Goal: Task Accomplishment & Management: Complete application form

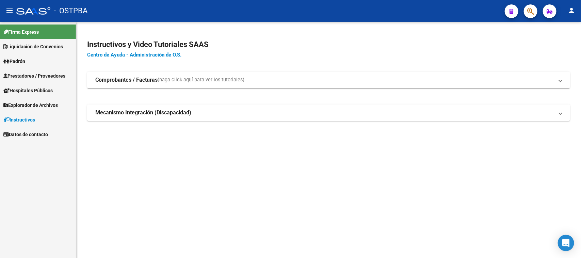
click at [33, 74] on span "Prestadores / Proveedores" at bounding box center [34, 75] width 62 height 7
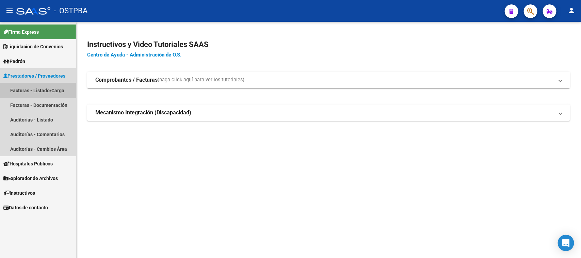
click at [41, 91] on link "Facturas - Listado/Carga" at bounding box center [38, 90] width 76 height 15
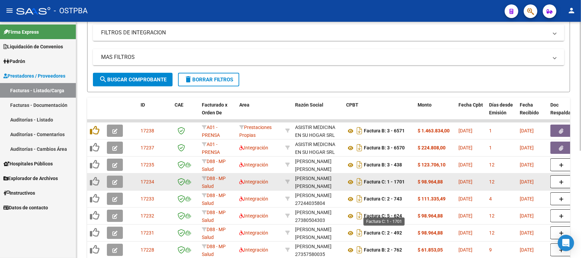
scroll to position [128, 0]
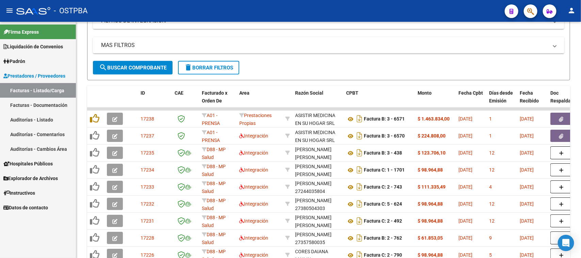
click at [43, 121] on link "Auditorías - Listado" at bounding box center [38, 119] width 76 height 15
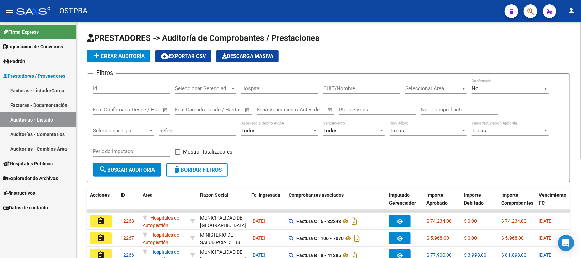
click at [118, 60] on button "add Crear Auditoría" at bounding box center [118, 56] width 63 height 12
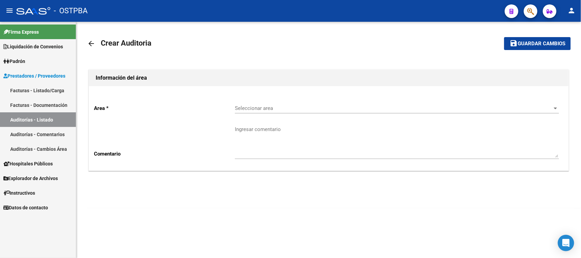
click at [275, 108] on span "Seleccionar area" at bounding box center [394, 108] width 318 height 6
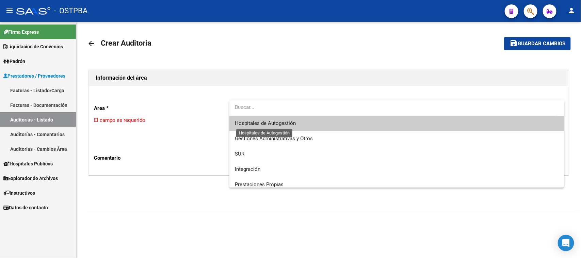
click at [266, 124] on span "Hospitales de Autogestión" at bounding box center [265, 123] width 61 height 6
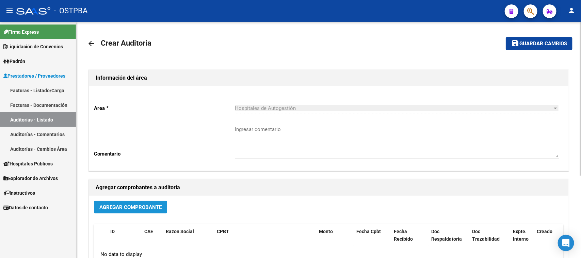
click at [121, 208] on span "Agregar Comprobante" at bounding box center [130, 207] width 62 height 6
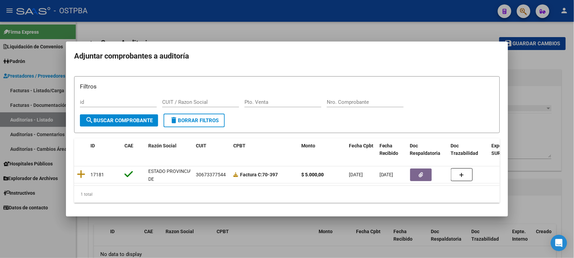
drag, startPoint x: 27, startPoint y: 252, endPoint x: 31, endPoint y: 246, distance: 7.6
click at [27, 252] on div at bounding box center [287, 129] width 574 height 258
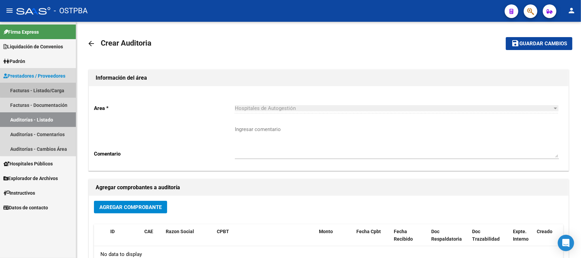
click at [38, 87] on link "Facturas - Listado/Carga" at bounding box center [38, 90] width 76 height 15
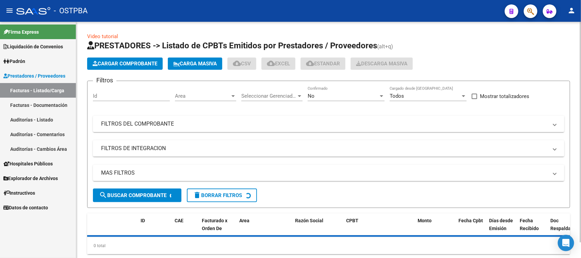
click at [130, 56] on app-list-header "PRESTADORES -> Listado de CPBTs Emitidos por Prestadores / Proveedores (alt+q) …" at bounding box center [328, 124] width 483 height 168
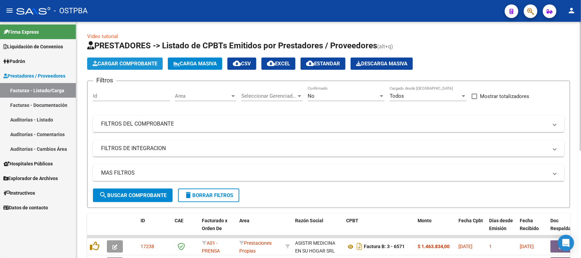
click at [129, 61] on span "Cargar Comprobante" at bounding box center [125, 64] width 65 height 6
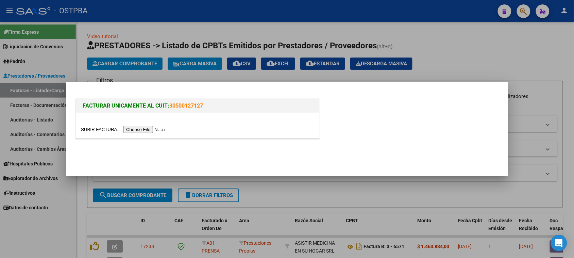
click at [136, 128] on input "file" at bounding box center [124, 129] width 86 height 7
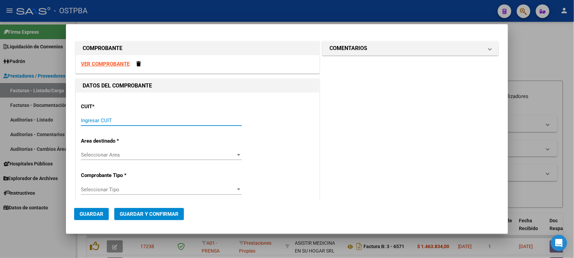
click at [126, 122] on input "Ingresar CUIT" at bounding box center [161, 120] width 161 height 6
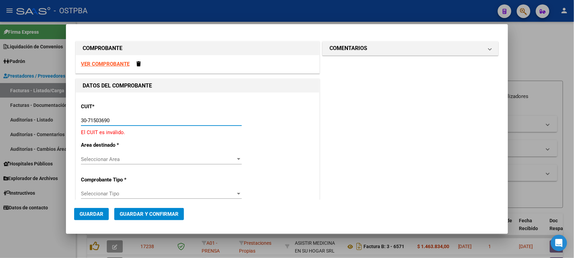
type input "30-71503690-4"
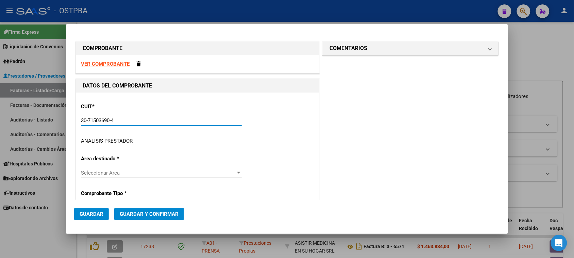
type input "1"
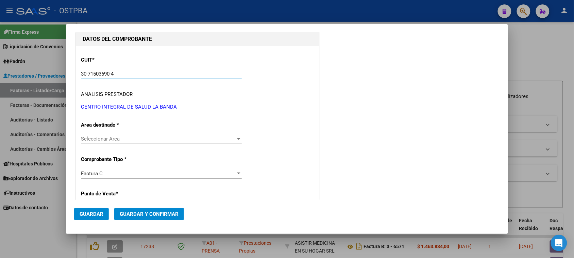
scroll to position [85, 0]
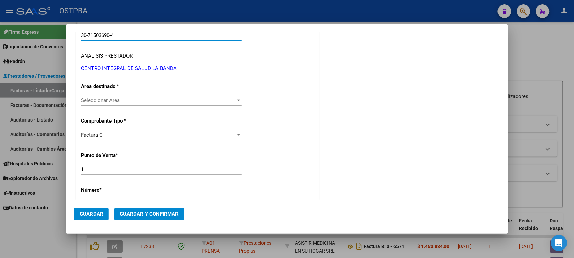
type input "30-71503690-4"
click at [125, 102] on span "Seleccionar Area" at bounding box center [158, 100] width 155 height 6
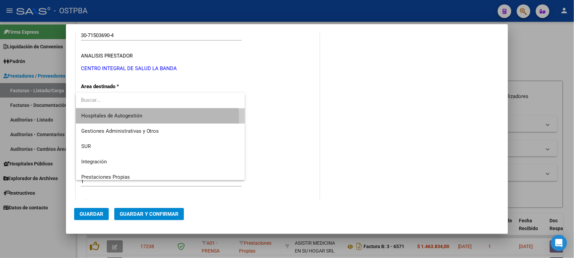
click at [115, 119] on span "Hospitales de Autogestión" at bounding box center [160, 115] width 159 height 15
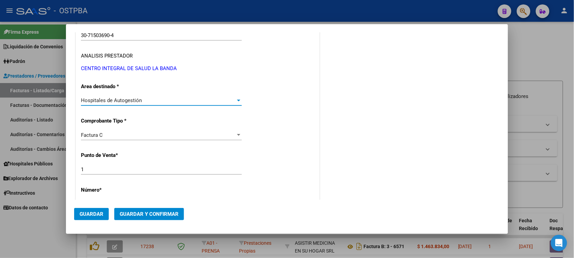
scroll to position [128, 0]
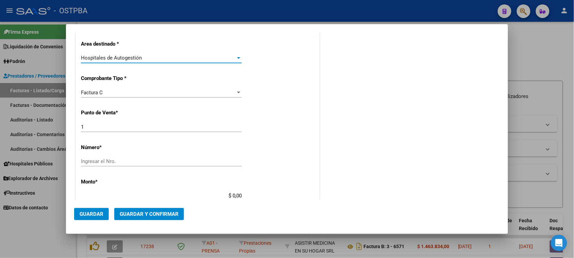
click at [97, 127] on input "1" at bounding box center [161, 127] width 161 height 6
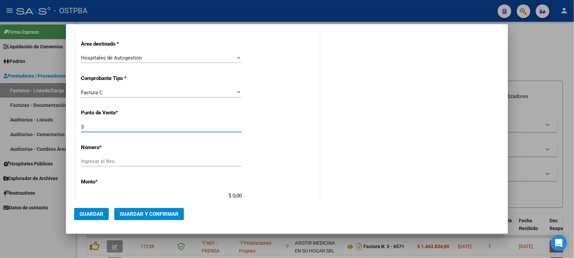
type input "3"
click at [86, 163] on input "Ingresar el Nro." at bounding box center [161, 161] width 161 height 6
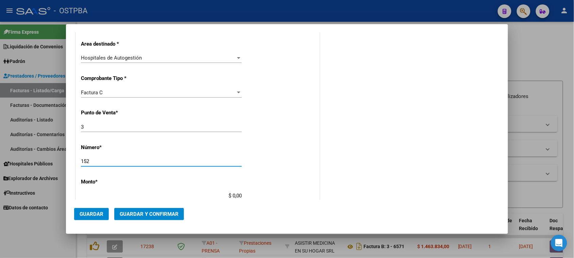
type input "152"
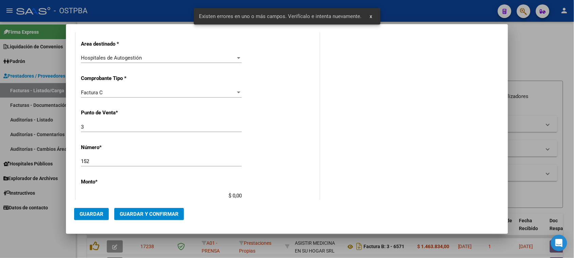
scroll to position [204, 0]
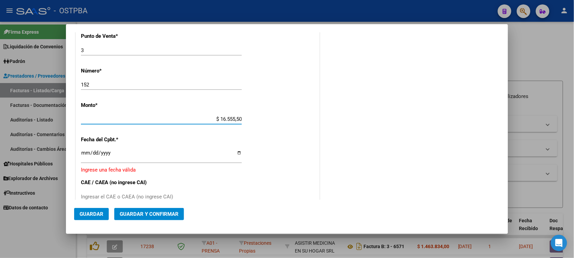
type input "$ 165.555,00"
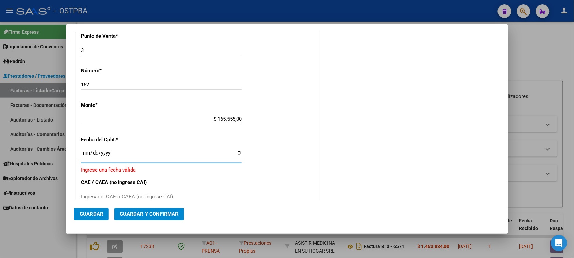
click at [84, 152] on input "Ingresar la fecha" at bounding box center [161, 155] width 161 height 11
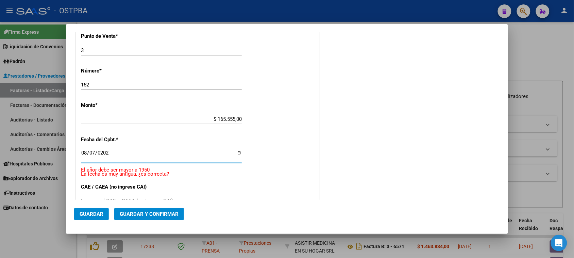
type input "2025-08-07"
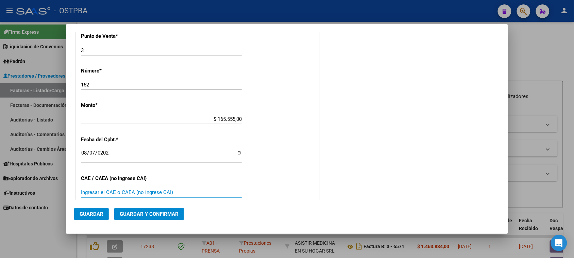
click at [145, 193] on input "Ingresar el CAE o CAEA (no ingrese CAI)" at bounding box center [161, 192] width 161 height 6
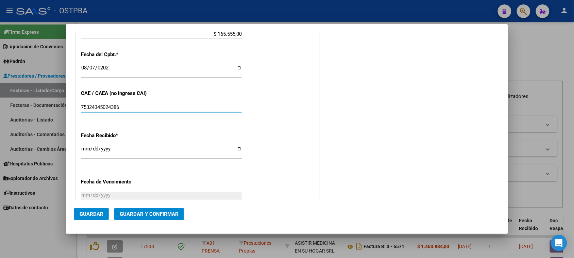
scroll to position [332, 0]
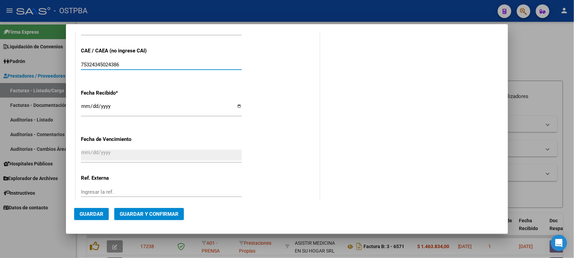
type input "75324345024386"
click at [84, 108] on input "2025-08-13" at bounding box center [161, 108] width 161 height 11
type input "2025-08-11"
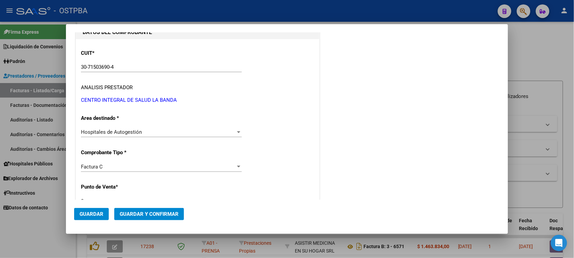
scroll to position [0, 0]
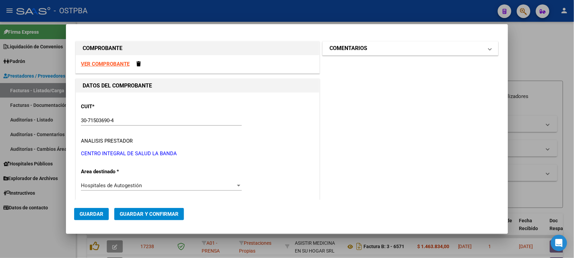
click at [350, 52] on h1 "COMENTARIOS" at bounding box center [349, 48] width 38 height 8
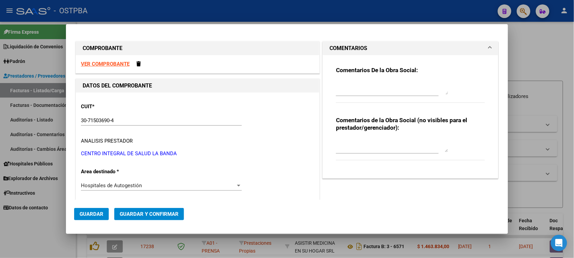
click at [352, 94] on div at bounding box center [392, 88] width 112 height 16
type textarea "HR 126302"
click at [102, 217] on span "Guardar" at bounding box center [92, 214] width 24 height 6
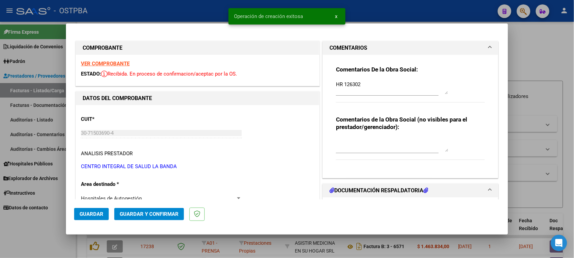
type input "2025-10-06"
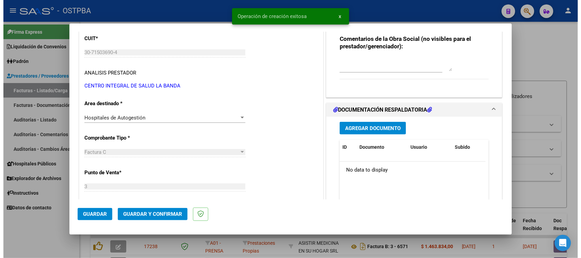
scroll to position [85, 0]
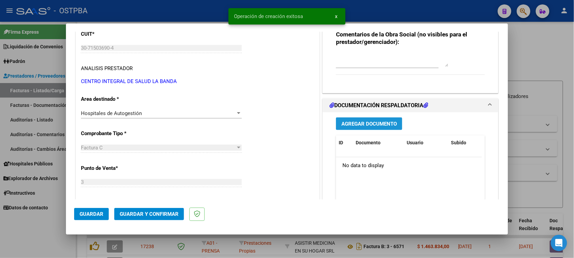
click at [372, 127] on button "Agregar Documento" at bounding box center [369, 123] width 66 height 13
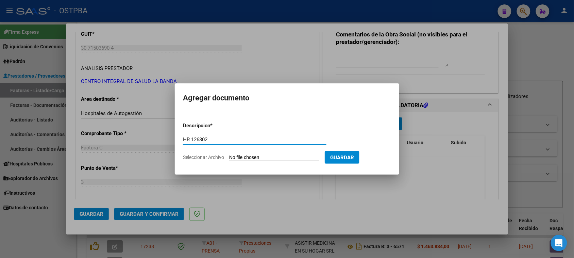
type input "HR 126302"
click at [229, 154] on input "Seleccionar Archivo" at bounding box center [274, 157] width 90 height 6
type input "C:\fakepath\HR 126302.pdf"
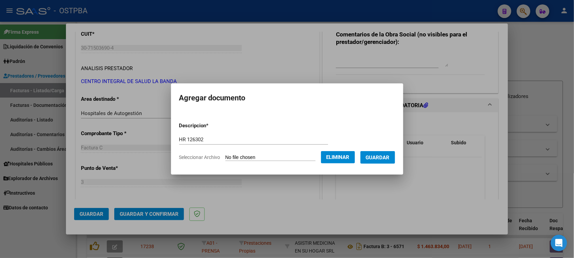
click at [384, 155] on span "Guardar" at bounding box center [378, 157] width 24 height 6
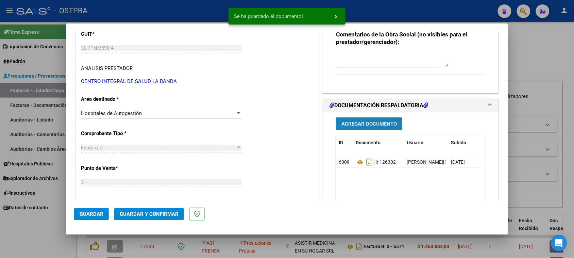
click at [371, 123] on span "Agregar Documento" at bounding box center [369, 124] width 55 height 6
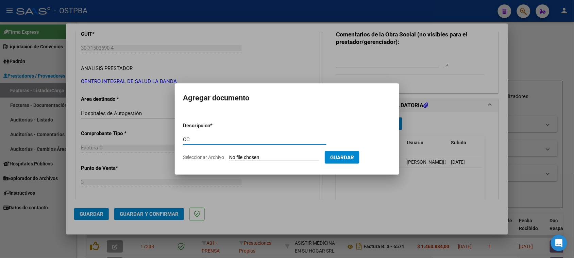
type input "O"
type input "DOC"
click at [229, 154] on input "Seleccionar Archivo" at bounding box center [274, 157] width 90 height 6
type input "C:\fakepath\DOC 152.pdf"
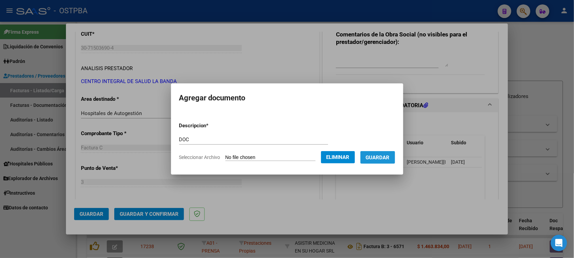
click at [390, 159] on span "Guardar" at bounding box center [378, 157] width 24 height 6
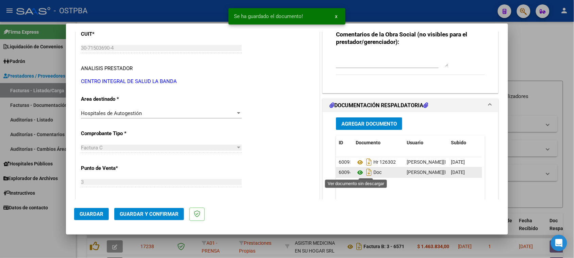
click at [356, 174] on icon at bounding box center [360, 172] width 9 height 8
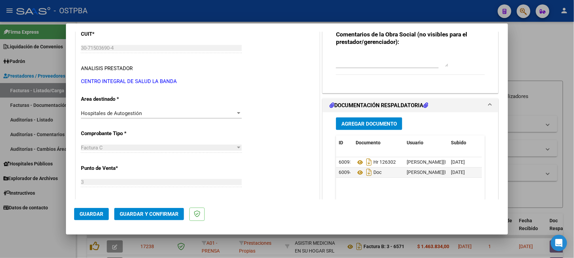
click at [377, 120] on button "Agregar Documento" at bounding box center [369, 123] width 66 height 13
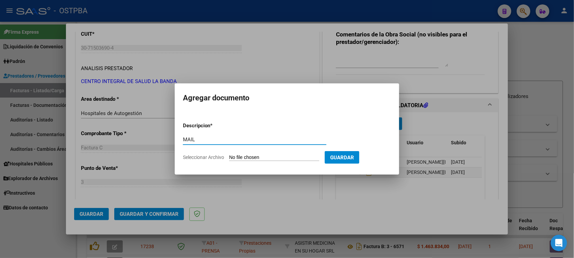
type input "MAIL"
click at [229, 154] on input "Seleccionar Archivo" at bounding box center [274, 157] width 90 height 6
type input "C:\fakepath\Gmail - Fwd_ Factura 0003-00000152.pdf"
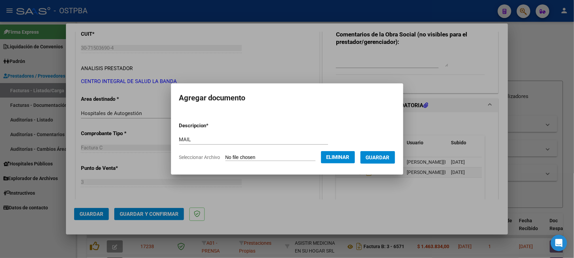
drag, startPoint x: 385, startPoint y: 156, endPoint x: 325, endPoint y: 208, distance: 79.4
click at [383, 157] on span "Guardar" at bounding box center [378, 157] width 24 height 6
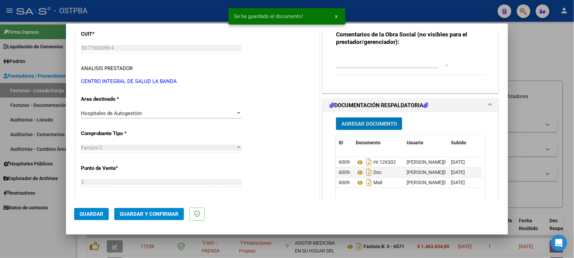
click at [142, 215] on span "Guardar y Confirmar" at bounding box center [149, 214] width 59 height 6
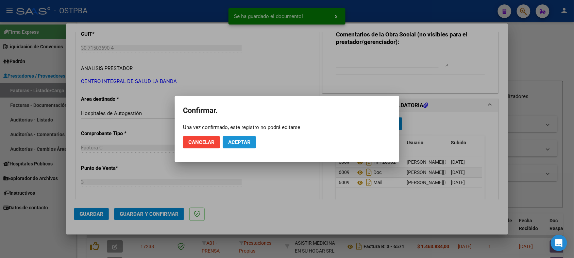
click at [233, 143] on span "Aceptar" at bounding box center [239, 142] width 22 height 6
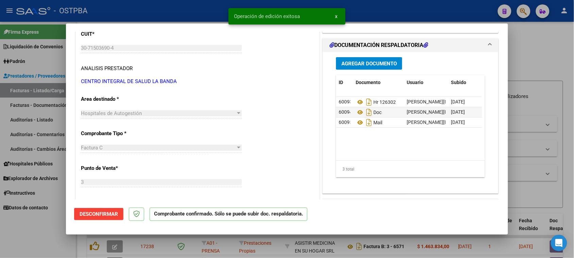
click at [24, 118] on div at bounding box center [287, 129] width 574 height 258
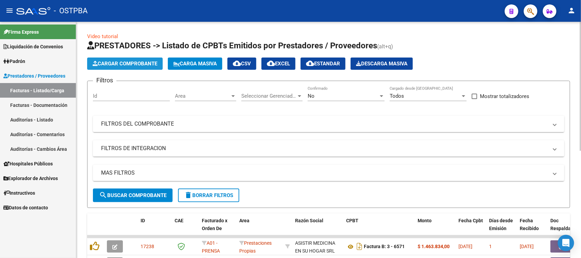
click at [140, 64] on span "Cargar Comprobante" at bounding box center [125, 64] width 65 height 6
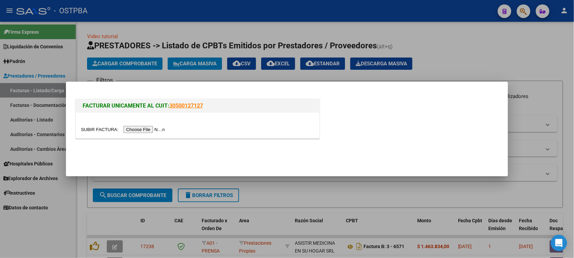
click at [21, 118] on div at bounding box center [287, 129] width 574 height 258
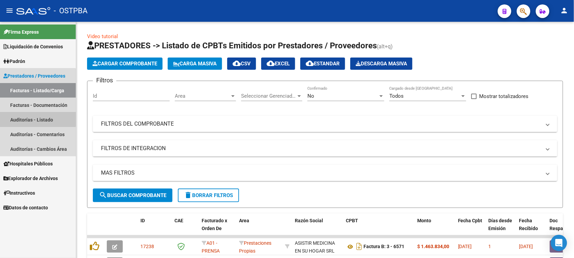
click at [21, 118] on link "Auditorías - Listado" at bounding box center [38, 119] width 76 height 15
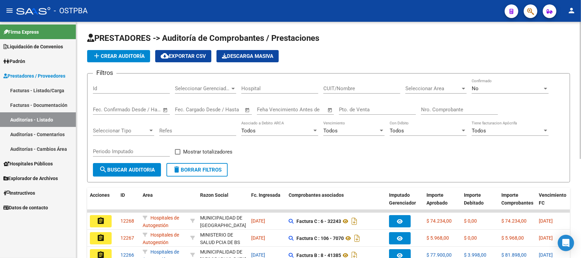
click at [105, 55] on span "add Crear Auditoría" at bounding box center [119, 56] width 52 height 6
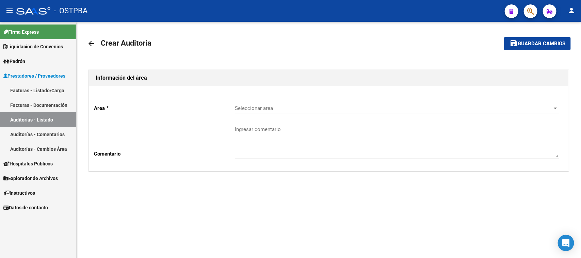
click at [259, 106] on span "Seleccionar area" at bounding box center [394, 108] width 318 height 6
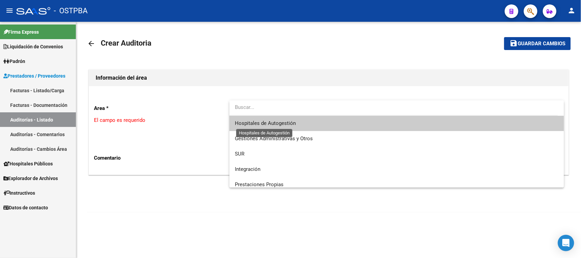
click at [247, 121] on span "Hospitales de Autogestión" at bounding box center [265, 123] width 61 height 6
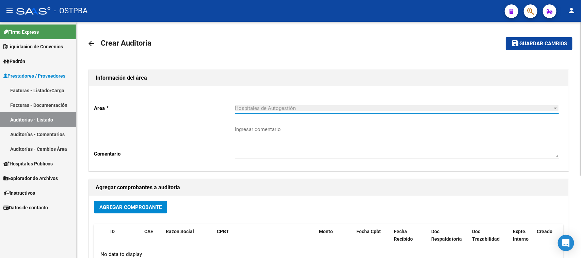
click at [135, 210] on button "Agregar Comprobante" at bounding box center [130, 207] width 73 height 13
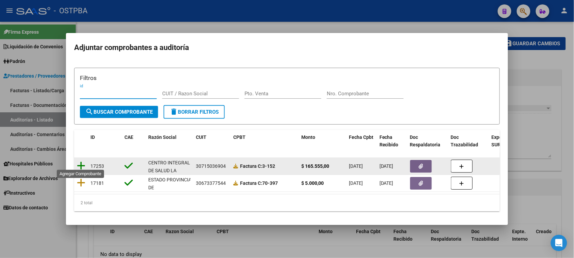
click at [80, 162] on icon at bounding box center [81, 166] width 9 height 10
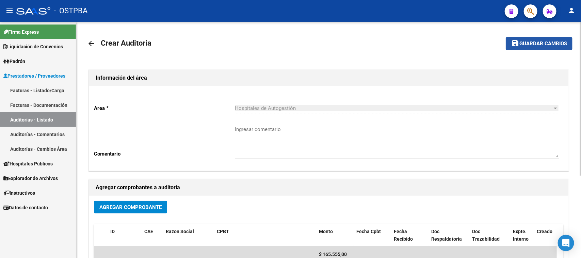
click at [532, 45] on span "Guardar cambios" at bounding box center [543, 44] width 48 height 6
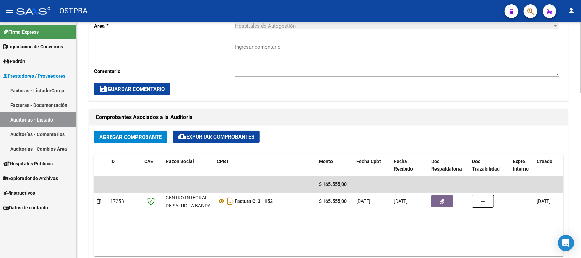
scroll to position [298, 0]
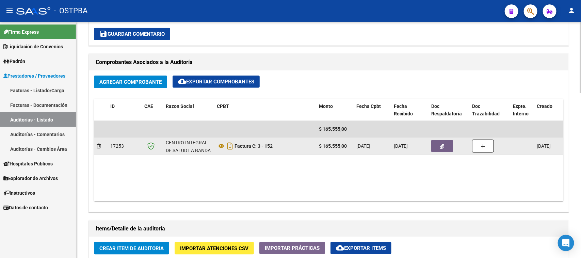
click at [434, 145] on button "button" at bounding box center [442, 146] width 22 height 12
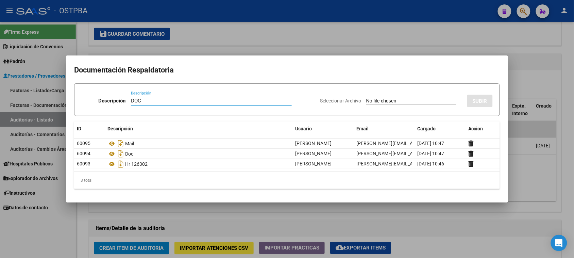
type input "DOC"
click at [366, 98] on input "Seleccionar Archivo" at bounding box center [411, 101] width 90 height 6
type input "C:\fakepath\LA BANDA-SGO DEL ESTERO.zip"
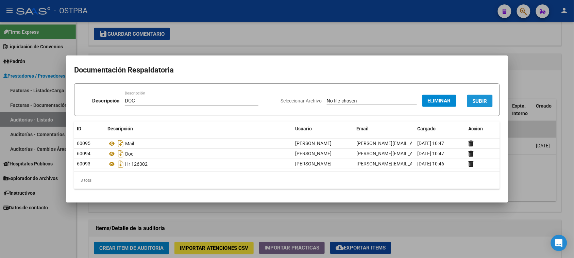
click at [475, 97] on button "SUBIR" at bounding box center [481, 101] width 26 height 13
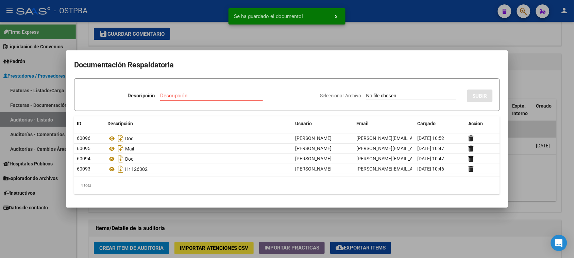
click at [328, 215] on div at bounding box center [287, 129] width 574 height 258
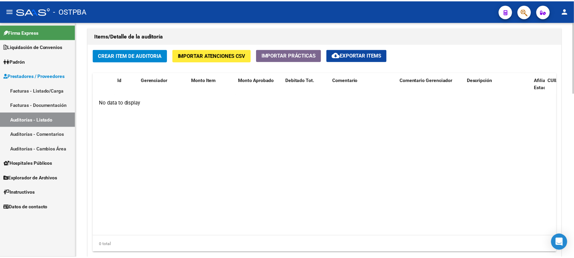
scroll to position [510, 0]
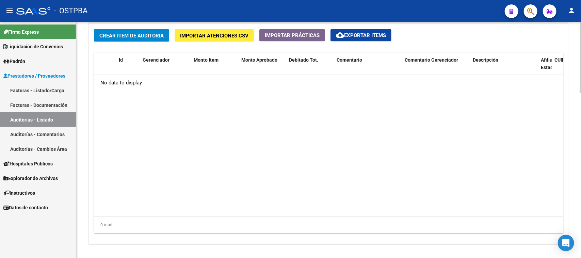
click at [122, 36] on span "Crear Item de Auditoria" at bounding box center [131, 36] width 64 height 6
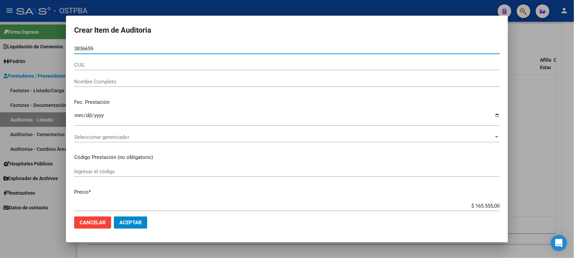
type input "38366592"
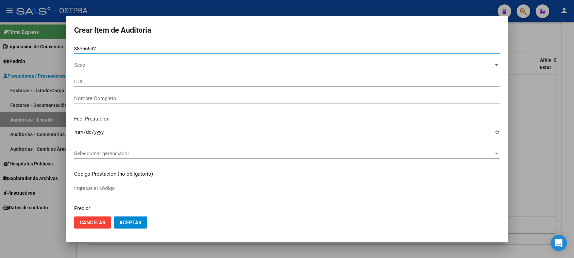
type input "27383665928"
type input "IBA�EZ [PERSON_NAME] -"
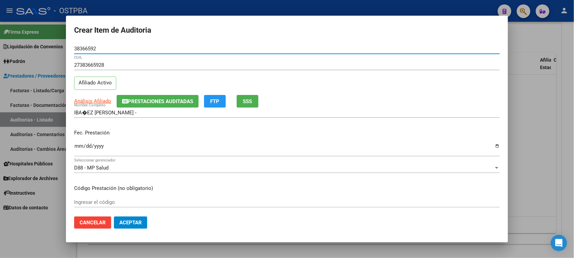
type input "38366592"
click at [77, 147] on input "Ingresar la fecha" at bounding box center [287, 148] width 426 height 11
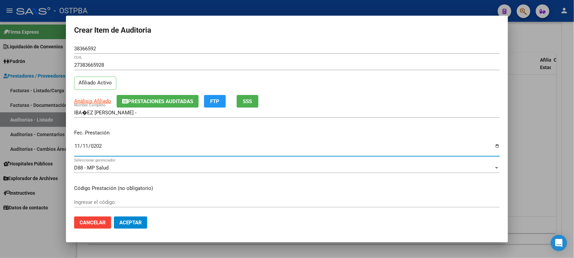
type input "2024-11-11"
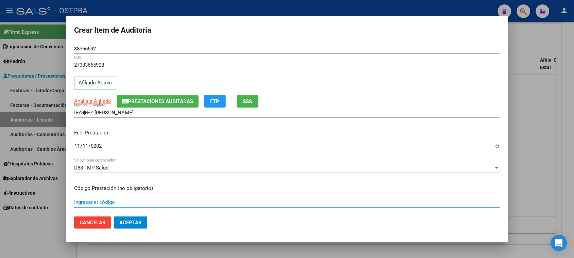
scroll to position [109, 0]
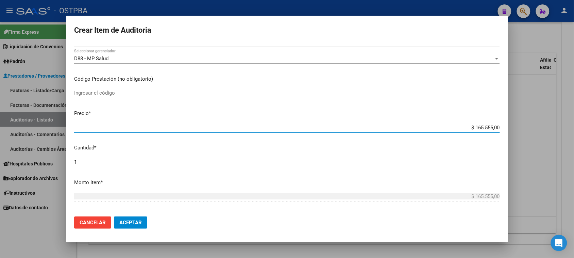
type input "$ 0,03"
type input "$ 0,38"
type input "$ 3,80"
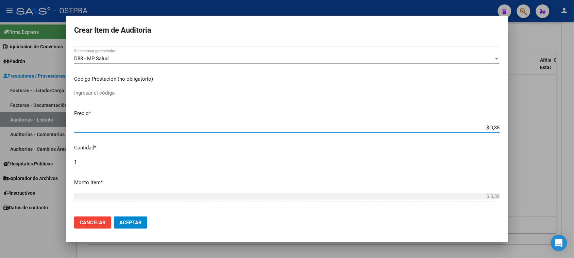
type input "$ 3,80"
type input "$ 38,01"
type input "$ 380,10"
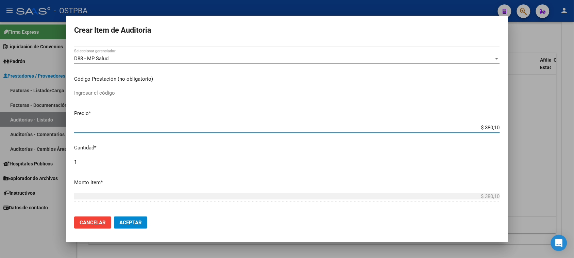
type input "$ 3.801,00"
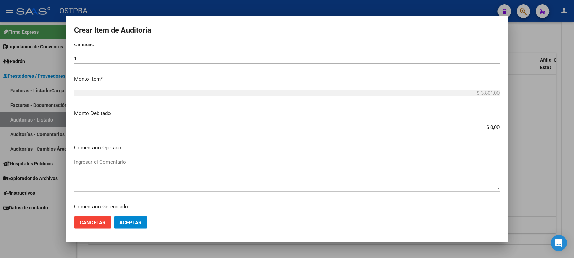
scroll to position [365, 0]
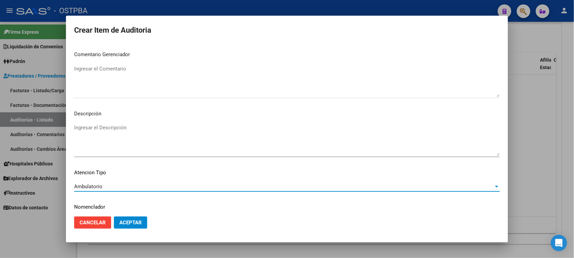
click at [130, 225] on span "Aceptar" at bounding box center [130, 222] width 22 height 6
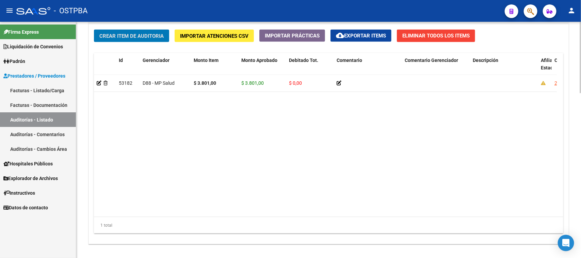
click at [132, 38] on button "Crear Item de Auditoria" at bounding box center [131, 36] width 75 height 13
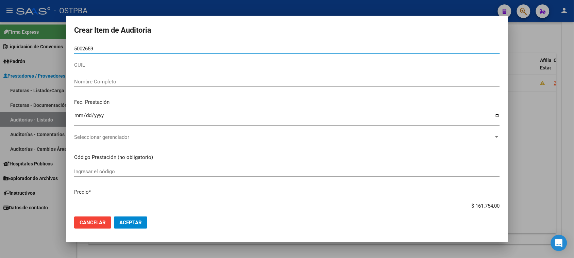
type input "50026598"
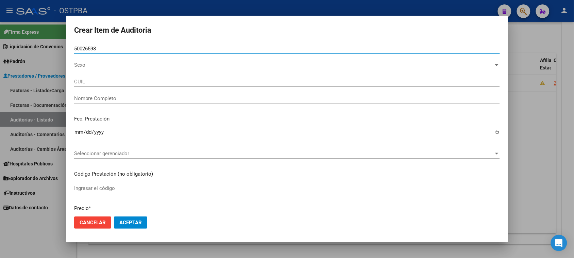
type input "27500265987"
type input "[PERSON_NAME] IBA�EZ [PERSON_NAME] -"
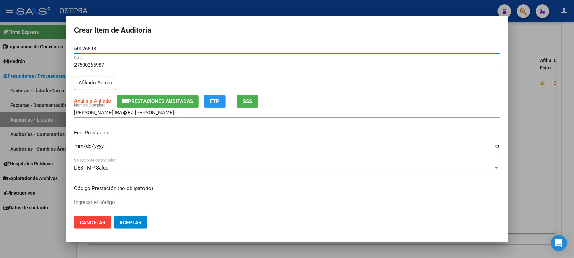
type input "50026598"
click at [79, 149] on input "Ingresar la fecha" at bounding box center [287, 148] width 426 height 11
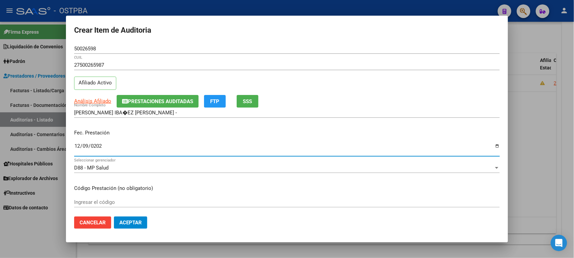
type input "2024-12-09"
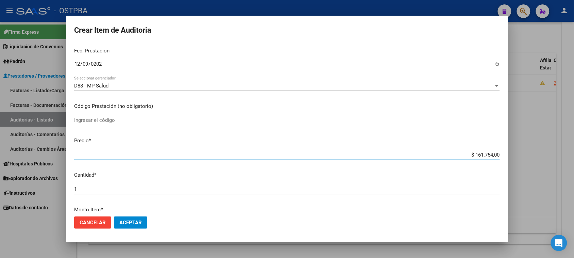
scroll to position [143, 0]
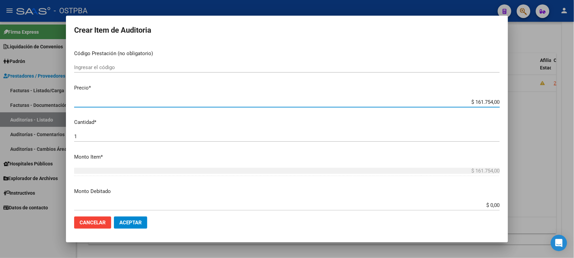
drag, startPoint x: 468, startPoint y: 193, endPoint x: 579, endPoint y: 209, distance: 112.0
click at [574, 209] on html "menu - OSTPBA person Firma Express Liquidación de Convenios Gastos - Items Gast…" at bounding box center [287, 129] width 574 height 258
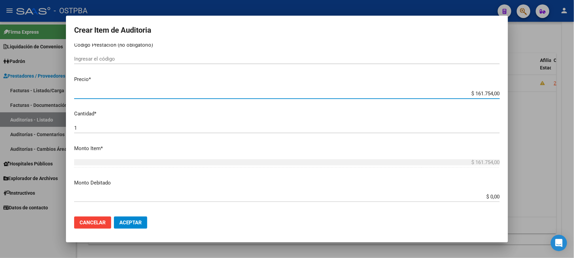
type input "$ 0,03"
type input "$ 0,38"
type input "$ 3,80"
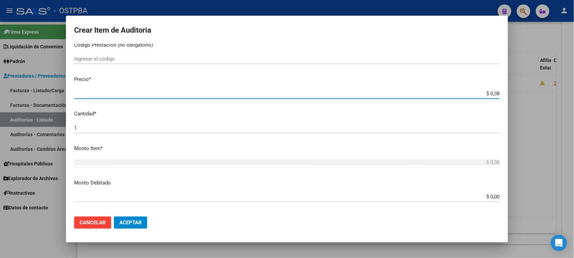
type input "$ 3,80"
type input "$ 38,01"
type input "$ 380,10"
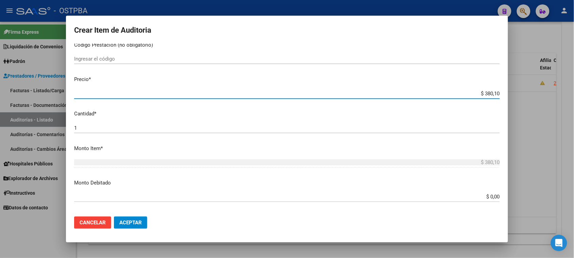
type input "$ 3.801,00"
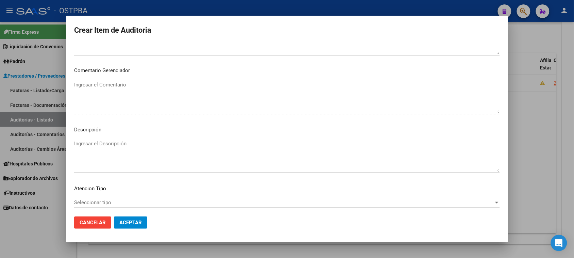
scroll to position [356, 0]
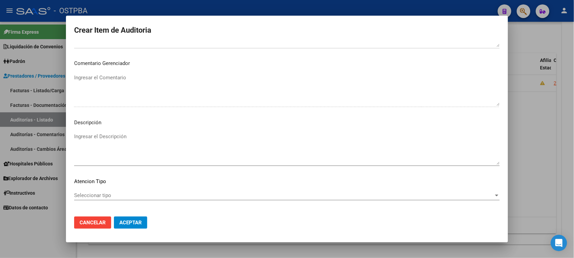
click at [91, 194] on span "Seleccionar tipo" at bounding box center [284, 195] width 420 height 6
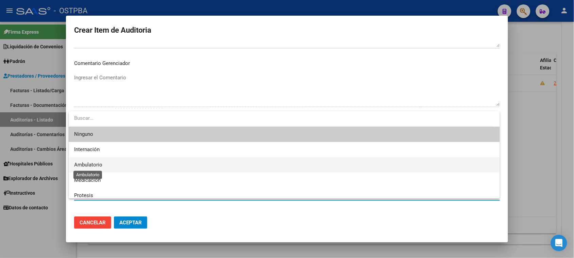
click at [97, 167] on span "Ambulatorio" at bounding box center [88, 165] width 28 height 6
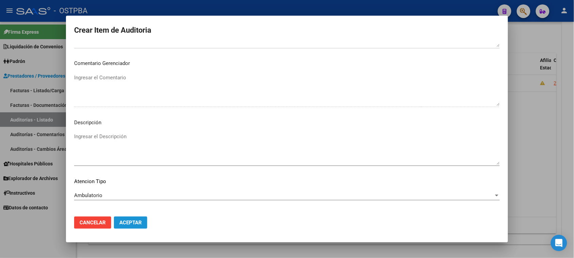
click at [124, 222] on span "Aceptar" at bounding box center [130, 222] width 22 height 6
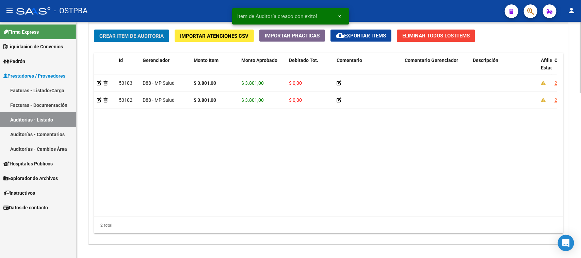
click at [130, 38] on span "Crear Item de Auditoria" at bounding box center [131, 36] width 64 height 6
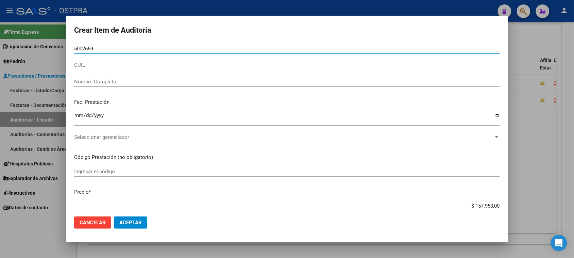
type input "50026598"
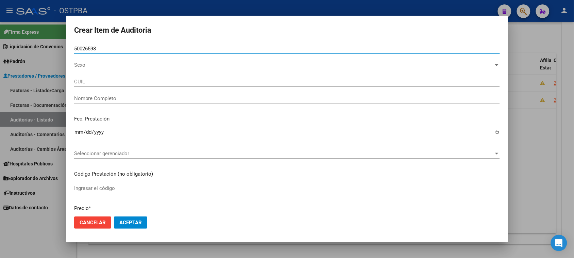
type input "27500265987"
type input "[PERSON_NAME] IBA�EZ [PERSON_NAME] -"
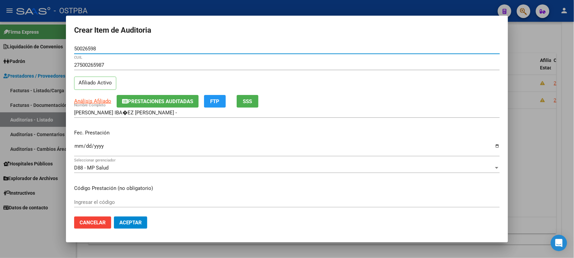
type input "50026598"
click at [79, 145] on input "Ingresar la fecha" at bounding box center [287, 148] width 426 height 11
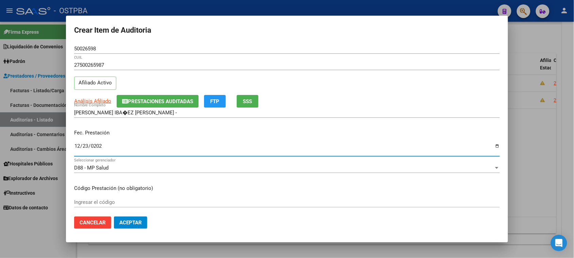
type input "2024-12-23"
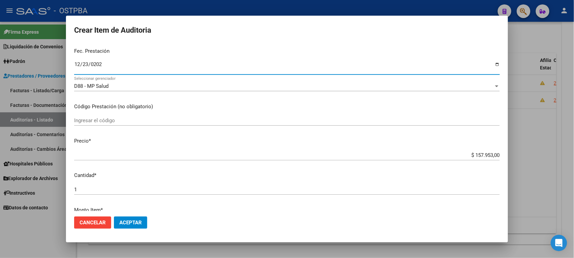
scroll to position [85, 0]
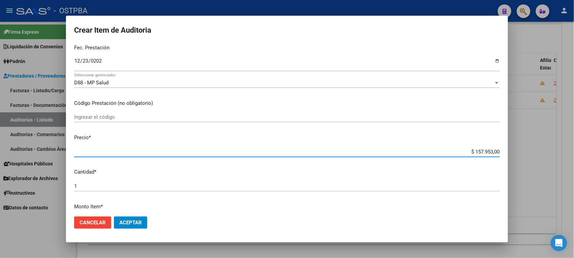
drag, startPoint x: 469, startPoint y: 152, endPoint x: 581, endPoint y: 154, distance: 112.0
click at [574, 154] on html "menu - OSTPBA person Firma Express Liquidación de Convenios Gastos - Items Gast…" at bounding box center [287, 129] width 574 height 258
type input "$ 0,03"
type input "$ 0,38"
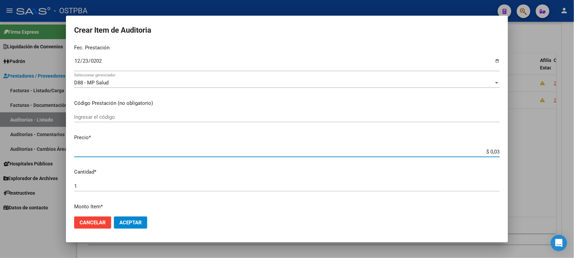
type input "$ 0,38"
type input "$ 3,80"
type input "$ 38,01"
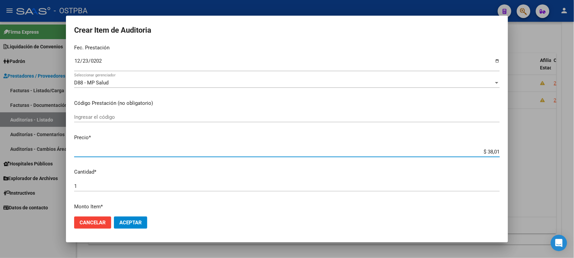
type input "$ 380,10"
type input "$ 3.801,00"
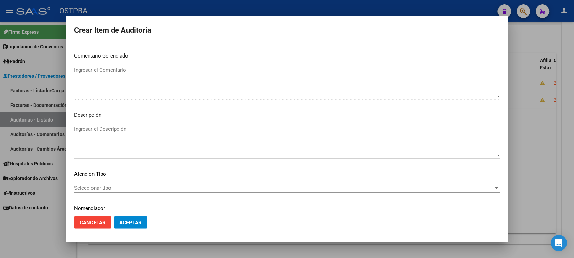
scroll to position [386, 0]
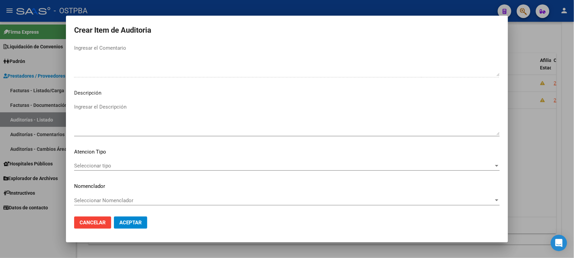
click at [115, 164] on span "Seleccionar tipo" at bounding box center [284, 166] width 420 height 6
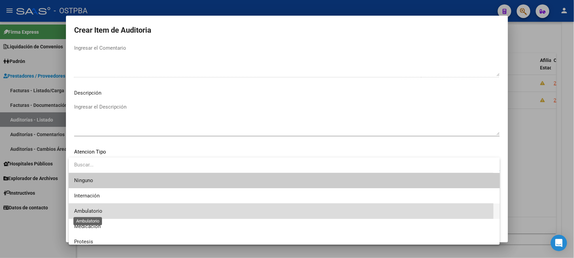
click at [94, 211] on span "Ambulatorio" at bounding box center [88, 211] width 28 height 6
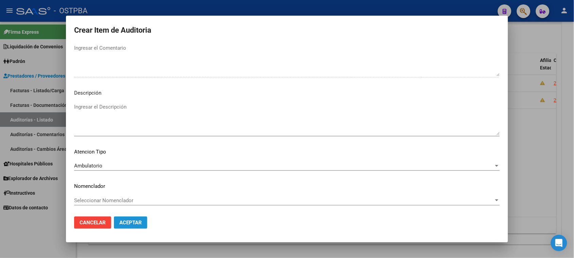
click at [122, 220] on span "Aceptar" at bounding box center [130, 222] width 22 height 6
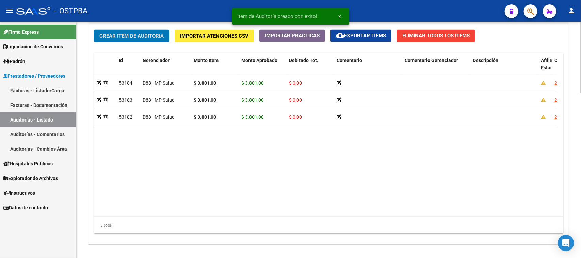
click at [135, 33] on span "Crear Item de Auditoria" at bounding box center [131, 36] width 64 height 6
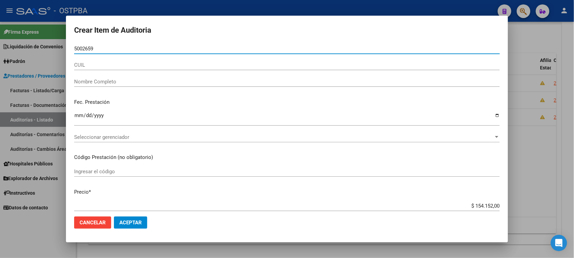
type input "50026598"
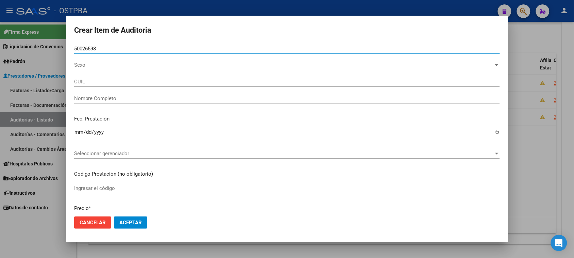
type input "27500265987"
type input "[PERSON_NAME] IBA�EZ [PERSON_NAME] -"
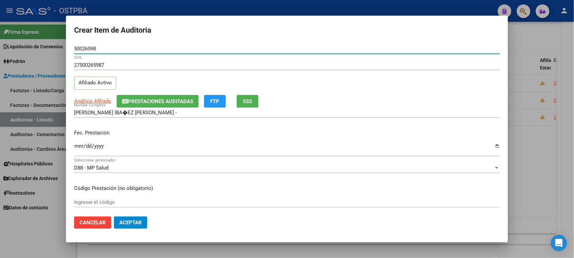
type input "50026598"
click at [77, 146] on input "Ingresar la fecha" at bounding box center [287, 148] width 426 height 11
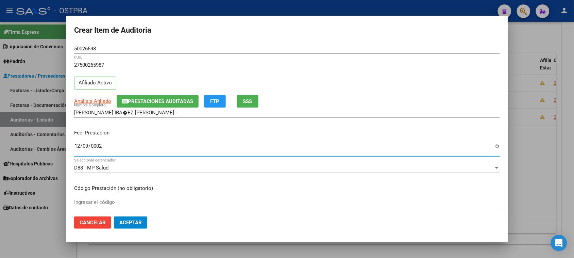
type input "0025-12-09"
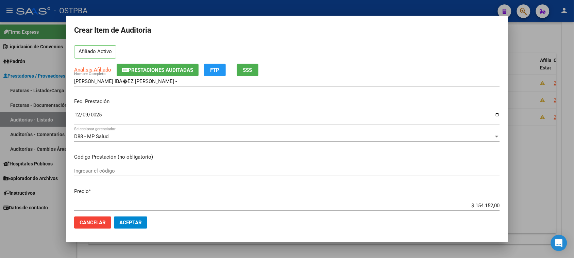
scroll to position [85, 0]
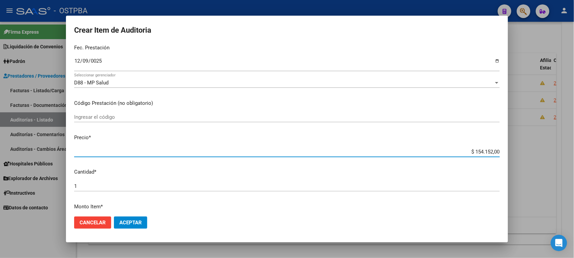
drag, startPoint x: 468, startPoint y: 151, endPoint x: 535, endPoint y: 151, distance: 67.0
click at [535, 151] on div "Crear Item de Auditoria 50026598 Nro Documento 27500265987 CUIL Afiliado Activo…" at bounding box center [287, 129] width 574 height 258
type input "$ 0,07"
type input "$ 0,76"
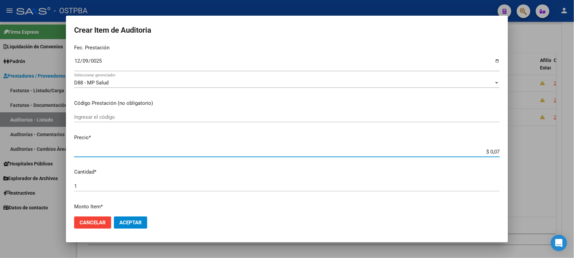
type input "$ 0,76"
type input "$ 7,60"
type input "$ 76,02"
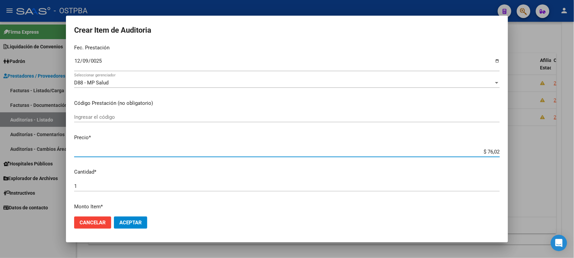
type input "$ 760,20"
type input "$ 7.602,00"
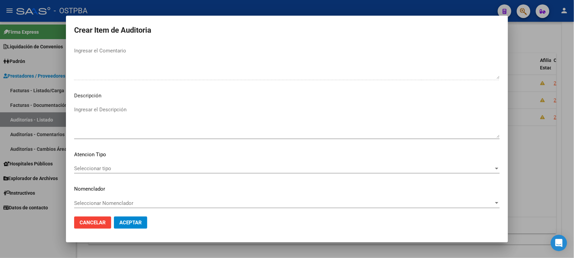
scroll to position [386, 0]
click at [99, 166] on span "Seleccionar tipo" at bounding box center [284, 166] width 420 height 6
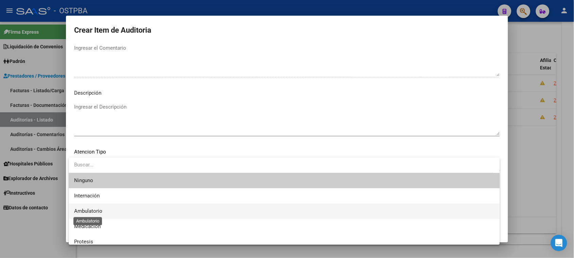
click at [86, 211] on span "Ambulatorio" at bounding box center [88, 211] width 28 height 6
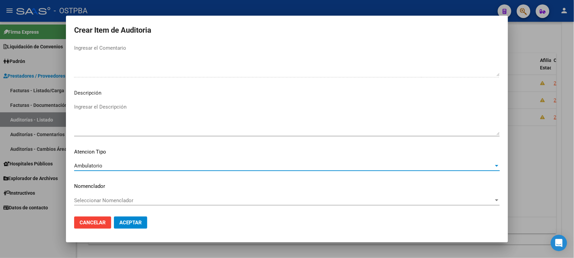
click at [131, 222] on span "Aceptar" at bounding box center [130, 222] width 22 height 6
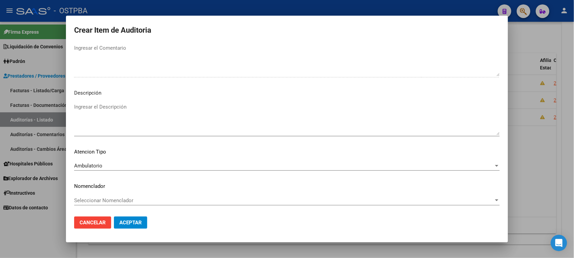
click at [133, 224] on span "Aceptar" at bounding box center [130, 222] width 22 height 6
click at [129, 225] on span "Aceptar" at bounding box center [130, 222] width 22 height 6
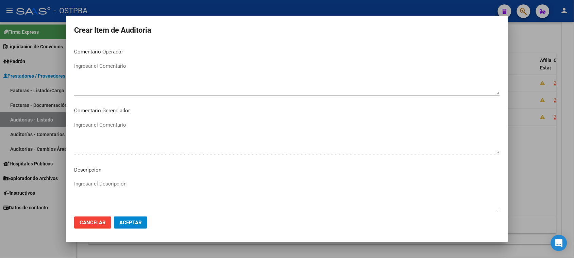
scroll to position [300, 0]
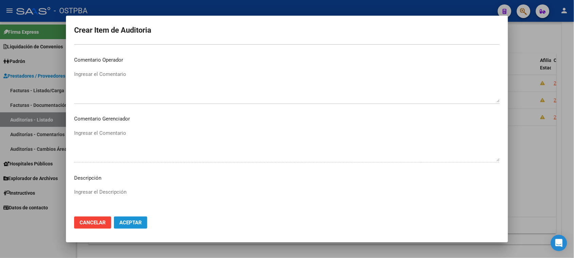
click at [137, 225] on span "Aceptar" at bounding box center [130, 222] width 22 height 6
click at [122, 218] on button "Aceptar" at bounding box center [130, 222] width 33 height 12
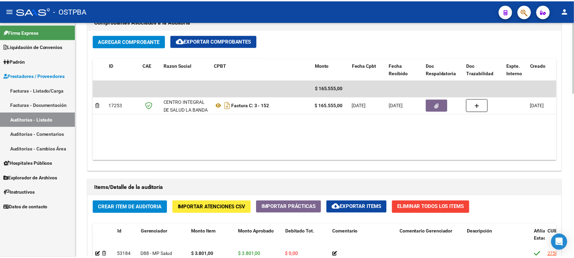
scroll to position [340, 0]
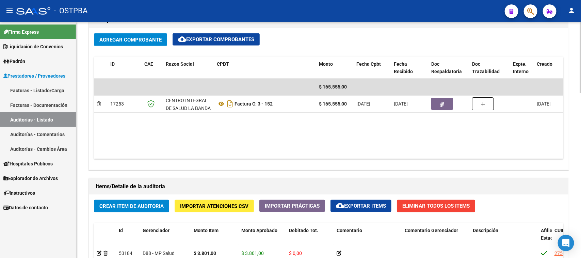
click at [150, 203] on span "Crear Item de Auditoria" at bounding box center [131, 206] width 64 height 6
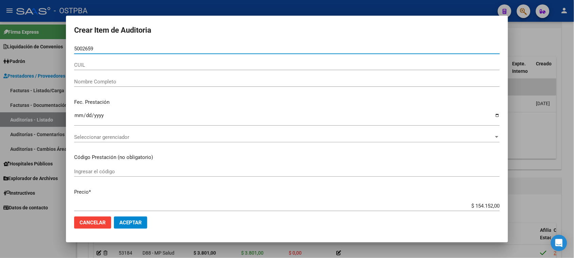
type input "50026598"
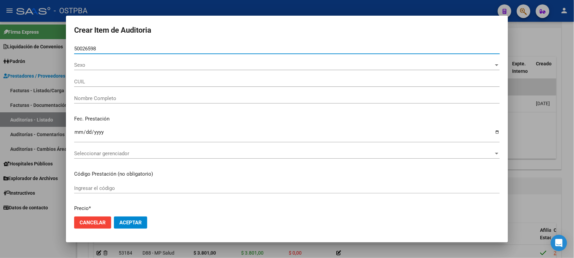
type input "27500265987"
type input "[PERSON_NAME] IBA�EZ [PERSON_NAME] -"
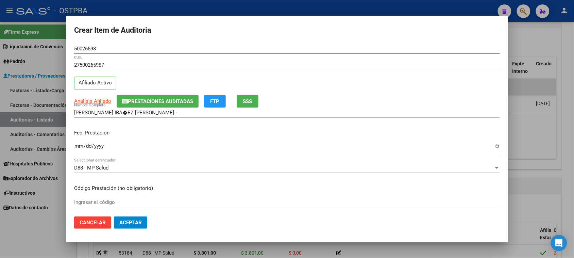
type input "50026598"
click at [79, 144] on input "Ingresar la fecha" at bounding box center [287, 148] width 426 height 11
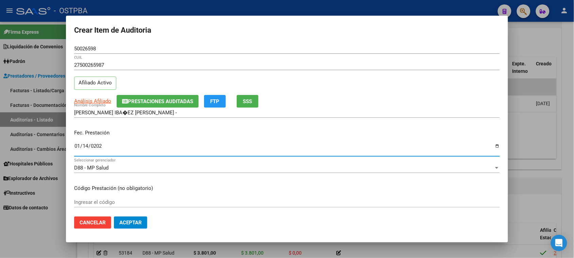
type input "[DATE]"
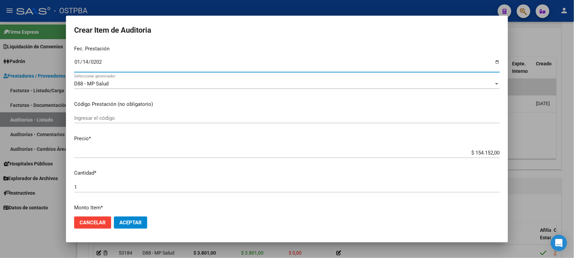
scroll to position [85, 0]
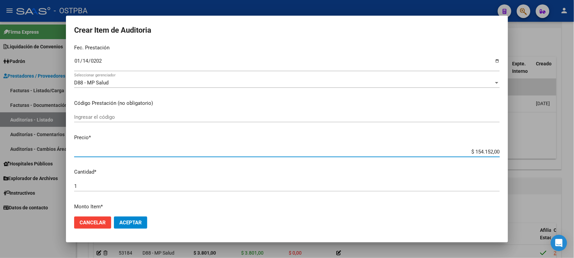
drag, startPoint x: 469, startPoint y: 150, endPoint x: 525, endPoint y: 151, distance: 55.8
click at [525, 151] on div "Crear Item de Auditoria 50026598 Nro Documento 27500265987 CUIL Afiliado Activo…" at bounding box center [287, 129] width 574 height 258
type input "$ 0,03"
type input "$ 0,38"
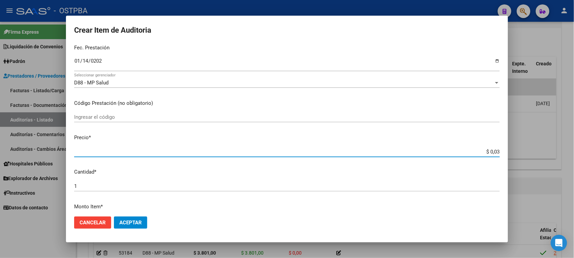
type input "$ 0,38"
type input "$ 3,80"
type input "$ 38,01"
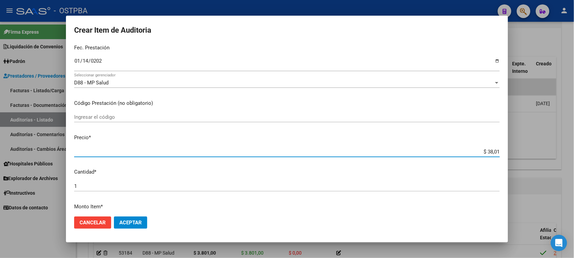
type input "$ 380,10"
type input "$ 3.801,00"
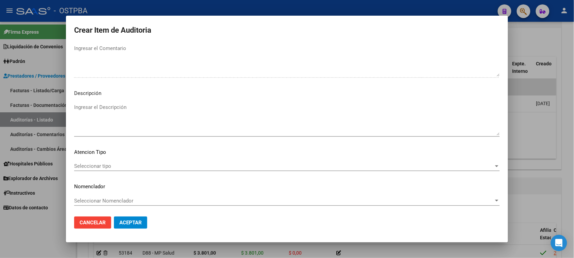
scroll to position [386, 0]
click at [119, 164] on span "Seleccionar tipo" at bounding box center [284, 166] width 420 height 6
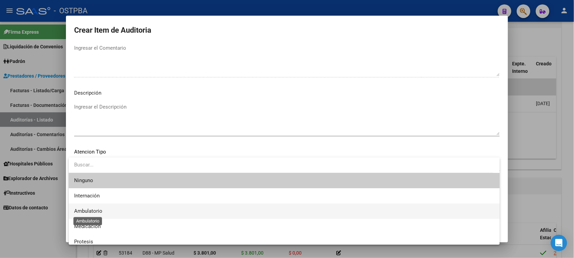
click at [91, 208] on span "Ambulatorio" at bounding box center [88, 211] width 28 height 6
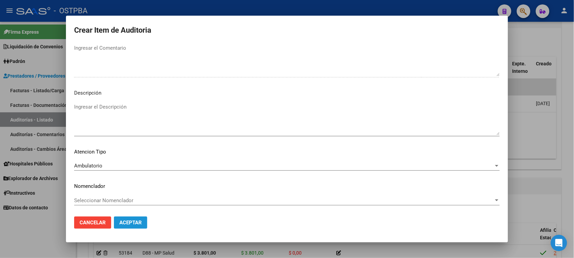
click at [135, 226] on button "Aceptar" at bounding box center [130, 222] width 33 height 12
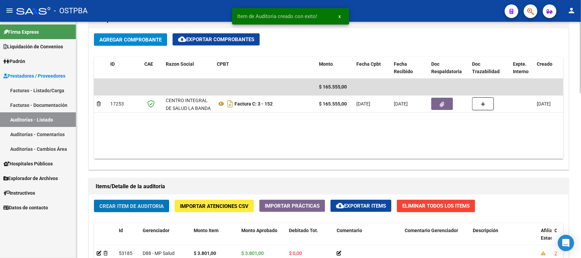
click at [135, 201] on button "Crear Item de Auditoria" at bounding box center [131, 206] width 75 height 13
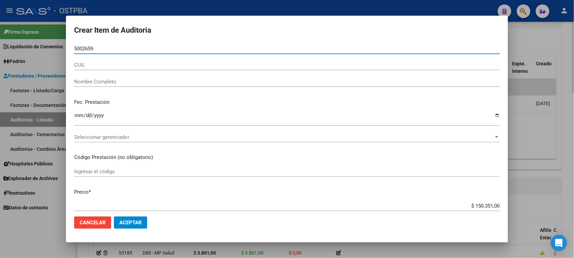
type input "50026598"
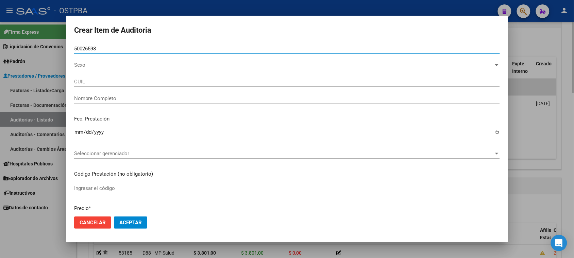
type input "27500265987"
type input "[PERSON_NAME] IBA�EZ [PERSON_NAME] -"
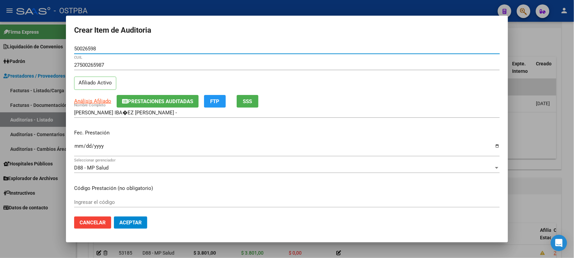
type input "50026598"
click at [78, 147] on input "Ingresar la fecha" at bounding box center [287, 148] width 426 height 11
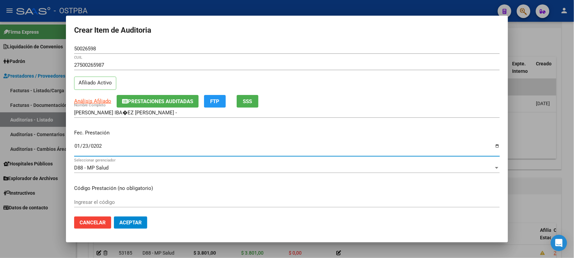
type input "[DATE]"
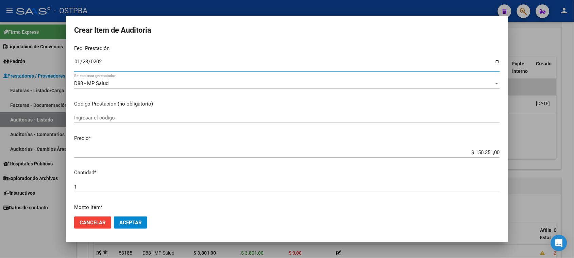
scroll to position [85, 0]
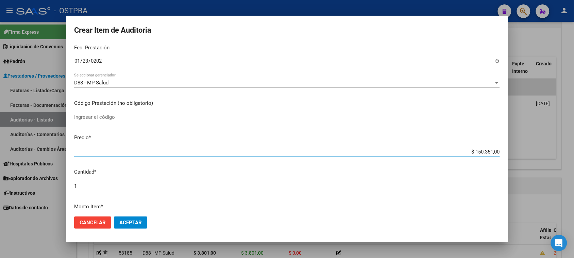
drag, startPoint x: 469, startPoint y: 150, endPoint x: 566, endPoint y: 150, distance: 97.3
click at [566, 150] on div "Crear Item de Auditoria 50026598 Nro Documento 27500265987 CUIL Afiliado Activo…" at bounding box center [287, 129] width 574 height 258
type input "$ 0,03"
type input "$ 0,38"
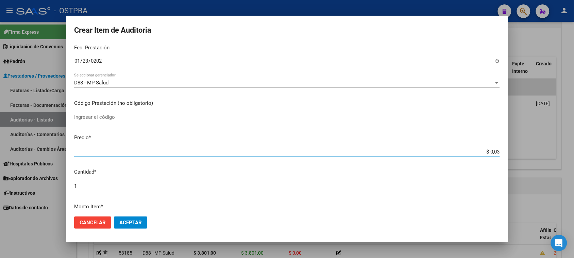
type input "$ 0,38"
type input "$ 3,80"
type input "$ 38,01"
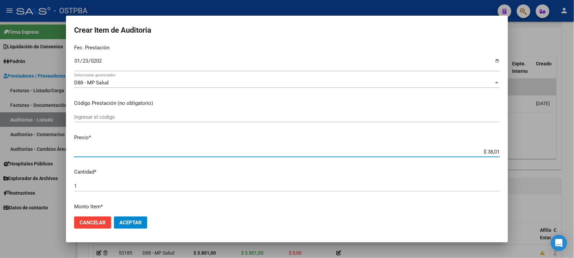
type input "$ 380,10"
type input "$ 3.801,00"
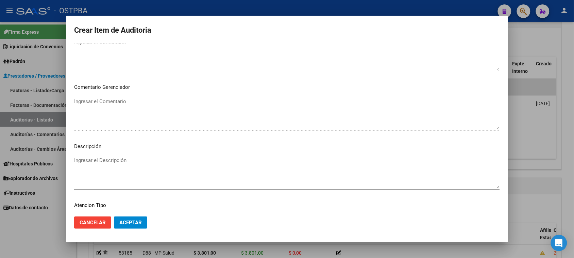
scroll to position [386, 0]
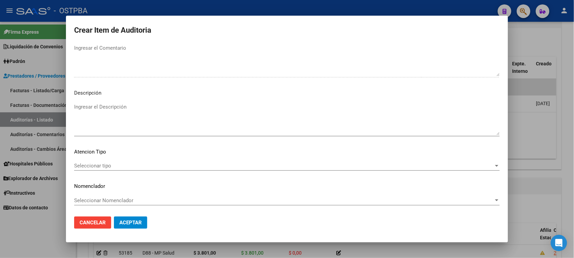
click at [83, 164] on span "Seleccionar tipo" at bounding box center [284, 166] width 420 height 6
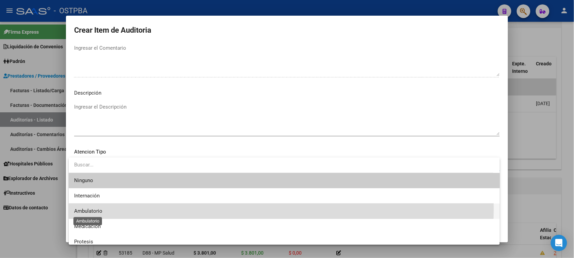
click at [89, 208] on span "Ambulatorio" at bounding box center [88, 211] width 28 height 6
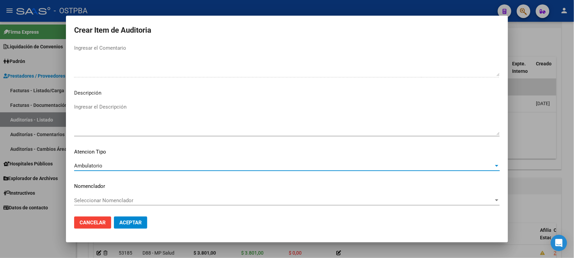
click at [124, 220] on span "Aceptar" at bounding box center [130, 222] width 22 height 6
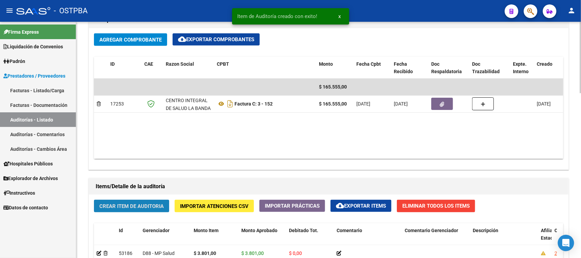
click at [128, 207] on span "Crear Item de Auditoria" at bounding box center [131, 206] width 64 height 6
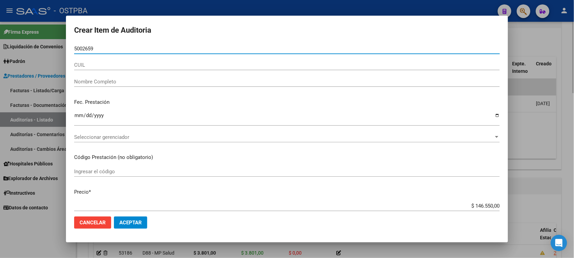
type input "50026598"
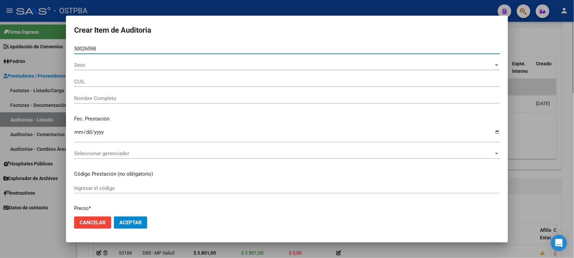
type input "27500265987"
type input "[PERSON_NAME] IBA�EZ [PERSON_NAME] -"
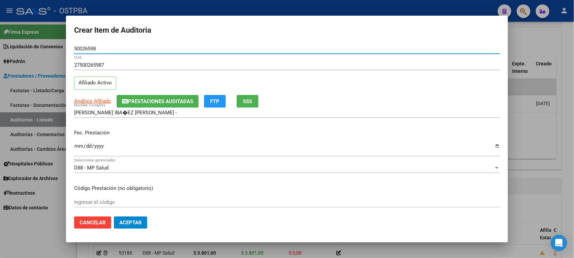
type input "50026598"
click at [78, 148] on input "Ingresar la fecha" at bounding box center [287, 148] width 426 height 11
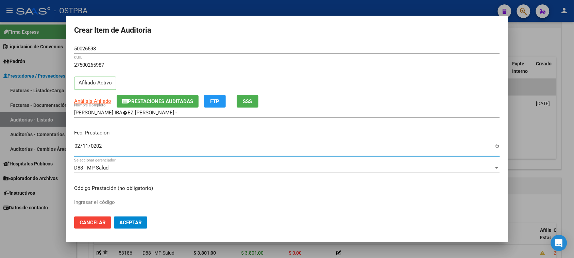
type input "[DATE]"
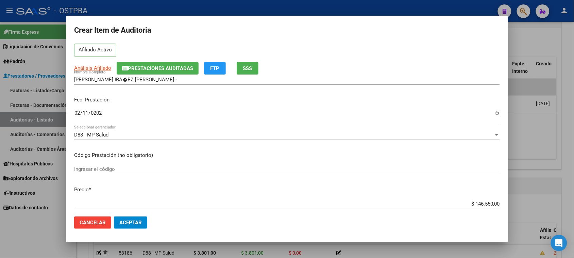
scroll to position [43, 0]
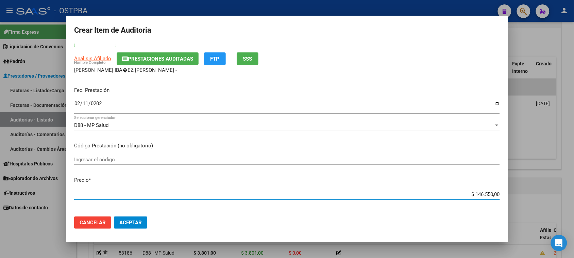
drag, startPoint x: 467, startPoint y: 193, endPoint x: 544, endPoint y: 193, distance: 77.2
click at [544, 193] on div "Crear Item de Auditoria 50026598 Nro Documento 27500265987 CUIL Afiliado Activo…" at bounding box center [287, 129] width 574 height 258
type input "$ 0,03"
type input "$ 0,38"
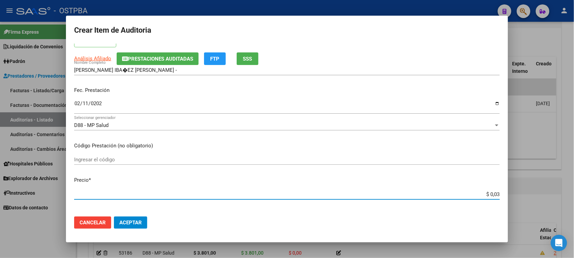
type input "$ 0,38"
type input "$ 3,80"
type input "$ 38,01"
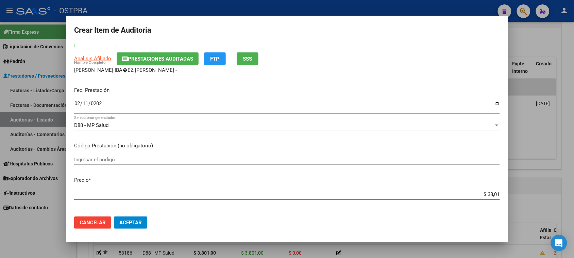
type input "$ 380,10"
type input "$ 3.801,00"
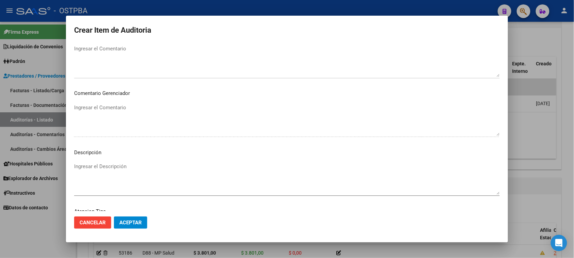
scroll to position [386, 0]
click at [94, 164] on span "Seleccionar tipo" at bounding box center [284, 166] width 420 height 6
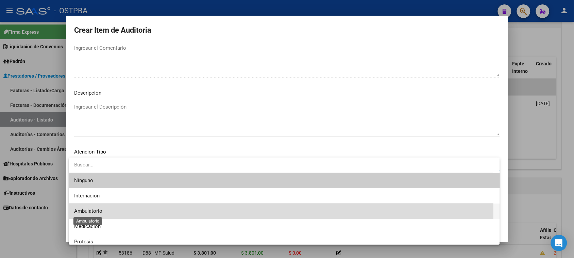
click at [91, 210] on span "Ambulatorio" at bounding box center [88, 211] width 28 height 6
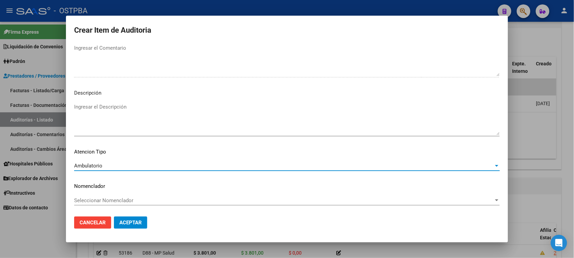
click at [120, 222] on span "Aceptar" at bounding box center [130, 222] width 22 height 6
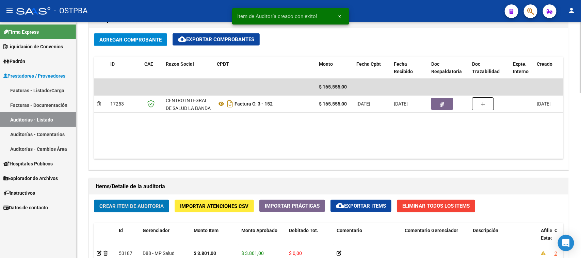
click at [118, 208] on span "Crear Item de Auditoria" at bounding box center [131, 206] width 64 height 6
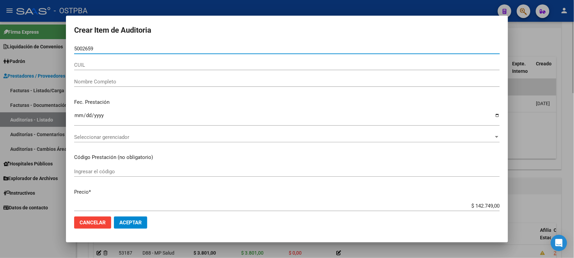
type input "50026598"
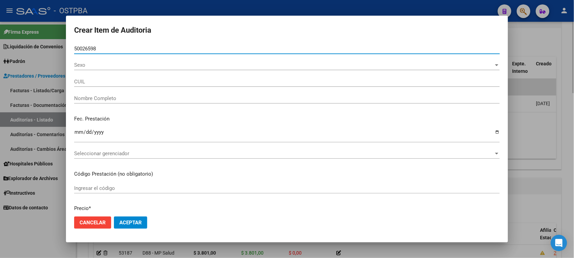
type input "27500265987"
type input "[PERSON_NAME] IBA�EZ [PERSON_NAME] -"
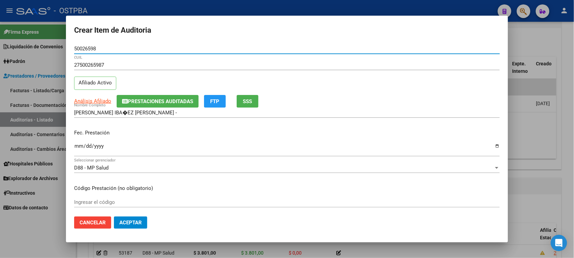
type input "50026598"
click at [79, 145] on input "Ingresar la fecha" at bounding box center [287, 148] width 426 height 11
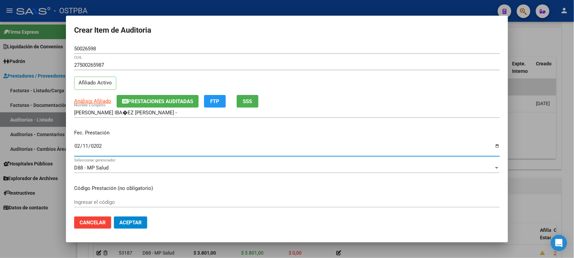
type input "[DATE]"
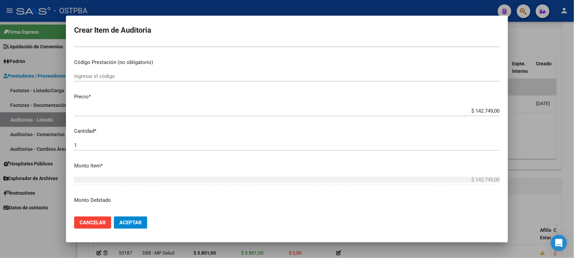
scroll to position [128, 0]
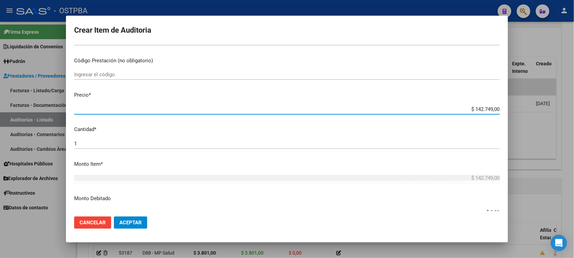
drag, startPoint x: 469, startPoint y: 108, endPoint x: 556, endPoint y: 113, distance: 88.0
click at [556, 113] on div "Crear Item de Auditoria 50026598 Nro Documento 27500265987 CUIL Afiliado Activo…" at bounding box center [287, 129] width 574 height 258
type input "$ 0,03"
type input "$ 0,38"
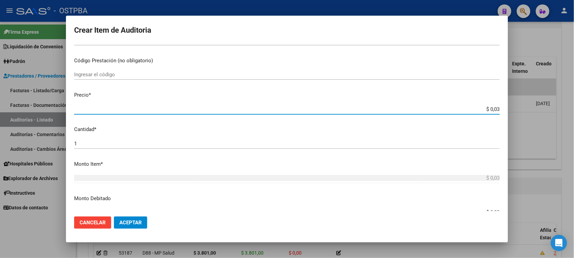
type input "$ 0,38"
type input "$ 3,80"
type input "$ 38,01"
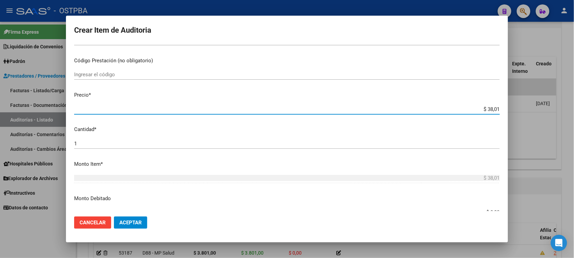
type input "$ 380,10"
type input "$ 3.801,00"
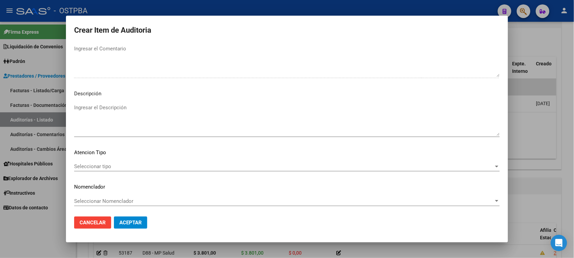
scroll to position [386, 0]
click at [104, 161] on div "Seleccionar tipo Seleccionar tipo" at bounding box center [287, 166] width 426 height 10
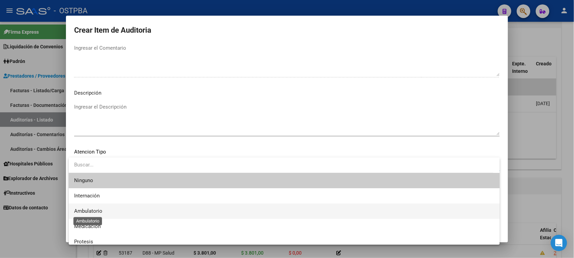
click at [89, 209] on span "Ambulatorio" at bounding box center [88, 211] width 28 height 6
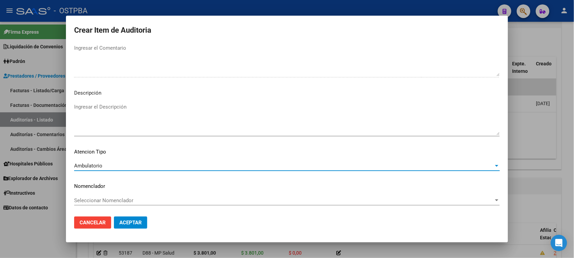
click at [120, 220] on span "Aceptar" at bounding box center [130, 222] width 22 height 6
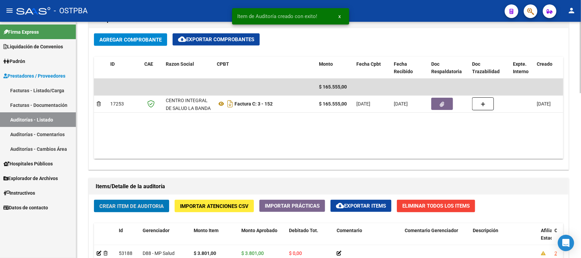
click at [162, 207] on span "Crear Item de Auditoria" at bounding box center [131, 206] width 64 height 6
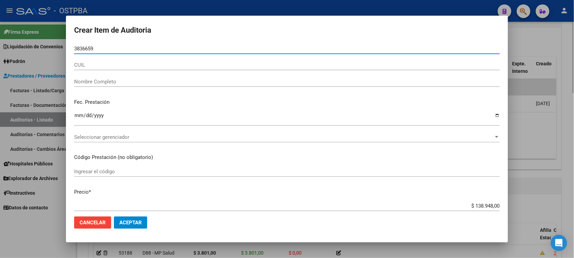
type input "38366592"
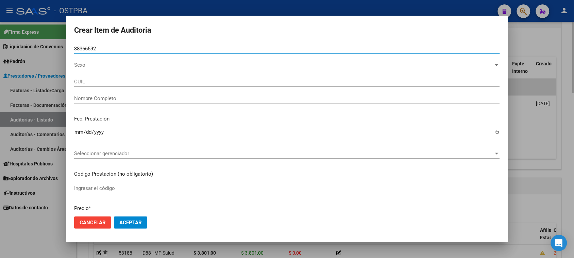
type input "27383665928"
type input "IBA�EZ [PERSON_NAME] -"
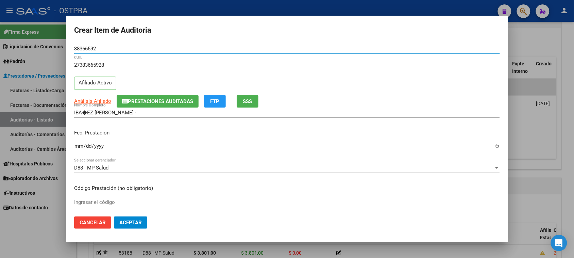
type input "38366592"
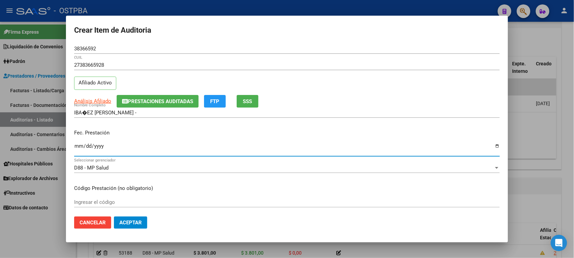
click at [79, 144] on input "Ingresar la fecha" at bounding box center [287, 148] width 426 height 11
type input "[DATE]"
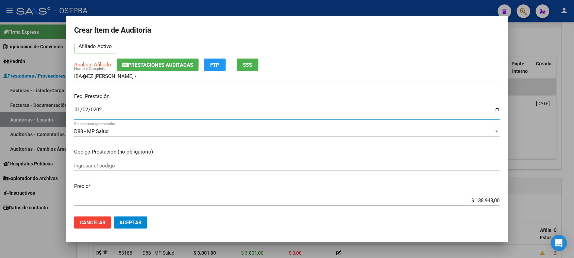
scroll to position [85, 0]
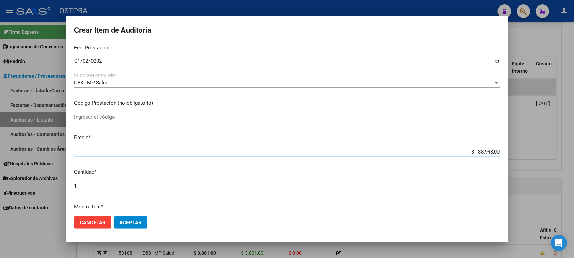
drag, startPoint x: 469, startPoint y: 151, endPoint x: 556, endPoint y: 152, distance: 87.5
click at [556, 152] on div "Crear Item de Auditoria 38366592 Nro Documento 27383665928 CUIL Afiliado Activo…" at bounding box center [287, 129] width 574 height 258
type input "$ 0,03"
type input "$ 0,38"
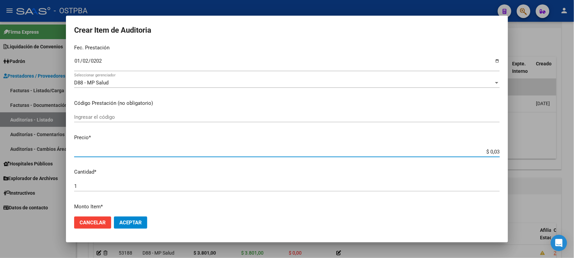
type input "$ 0,38"
type input "$ 3,80"
type input "$ 38,01"
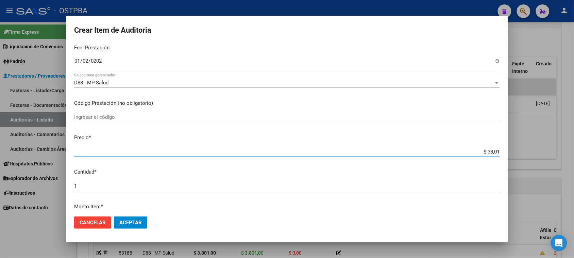
type input "$ 380,10"
type input "$ 3.801,00"
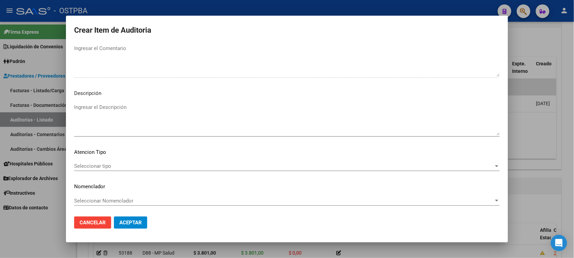
scroll to position [386, 0]
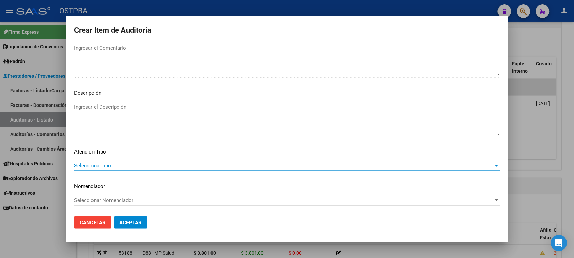
click at [105, 163] on span "Seleccionar tipo" at bounding box center [284, 166] width 420 height 6
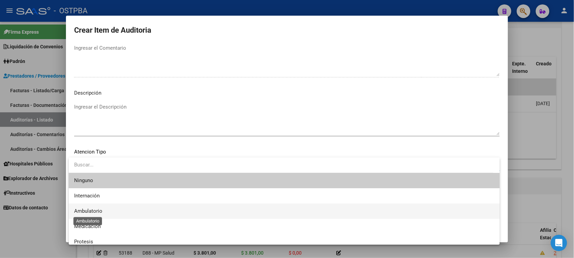
click at [96, 211] on span "Ambulatorio" at bounding box center [88, 211] width 28 height 6
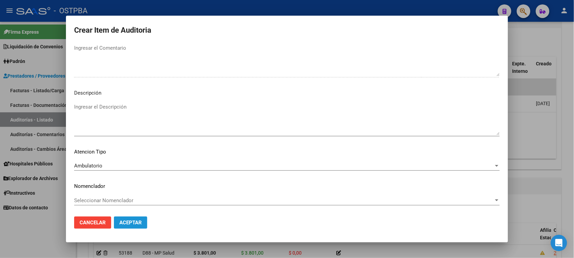
click at [127, 222] on span "Aceptar" at bounding box center [130, 222] width 22 height 6
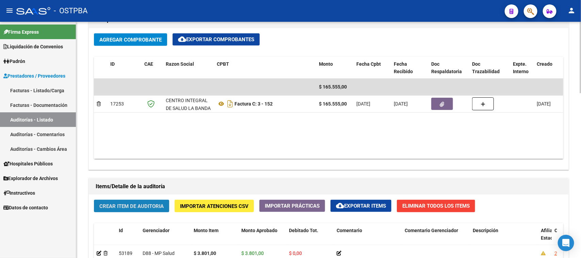
click at [133, 203] on span "Crear Item de Auditoria" at bounding box center [131, 206] width 64 height 6
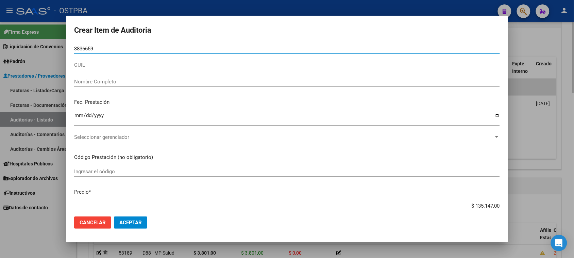
type input "38366592"
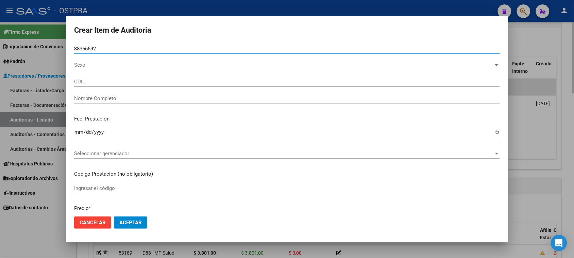
type input "27383665928"
type input "IBA�EZ [PERSON_NAME] -"
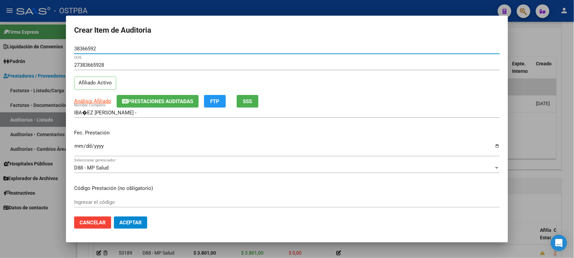
type input "38366592"
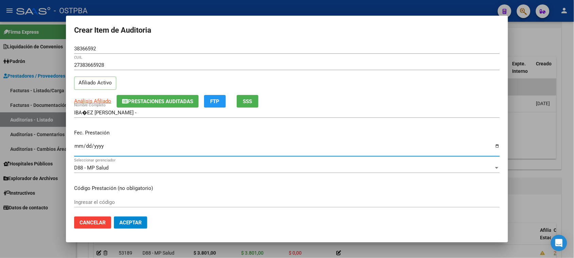
click at [79, 146] on input "Ingresar la fecha" at bounding box center [287, 148] width 426 height 11
type input "[DATE]"
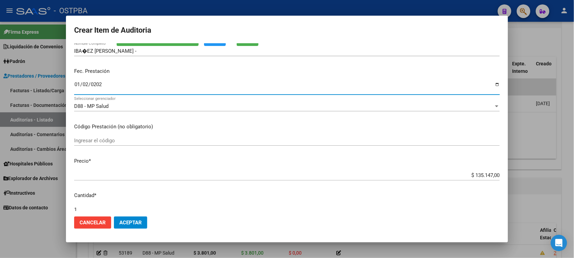
scroll to position [85, 0]
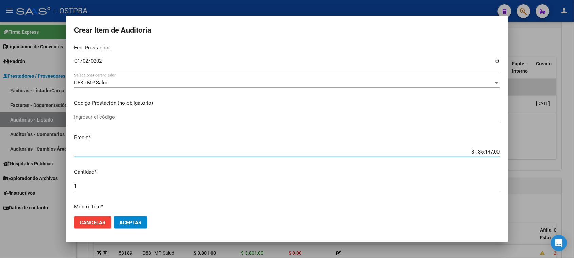
drag, startPoint x: 469, startPoint y: 150, endPoint x: 558, endPoint y: 150, distance: 89.8
click at [558, 150] on div "Crear Item de Auditoria 38366592 Nro Documento 27383665928 CUIL Afiliado Activo…" at bounding box center [287, 129] width 574 height 258
type input "$ 0,03"
type input "$ 0,38"
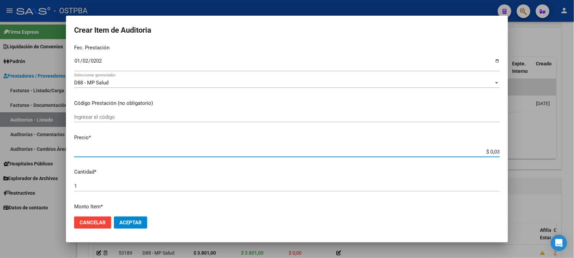
type input "$ 0,38"
type input "$ 3,80"
type input "$ 38,01"
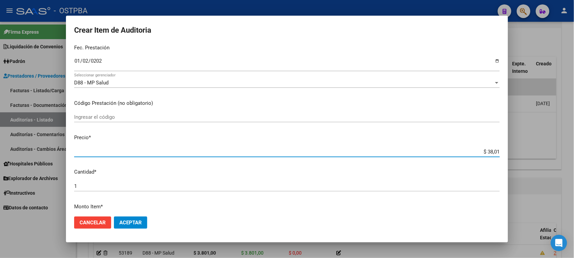
type input "$ 380,10"
type input "$ 3.801,00"
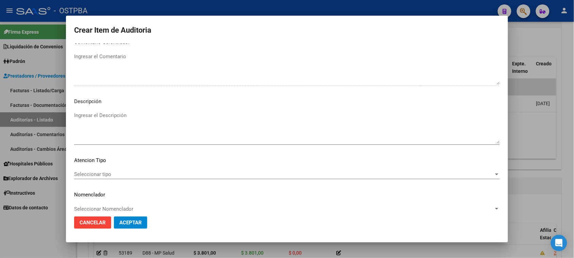
scroll to position [386, 0]
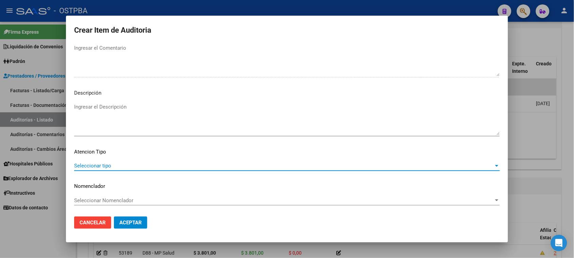
click at [105, 163] on span "Seleccionar tipo" at bounding box center [284, 166] width 420 height 6
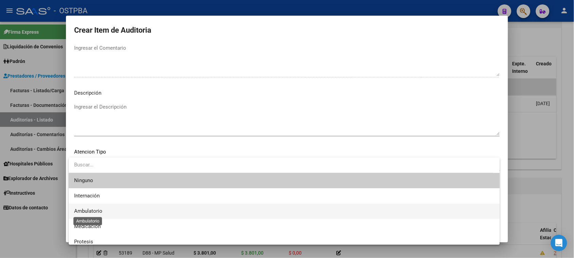
click at [89, 210] on span "Ambulatorio" at bounding box center [88, 211] width 28 height 6
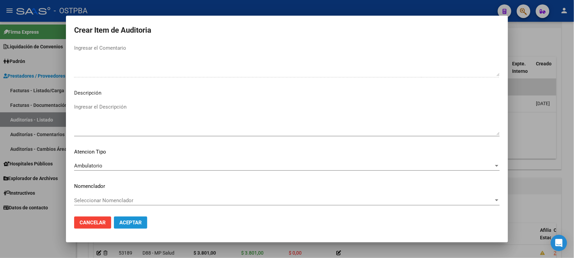
click at [129, 224] on span "Aceptar" at bounding box center [130, 222] width 22 height 6
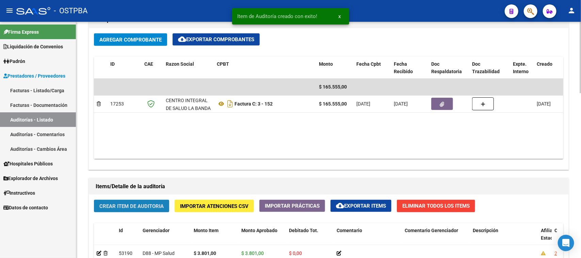
click at [111, 201] on button "Crear Item de Auditoria" at bounding box center [131, 206] width 75 height 13
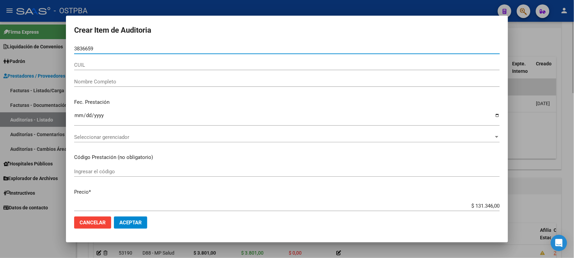
type input "38366592"
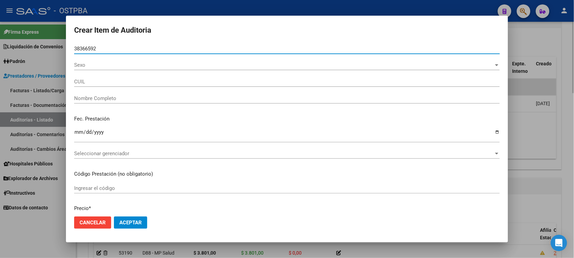
type input "27383665928"
type input "IBA�EZ [PERSON_NAME] -"
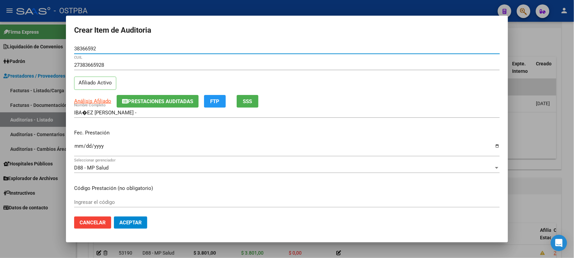
type input "38366592"
click at [79, 145] on input "Ingresar la fecha" at bounding box center [287, 148] width 426 height 11
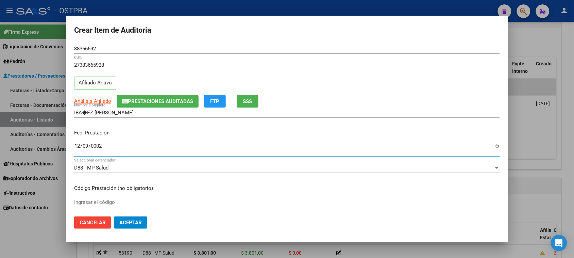
type input "0025-12-09"
click at [87, 144] on input "0025-12-09" at bounding box center [287, 148] width 426 height 11
type input "0025-01-09"
type input "[DATE]"
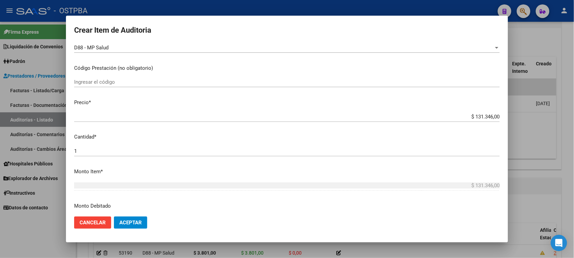
scroll to position [128, 0]
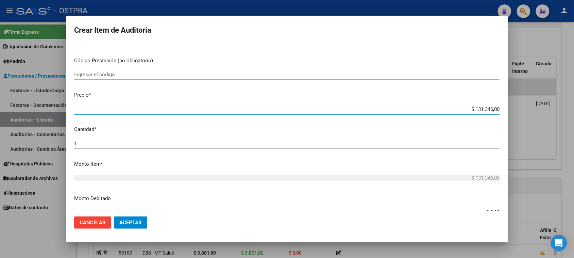
drag, startPoint x: 468, startPoint y: 110, endPoint x: 516, endPoint y: 107, distance: 47.7
click at [516, 107] on div "Crear Item de Auditoria 38366592 Nro Documento 27383665928 CUIL Afiliado Activo…" at bounding box center [287, 129] width 574 height 258
type input "$ 0,01"
type input "$ 0,19"
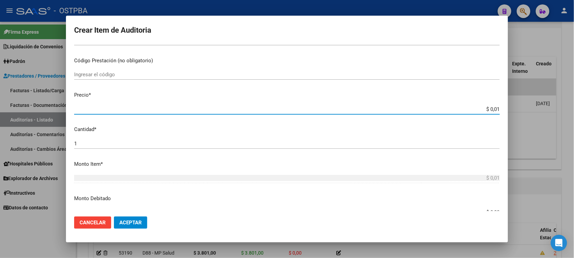
type input "$ 0,19"
type input "$ 1,96"
type input "$ 19,62"
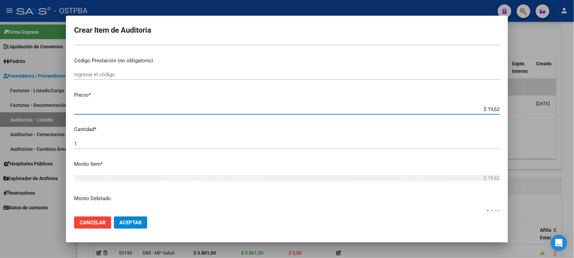
type input "$ 196,20"
type input "$ 1.962,00"
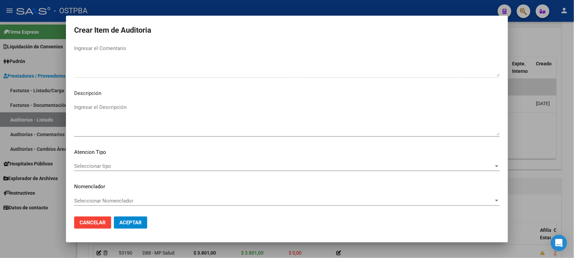
scroll to position [386, 0]
click at [101, 166] on span "Seleccionar tipo" at bounding box center [284, 166] width 420 height 6
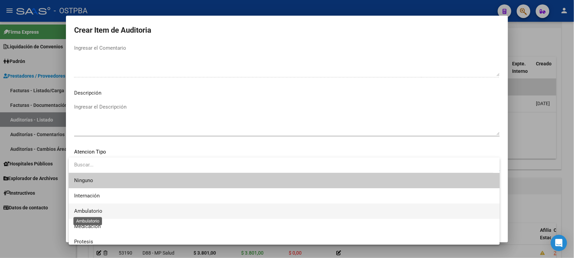
click at [89, 211] on span "Ambulatorio" at bounding box center [88, 211] width 28 height 6
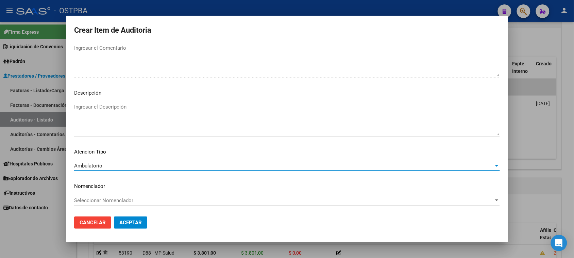
click at [119, 225] on span "Aceptar" at bounding box center [130, 222] width 22 height 6
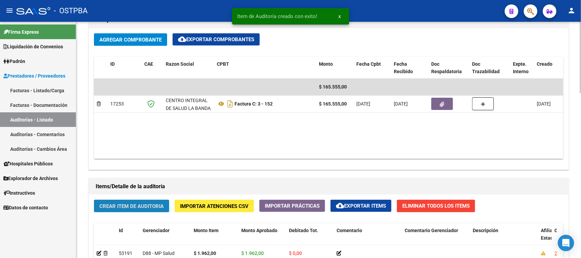
click at [122, 208] on span "Crear Item de Auditoria" at bounding box center [131, 206] width 64 height 6
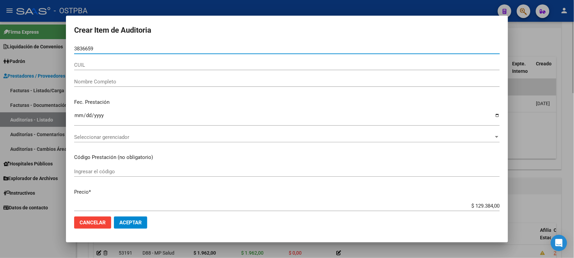
type input "38366592"
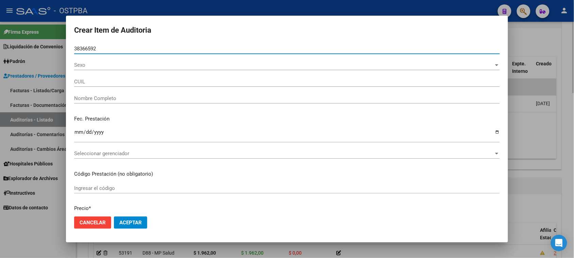
type input "27383665928"
type input "IBA�EZ [PERSON_NAME] -"
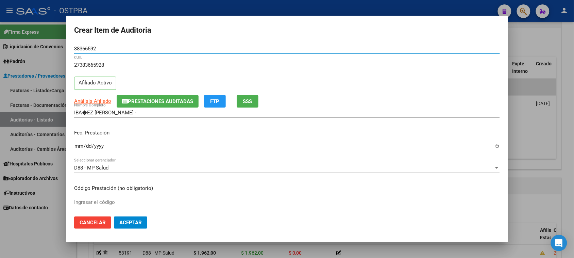
type input "38366592"
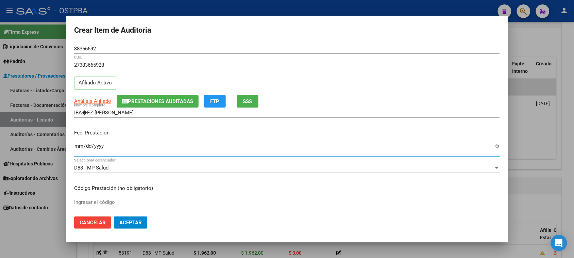
click at [77, 148] on input "Ingresar la fecha" at bounding box center [287, 148] width 426 height 11
type input "[DATE]"
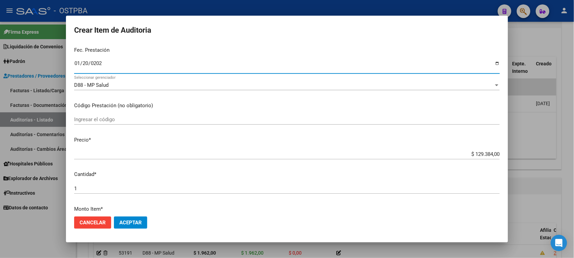
scroll to position [85, 0]
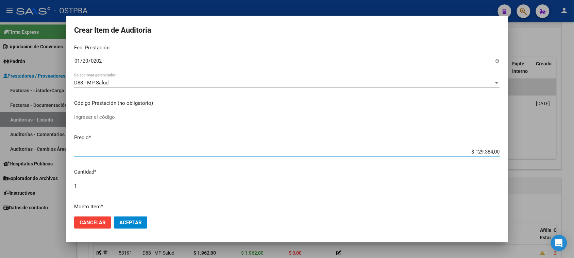
drag, startPoint x: 469, startPoint y: 151, endPoint x: 581, endPoint y: 152, distance: 112.0
click at [574, 152] on html "menu - OSTPBA person Firma Express Liquidación de Convenios Gastos - Items Gast…" at bounding box center [287, 129] width 574 height 258
type input "$ 0,03"
type input "$ 0,38"
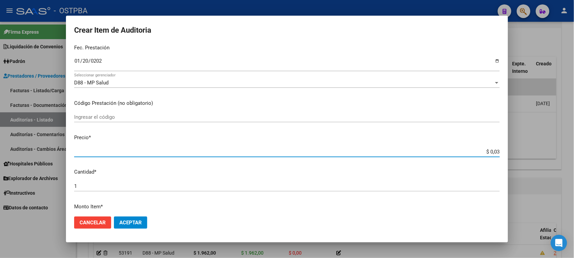
type input "$ 0,38"
type input "$ 3,80"
type input "$ 38,01"
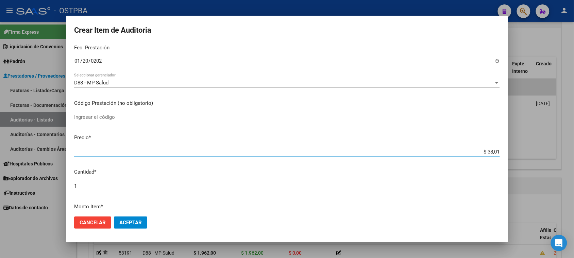
type input "$ 380,10"
type input "$ 3.801,00"
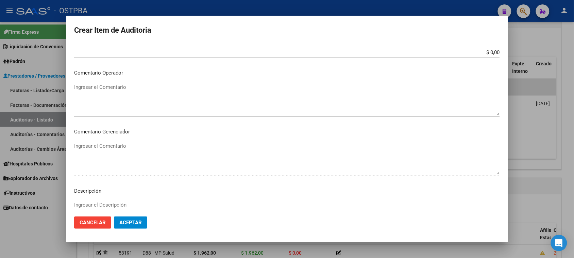
scroll to position [383, 0]
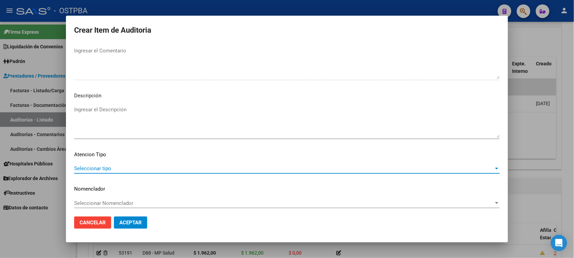
click at [111, 167] on span "Seleccionar tipo" at bounding box center [284, 168] width 420 height 6
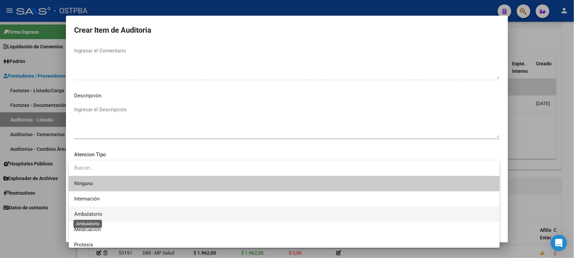
click at [97, 211] on span "Ambulatorio" at bounding box center [88, 214] width 28 height 6
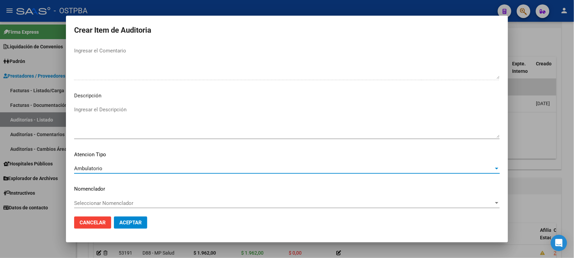
click at [121, 222] on span "Aceptar" at bounding box center [130, 222] width 22 height 6
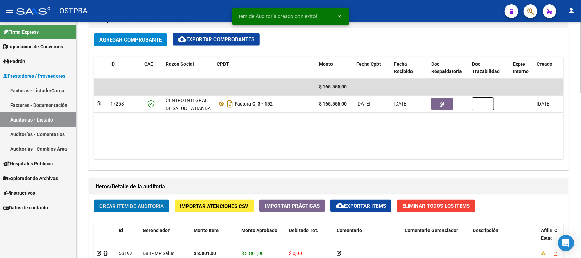
click at [132, 207] on span "Crear Item de Auditoria" at bounding box center [131, 206] width 64 height 6
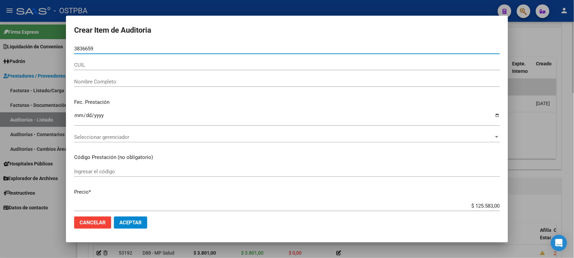
type input "38366592"
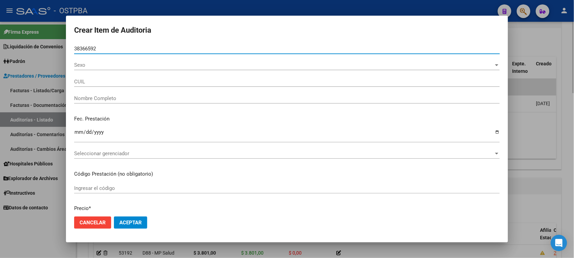
type input "27383665928"
type input "IBA�EZ [PERSON_NAME] -"
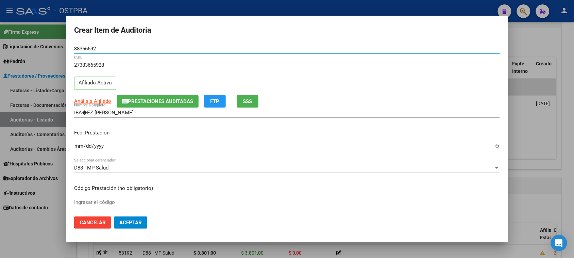
type input "38366592"
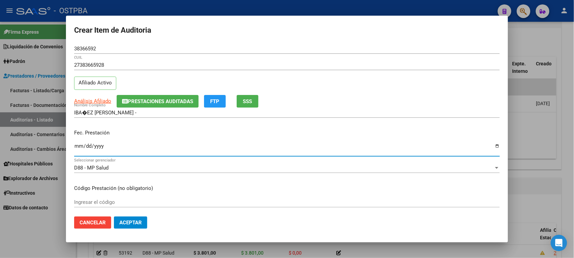
click at [79, 145] on input "Ingresar la fecha" at bounding box center [287, 148] width 426 height 11
type input "[DATE]"
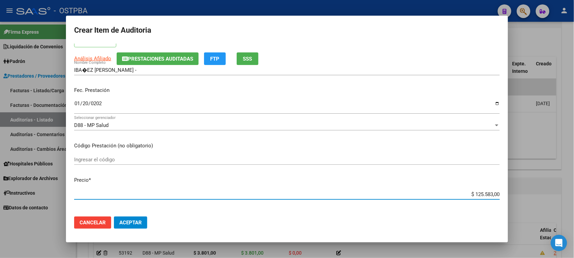
drag, startPoint x: 468, startPoint y: 195, endPoint x: 574, endPoint y: 196, distance: 105.5
click at [574, 196] on div "Crear Item de Auditoria 38366592 Nro Documento 27383665928 CUIL Afiliado Activo…" at bounding box center [287, 129] width 574 height 258
type input "$ 0,03"
type input "$ 0,38"
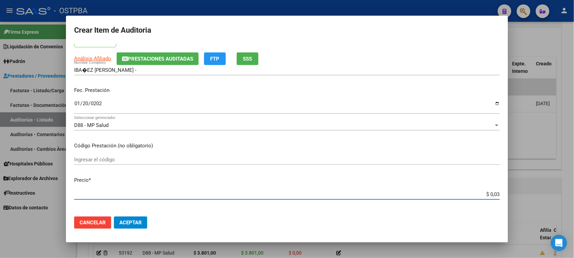
type input "$ 0,38"
type input "$ 3,80"
type input "$ 38,01"
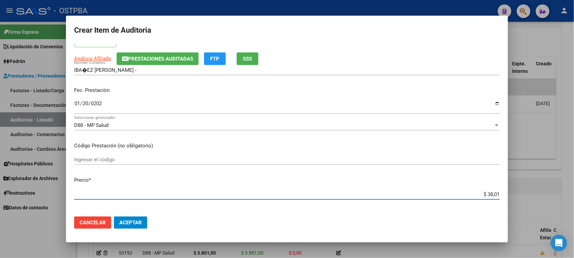
type input "$ 380,10"
type input "$ 3.801,00"
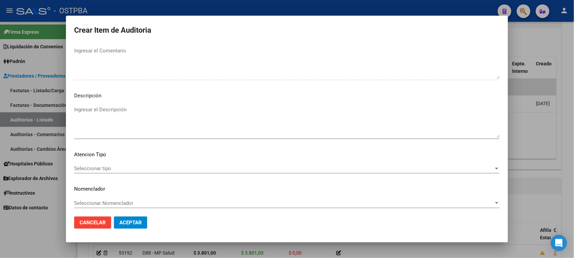
scroll to position [386, 0]
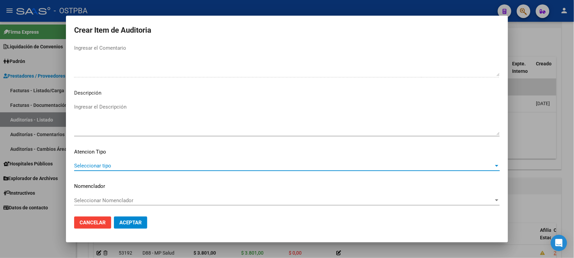
click at [116, 165] on span "Seleccionar tipo" at bounding box center [284, 166] width 420 height 6
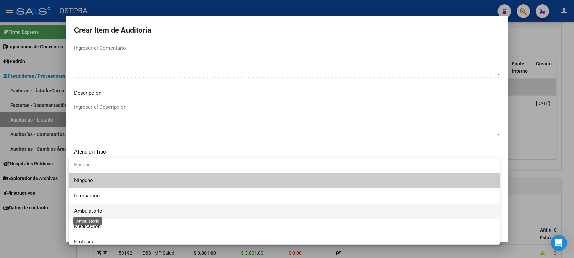
click at [101, 208] on span "Ambulatorio" at bounding box center [88, 211] width 28 height 6
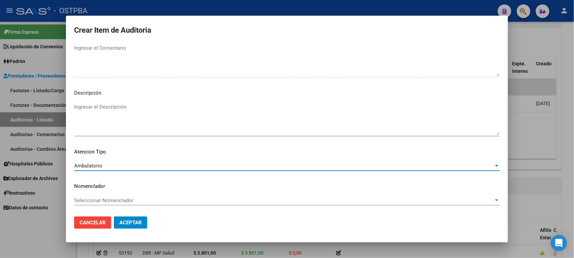
click at [126, 222] on span "Aceptar" at bounding box center [130, 222] width 22 height 6
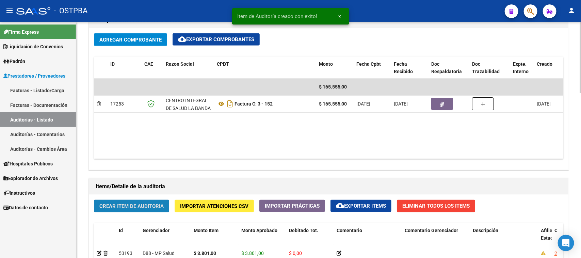
click at [130, 201] on button "Crear Item de Auditoria" at bounding box center [131, 206] width 75 height 13
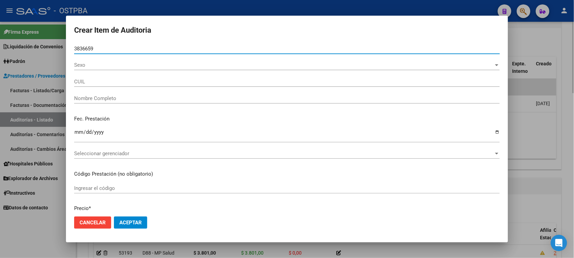
type input "38366592"
type input "27383665928"
type input "IBA�EZ [PERSON_NAME] -"
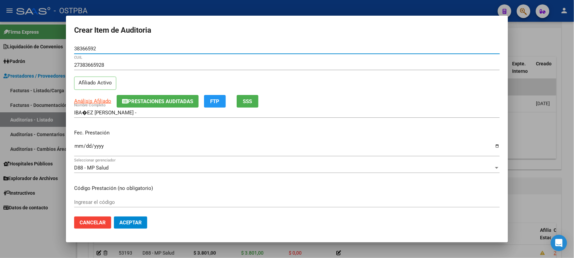
type input "38366592"
click at [78, 148] on input "Ingresar la fecha" at bounding box center [287, 148] width 426 height 11
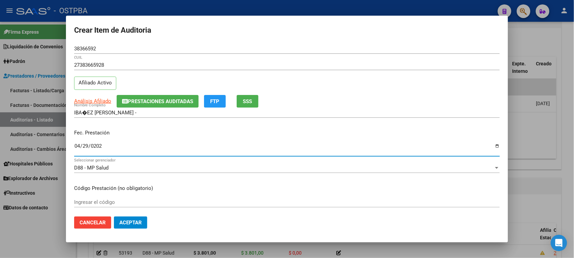
type input "[DATE]"
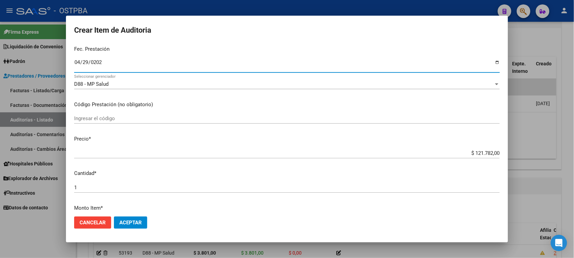
scroll to position [85, 0]
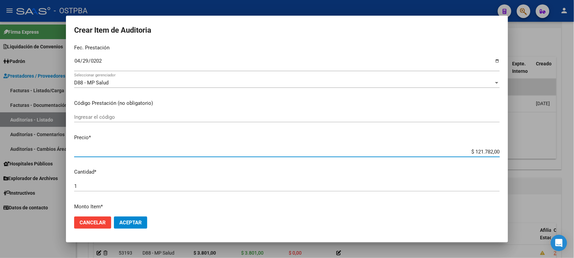
drag, startPoint x: 469, startPoint y: 152, endPoint x: 540, endPoint y: 151, distance: 70.8
click at [540, 151] on div "Crear Item de Auditoria 38366592 Nro Documento 27383665928 CUIL Afiliado Activo…" at bounding box center [287, 129] width 574 height 258
type input "$ 0,05"
type input "$ 0,59"
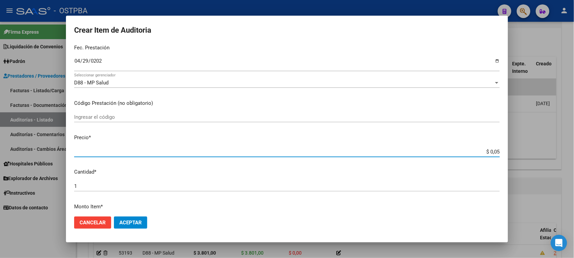
type input "$ 0,59"
type input "$ 5,93"
type input "$ 59,34"
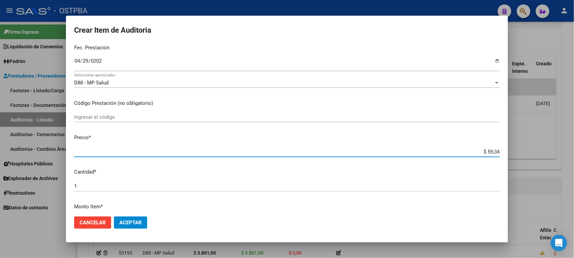
type input "$ 593,40"
type input "$ 5.934,00"
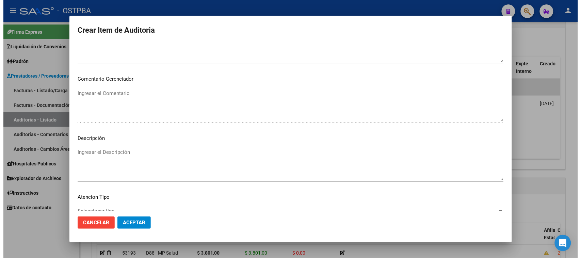
scroll to position [383, 0]
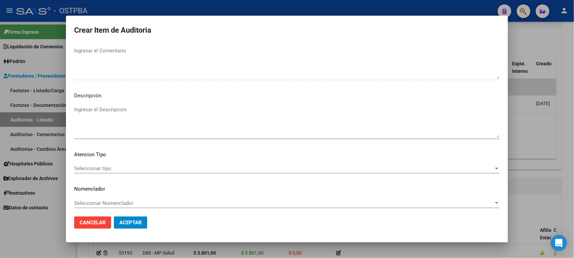
click at [105, 171] on span "Seleccionar tipo" at bounding box center [284, 168] width 420 height 6
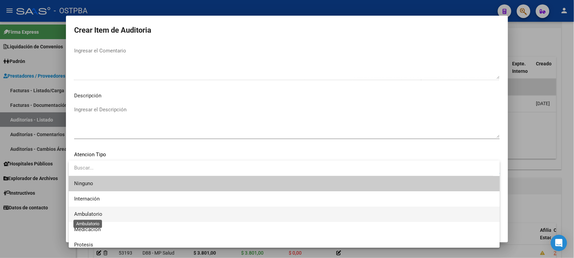
click at [94, 213] on span "Ambulatorio" at bounding box center [88, 214] width 28 height 6
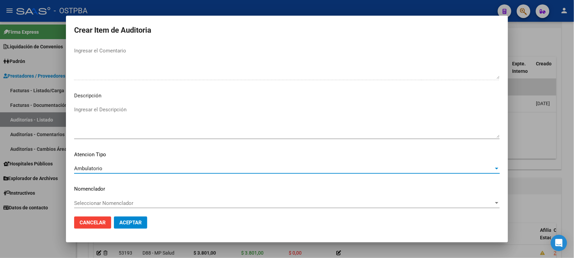
click at [135, 225] on span "Aceptar" at bounding box center [130, 222] width 22 height 6
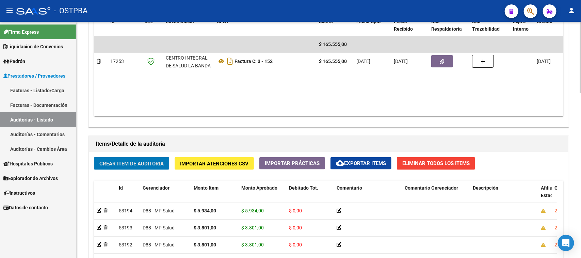
click at [162, 161] on span "Crear Item de Auditoria" at bounding box center [131, 164] width 64 height 6
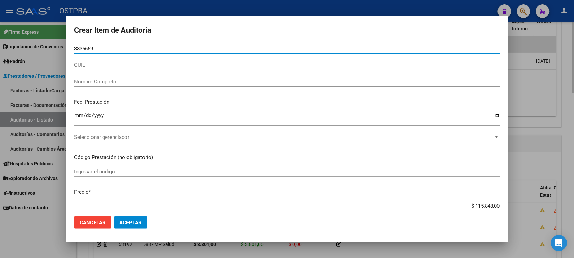
type input "38366592"
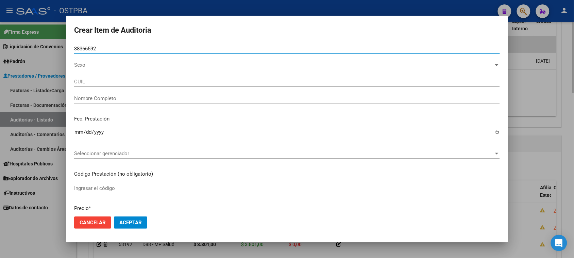
type input "27383665928"
type input "IBA�EZ [PERSON_NAME] -"
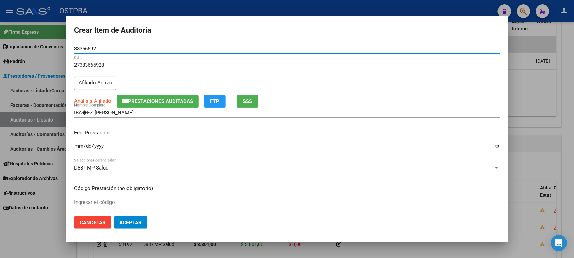
type input "38366592"
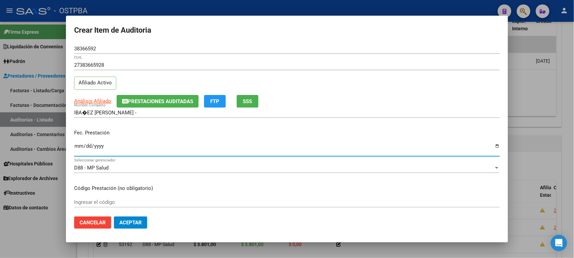
click at [81, 145] on input "Ingresar la fecha" at bounding box center [287, 148] width 426 height 11
type input "[DATE]"
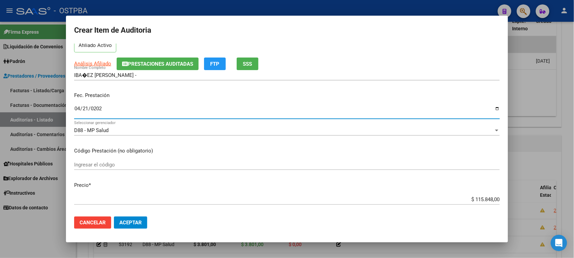
scroll to position [85, 0]
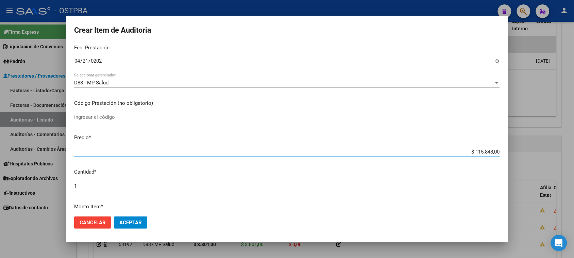
drag, startPoint x: 467, startPoint y: 151, endPoint x: 578, endPoint y: 151, distance: 111.3
click at [574, 151] on html "menu - OSTPBA person Firma Express Liquidación de Convenios Gastos - Items Gast…" at bounding box center [287, 129] width 574 height 258
type input "$ 0,03"
type input "$ 0,38"
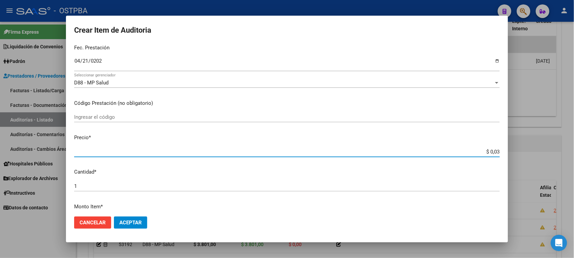
type input "$ 0,38"
type input "$ 3,80"
type input "$ 38,01"
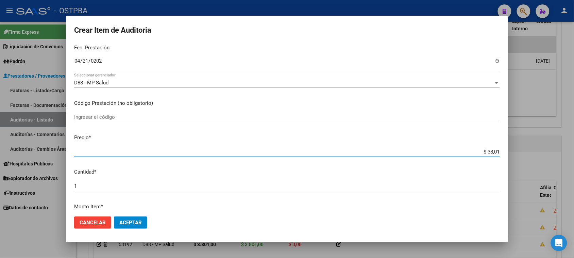
type input "$ 380,10"
type input "$ 3.801,00"
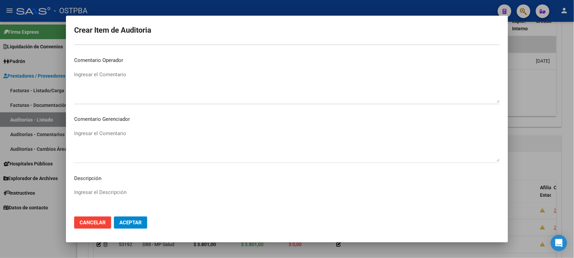
scroll to position [383, 0]
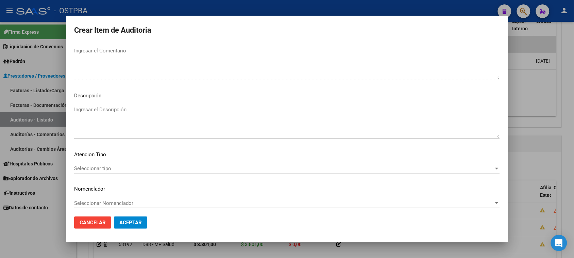
click at [119, 167] on span "Seleccionar tipo" at bounding box center [284, 168] width 420 height 6
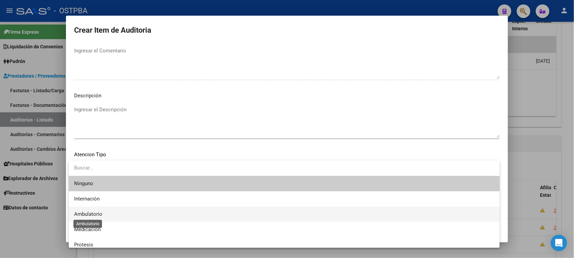
click at [102, 212] on span "Ambulatorio" at bounding box center [88, 214] width 28 height 6
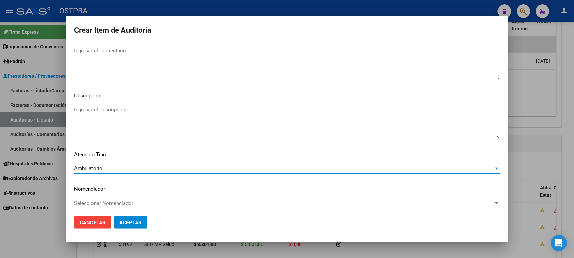
click at [131, 224] on span "Aceptar" at bounding box center [130, 222] width 22 height 6
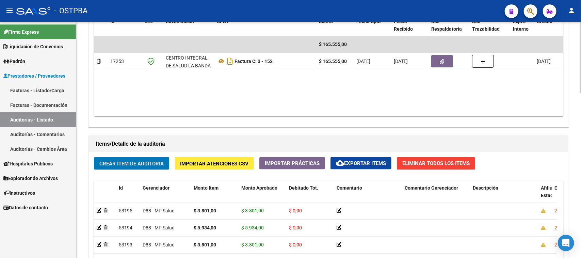
click at [149, 162] on span "Crear Item de Auditoria" at bounding box center [131, 164] width 64 height 6
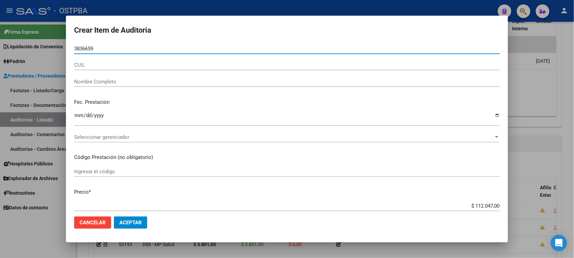
type input "38366592"
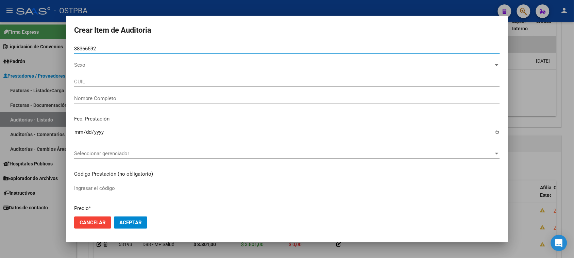
type input "27383665928"
type input "IBA�EZ [PERSON_NAME] -"
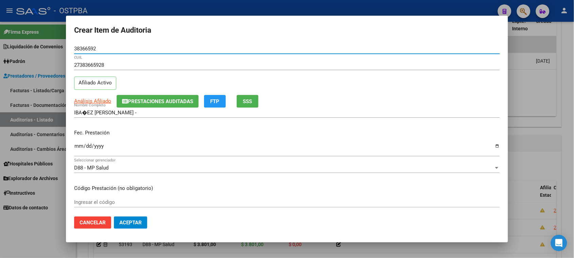
type input "38366592"
click at [76, 146] on input "Ingresar la fecha" at bounding box center [287, 148] width 426 height 11
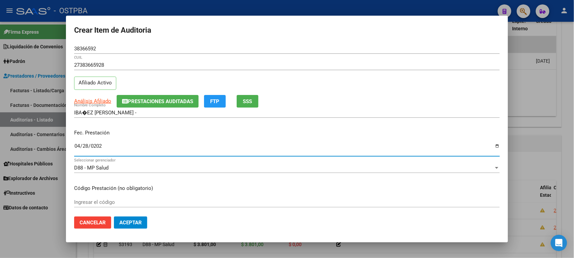
type input "[DATE]"
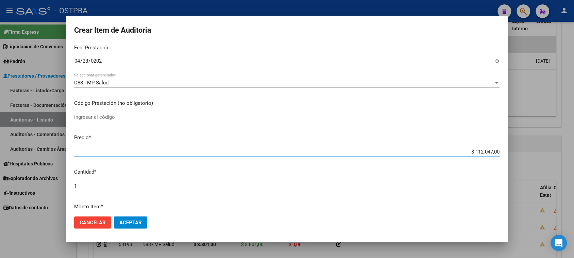
drag, startPoint x: 469, startPoint y: 152, endPoint x: 540, endPoint y: 151, distance: 71.8
click at [540, 151] on div "Crear Item de Auditoria 38366592 Nro Documento 27383665928 CUIL Afiliado Activo…" at bounding box center [287, 129] width 574 height 258
type input "$ 0,03"
type input "$ 0,38"
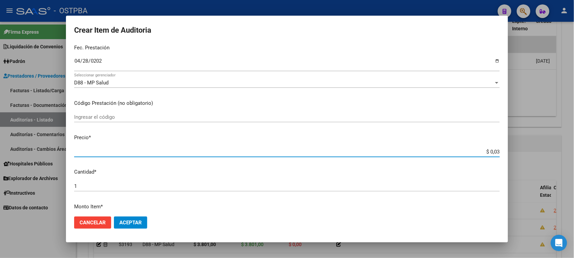
type input "$ 0,38"
type input "$ 3,80"
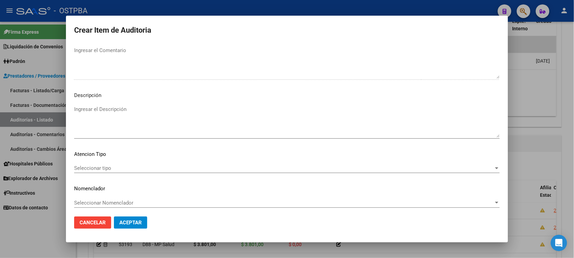
scroll to position [386, 0]
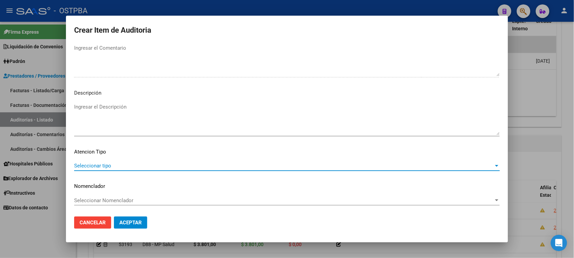
click at [108, 166] on span "Seleccionar tipo" at bounding box center [284, 166] width 420 height 6
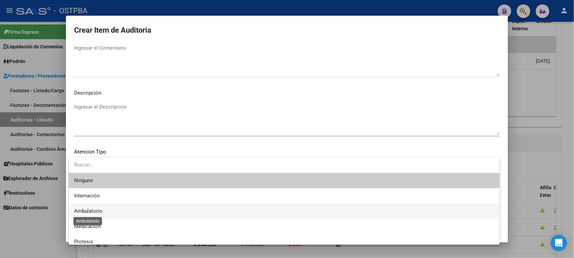
click at [97, 211] on span "Ambulatorio" at bounding box center [88, 211] width 28 height 6
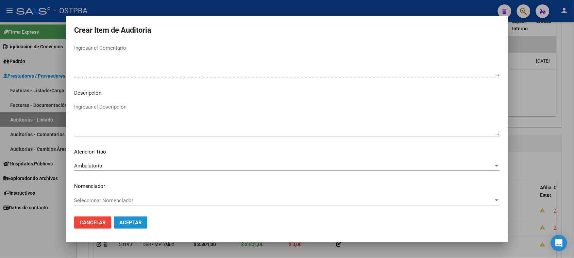
click at [123, 223] on span "Aceptar" at bounding box center [130, 222] width 22 height 6
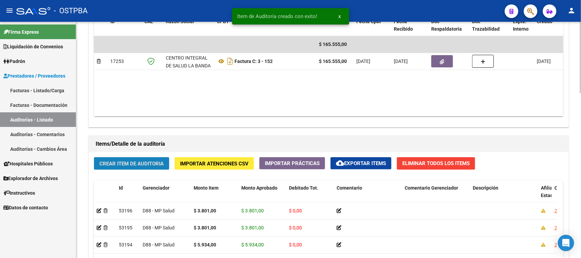
click at [154, 163] on span "Crear Item de Auditoria" at bounding box center [131, 164] width 64 height 6
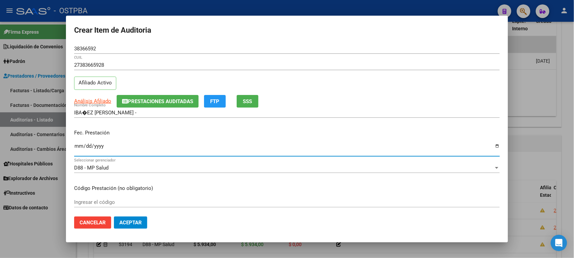
click at [79, 146] on input "Ingresar la fecha" at bounding box center [287, 148] width 426 height 11
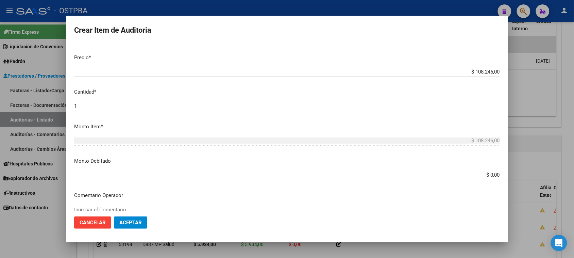
scroll to position [170, 0]
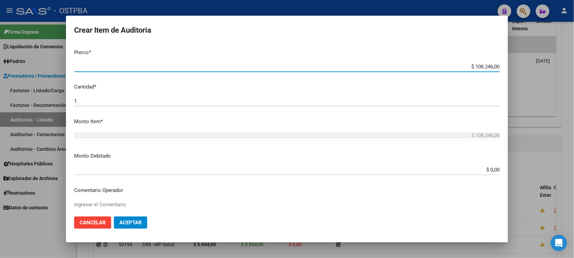
drag, startPoint x: 469, startPoint y: 66, endPoint x: 571, endPoint y: 66, distance: 102.4
click at [571, 66] on div "Crear Item de Auditoria 38366592 Nro Documento 27383665928 CUIL Afiliado Activo…" at bounding box center [287, 129] width 574 height 258
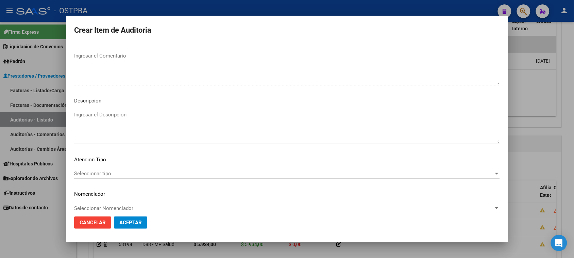
scroll to position [386, 0]
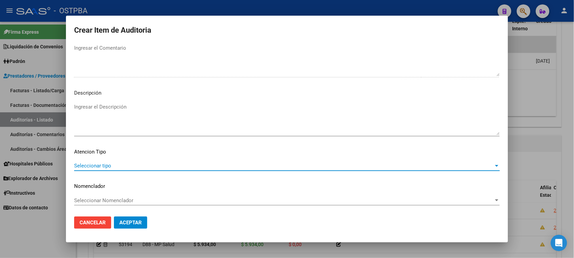
click at [99, 163] on span "Seleccionar tipo" at bounding box center [284, 166] width 420 height 6
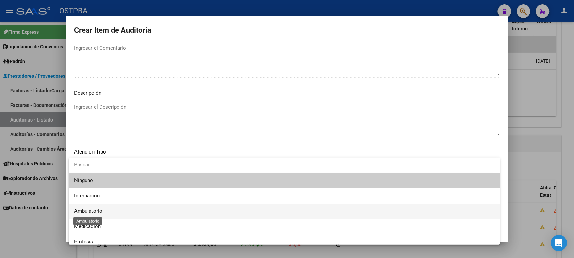
click at [91, 209] on span "Ambulatorio" at bounding box center [88, 211] width 28 height 6
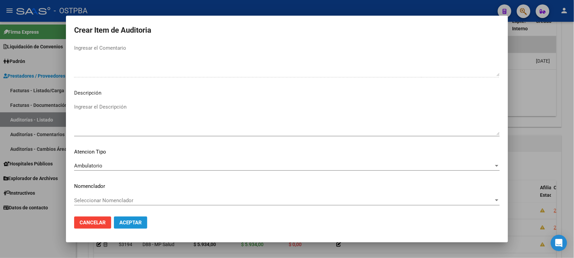
click at [121, 222] on span "Aceptar" at bounding box center [130, 222] width 22 height 6
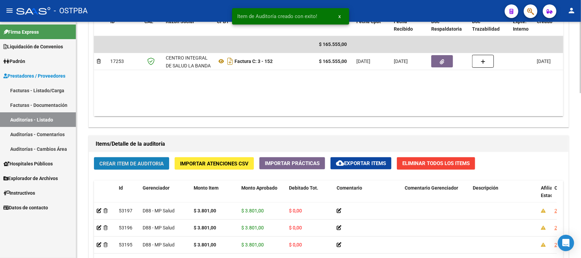
click at [145, 167] on button "Crear Item de Auditoria" at bounding box center [131, 163] width 75 height 13
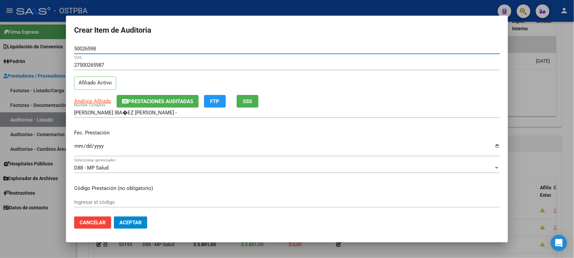
click at [78, 145] on input "Ingresar la fecha" at bounding box center [287, 148] width 426 height 11
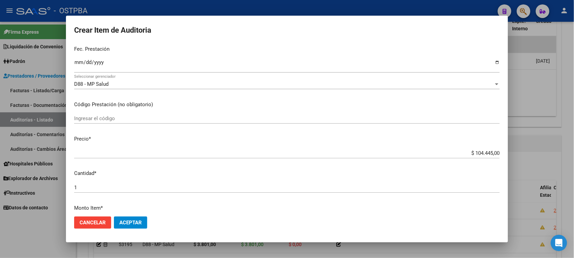
scroll to position [85, 0]
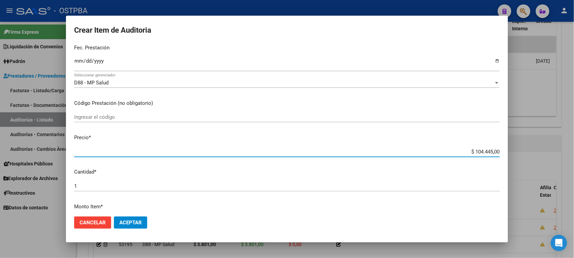
drag, startPoint x: 468, startPoint y: 153, endPoint x: 569, endPoint y: 147, distance: 100.9
click at [569, 147] on div "Crear Item de Auditoria 50026598 Nro Documento 27500265987 CUIL Afiliado Activo…" at bounding box center [287, 129] width 574 height 258
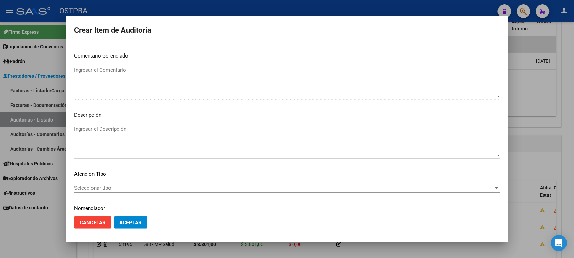
scroll to position [386, 0]
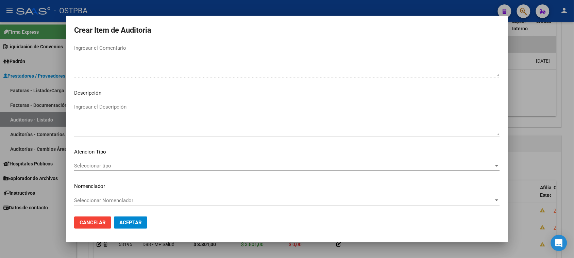
click at [96, 164] on span "Seleccionar tipo" at bounding box center [284, 166] width 420 height 6
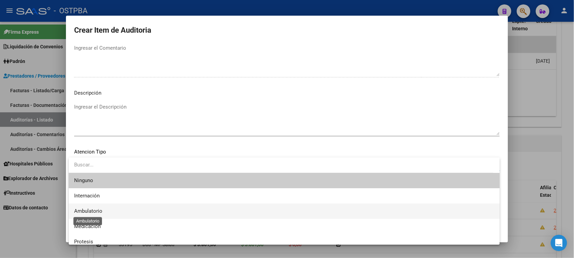
click at [90, 212] on span "Ambulatorio" at bounding box center [88, 211] width 28 height 6
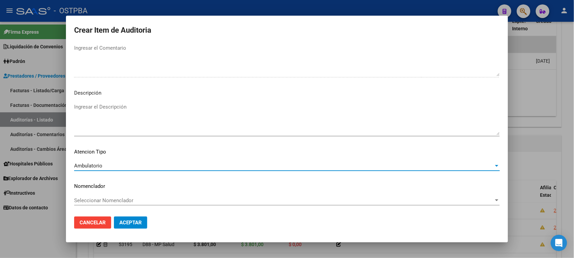
click at [122, 228] on button "Aceptar" at bounding box center [130, 222] width 33 height 12
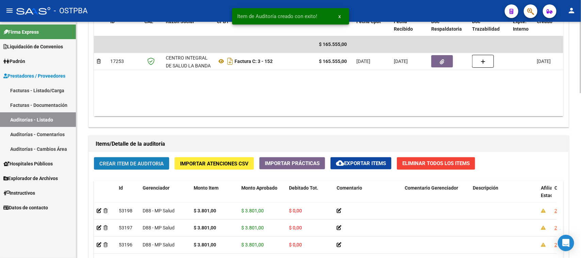
click at [132, 164] on span "Crear Item de Auditoria" at bounding box center [131, 164] width 64 height 6
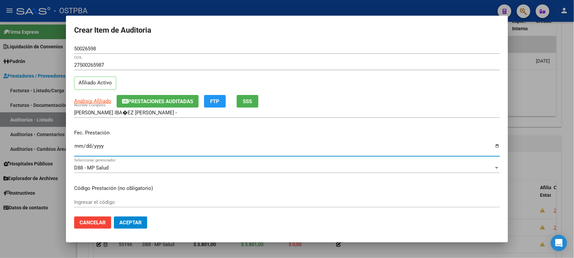
click at [76, 147] on input "Ingresar la fecha" at bounding box center [287, 148] width 426 height 11
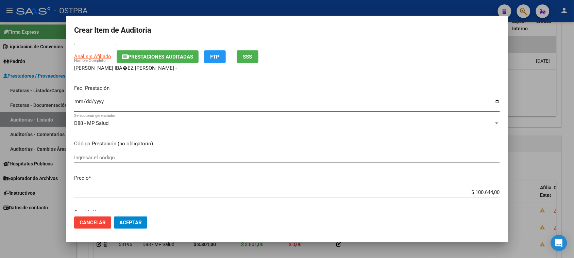
scroll to position [85, 0]
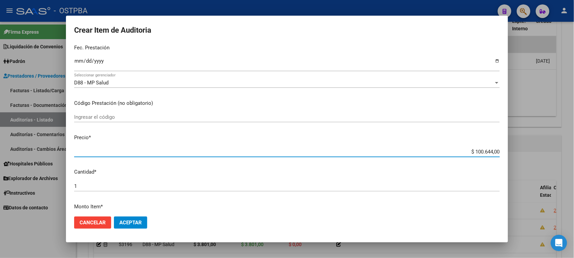
drag, startPoint x: 469, startPoint y: 152, endPoint x: 573, endPoint y: 152, distance: 103.8
click at [573, 152] on div "Crear Item de Auditoria 50026598 Nro Documento 27500265987 CUIL Afiliado Activo…" at bounding box center [287, 129] width 574 height 258
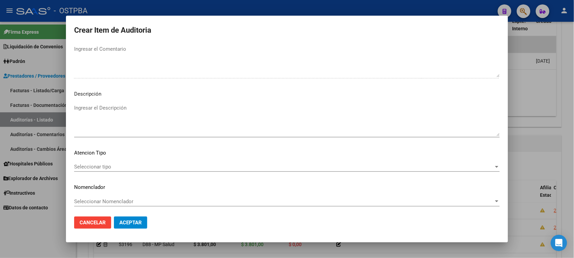
scroll to position [386, 0]
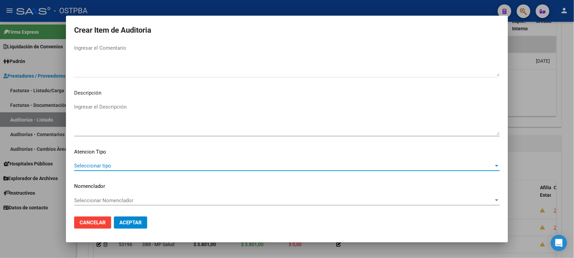
click at [99, 166] on span "Seleccionar tipo" at bounding box center [284, 166] width 420 height 6
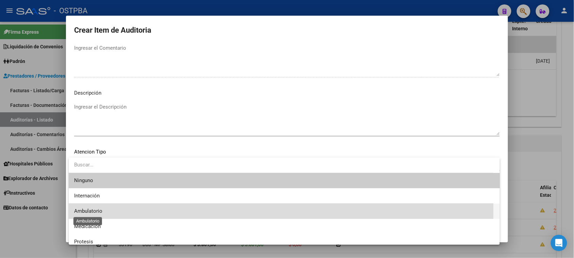
click at [91, 210] on span "Ambulatorio" at bounding box center [88, 211] width 28 height 6
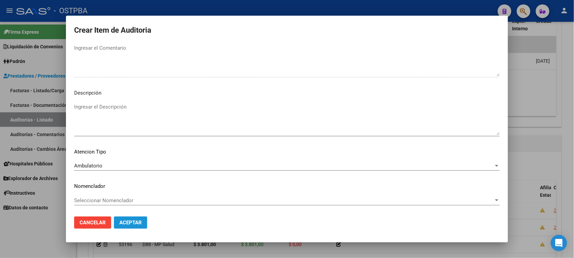
click at [131, 224] on span "Aceptar" at bounding box center [130, 222] width 22 height 6
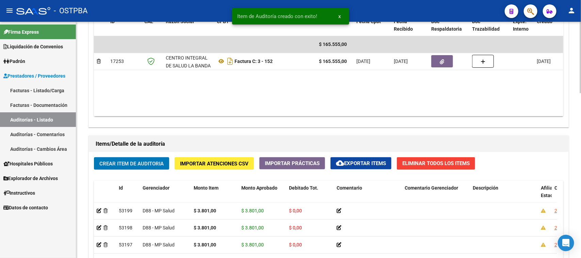
click at [105, 163] on span "Crear Item de Auditoria" at bounding box center [131, 164] width 64 height 6
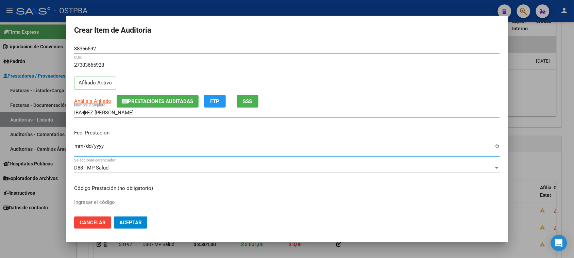
click at [76, 145] on input "Ingresar la fecha" at bounding box center [287, 148] width 426 height 11
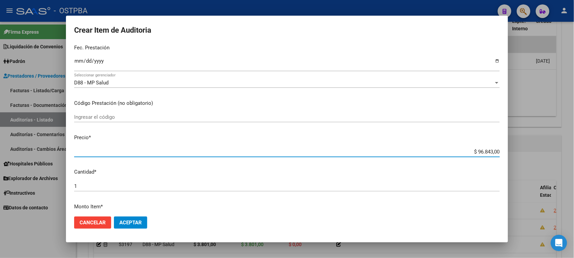
drag, startPoint x: 471, startPoint y: 152, endPoint x: 581, endPoint y: 152, distance: 109.2
click at [574, 152] on html "menu - OSTPBA person Firma Express Liquidación de Convenios Gastos - Items Gast…" at bounding box center [287, 129] width 574 height 258
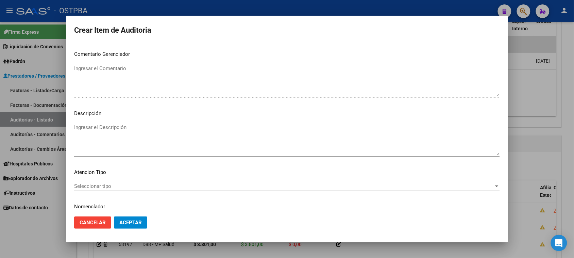
scroll to position [383, 0]
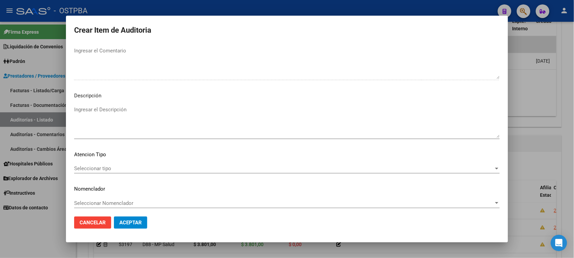
click at [95, 167] on span "Seleccionar tipo" at bounding box center [284, 168] width 420 height 6
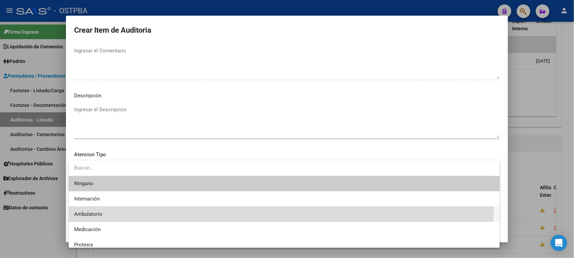
click at [89, 210] on span "Ambulatorio" at bounding box center [284, 214] width 421 height 15
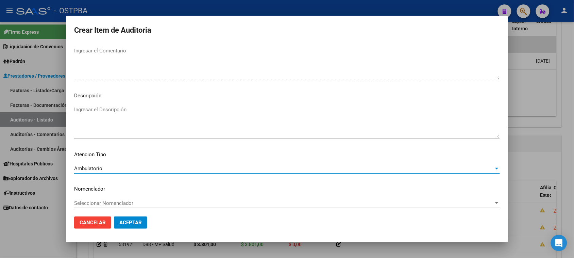
click at [121, 222] on span "Aceptar" at bounding box center [130, 222] width 22 height 6
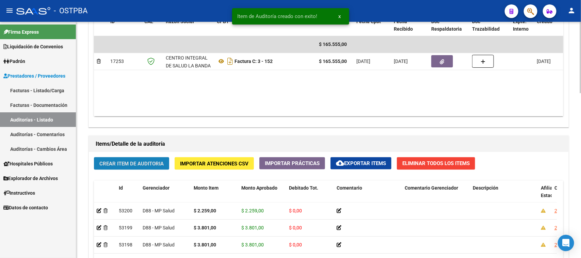
click at [161, 161] on span "Crear Item de Auditoria" at bounding box center [131, 164] width 64 height 6
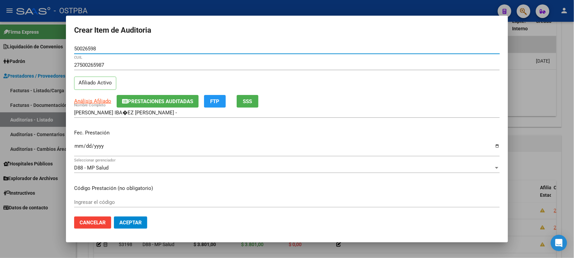
click at [75, 149] on input "Ingresar la fecha" at bounding box center [287, 148] width 426 height 11
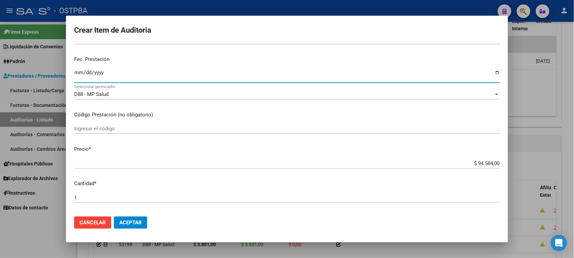
scroll to position [85, 0]
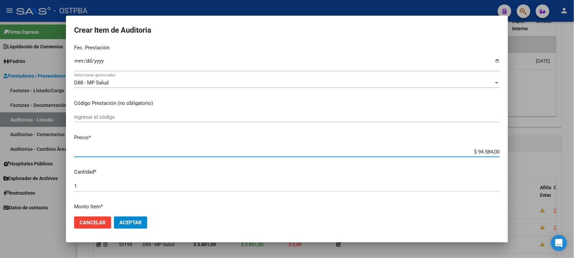
drag, startPoint x: 470, startPoint y: 151, endPoint x: 542, endPoint y: 151, distance: 72.5
click at [542, 151] on div "Crear Item de Auditoria 50026598 Nro Documento 27500265987 CUIL Afiliado Activo…" at bounding box center [287, 129] width 574 height 258
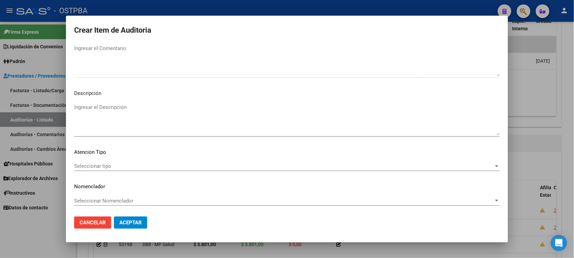
scroll to position [386, 0]
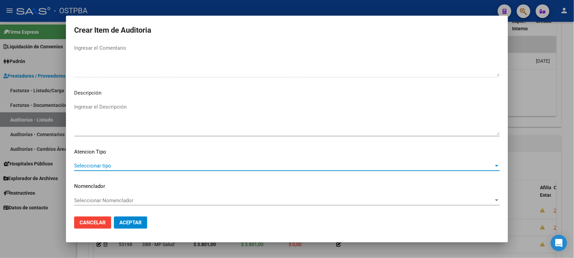
click at [91, 167] on span "Seleccionar tipo" at bounding box center [284, 166] width 420 height 6
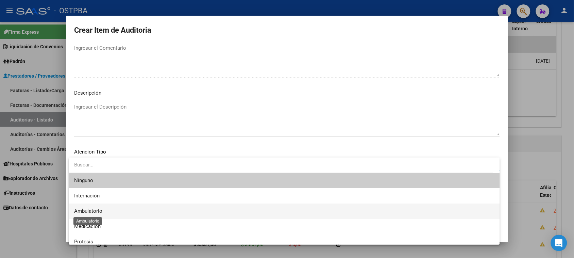
click at [97, 211] on span "Ambulatorio" at bounding box center [88, 211] width 28 height 6
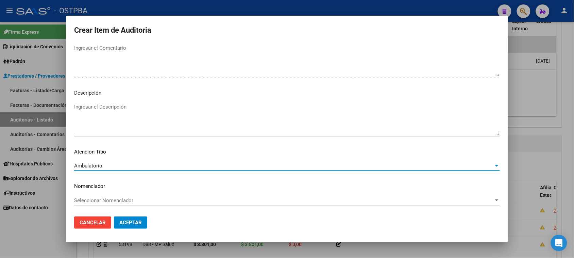
click at [126, 222] on span "Aceptar" at bounding box center [130, 222] width 22 height 6
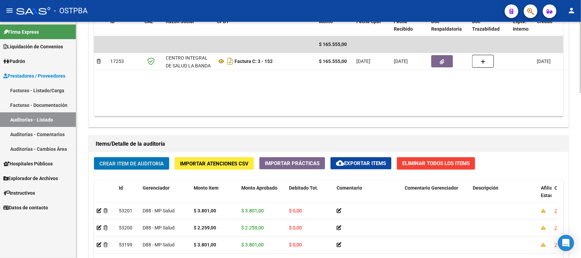
click at [128, 164] on span "Crear Item de Auditoria" at bounding box center [131, 164] width 64 height 6
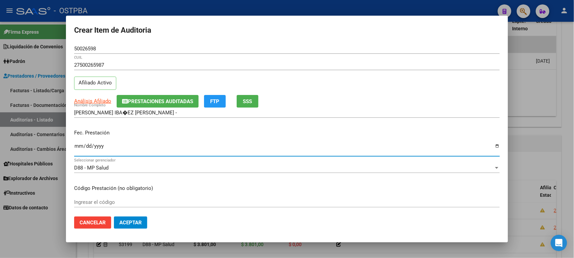
click at [79, 149] on input "Ingresar la fecha" at bounding box center [287, 148] width 426 height 11
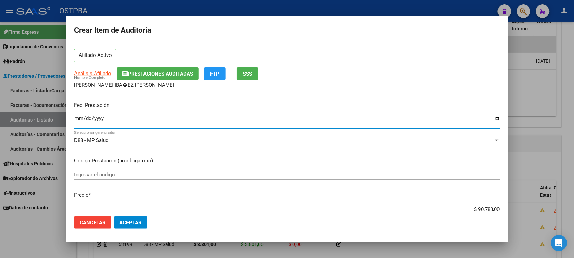
scroll to position [43, 0]
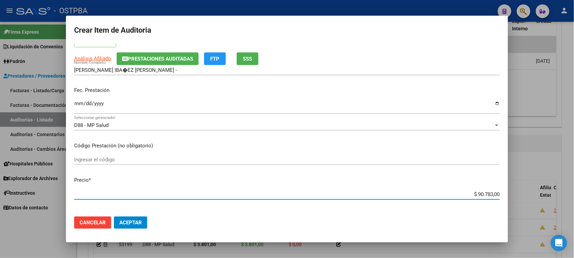
drag, startPoint x: 472, startPoint y: 193, endPoint x: 581, endPoint y: 199, distance: 109.1
click at [574, 199] on html "menu - OSTPBA person Firma Express Liquidación de Convenios Gastos - Items Gast…" at bounding box center [287, 129] width 574 height 258
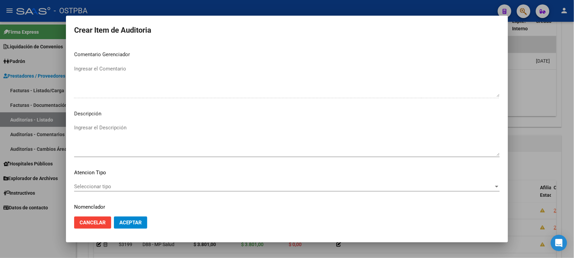
scroll to position [386, 0]
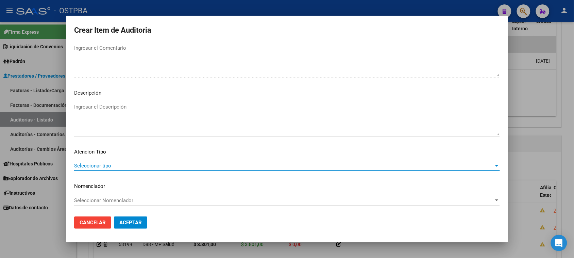
click at [82, 165] on span "Seleccionar tipo" at bounding box center [284, 166] width 420 height 6
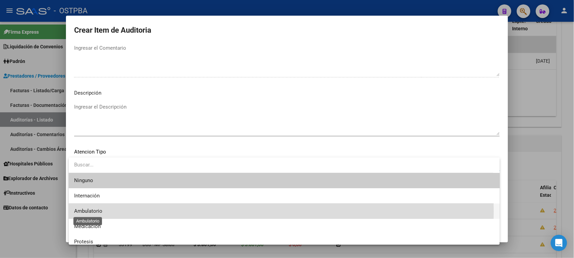
click at [89, 211] on span "Ambulatorio" at bounding box center [88, 211] width 28 height 6
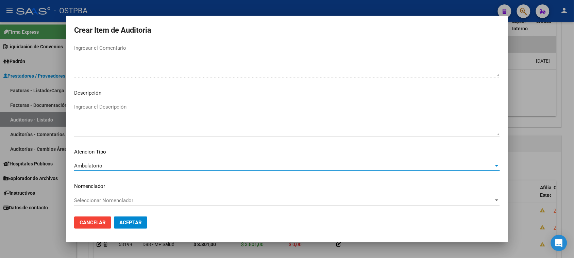
click at [122, 223] on span "Aceptar" at bounding box center [130, 222] width 22 height 6
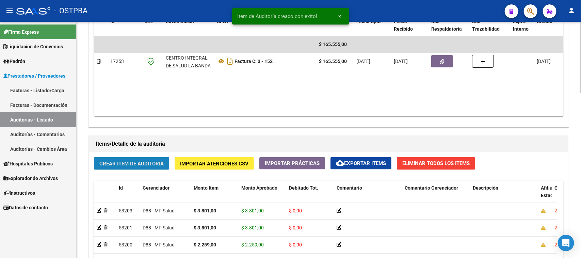
click at [140, 161] on span "Crear Item de Auditoria" at bounding box center [131, 164] width 64 height 6
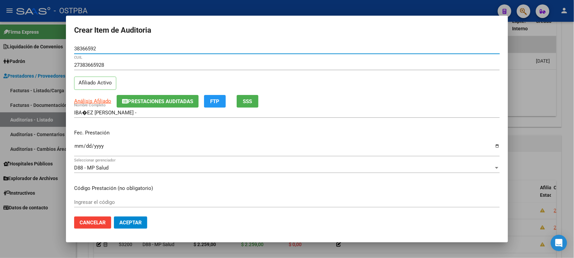
click at [78, 145] on input "Ingresar la fecha" at bounding box center [287, 148] width 426 height 11
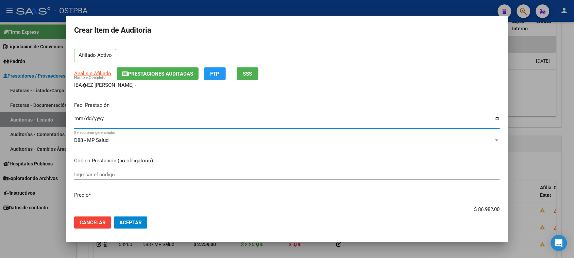
scroll to position [43, 0]
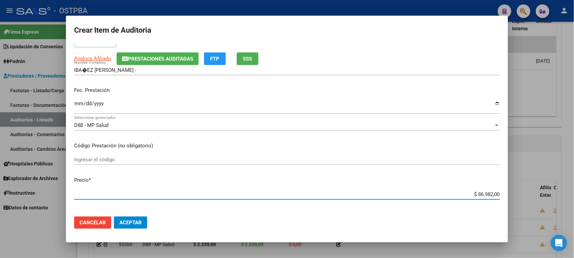
drag, startPoint x: 472, startPoint y: 193, endPoint x: 530, endPoint y: 193, distance: 58.5
click at [530, 193] on div "Crear Item de Auditoria 38366592 Nro Documento 27383665928 CUIL Afiliado Activo…" at bounding box center [287, 129] width 574 height 258
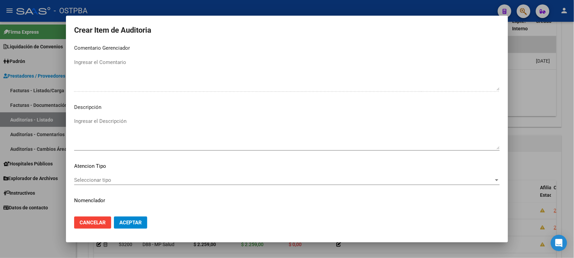
scroll to position [383, 0]
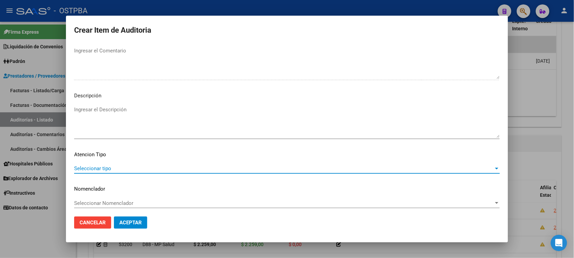
click at [99, 170] on span "Seleccionar tipo" at bounding box center [284, 168] width 420 height 6
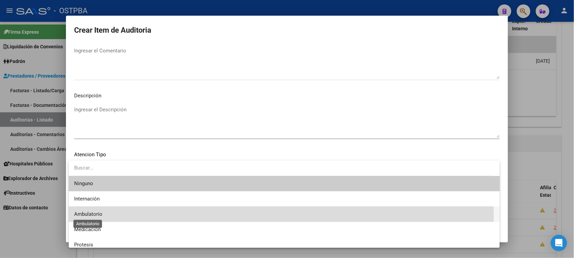
click at [88, 214] on span "Ambulatorio" at bounding box center [88, 214] width 28 height 6
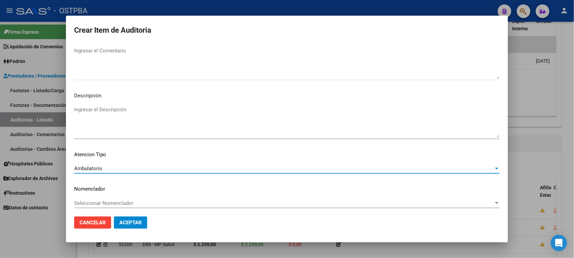
click at [132, 222] on span "Aceptar" at bounding box center [130, 222] width 22 height 6
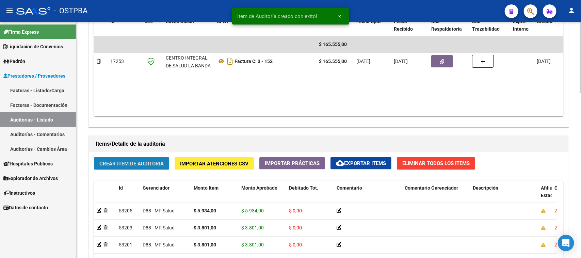
click at [124, 166] on button "Crear Item de Auditoria" at bounding box center [131, 163] width 75 height 13
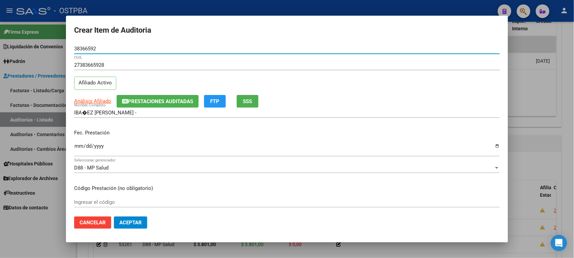
click at [79, 146] on input "Ingresar la fecha" at bounding box center [287, 148] width 426 height 11
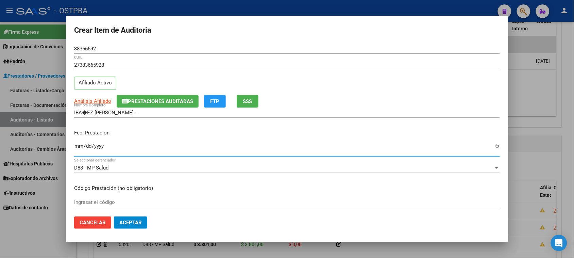
scroll to position [128, 0]
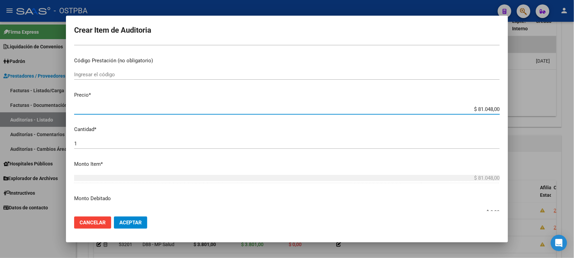
drag, startPoint x: 471, startPoint y: 109, endPoint x: 553, endPoint y: 109, distance: 81.7
click at [553, 109] on div "Crear Item de Auditoria 38366592 Nro Documento 27383665928 CUIL Afiliado Activo…" at bounding box center [287, 129] width 574 height 258
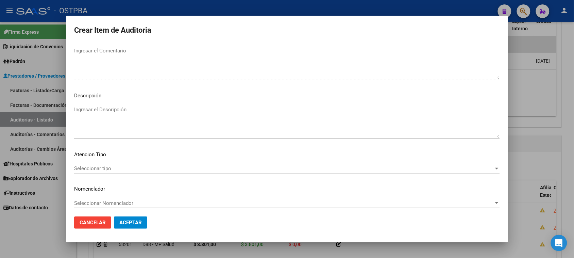
scroll to position [386, 0]
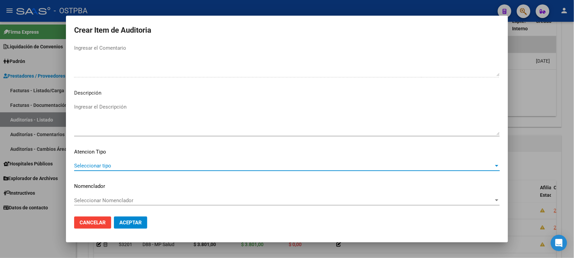
click at [98, 164] on span "Seleccionar tipo" at bounding box center [284, 166] width 420 height 6
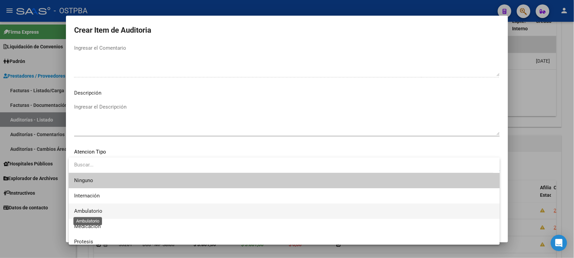
click at [93, 209] on span "Ambulatorio" at bounding box center [88, 211] width 28 height 6
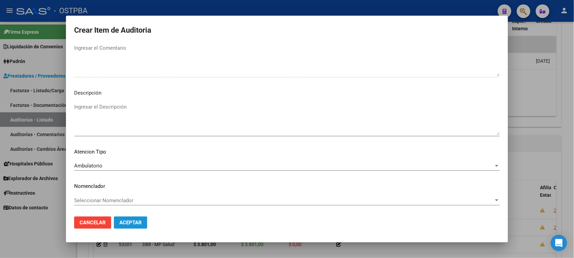
click at [129, 222] on span "Aceptar" at bounding box center [130, 222] width 22 height 6
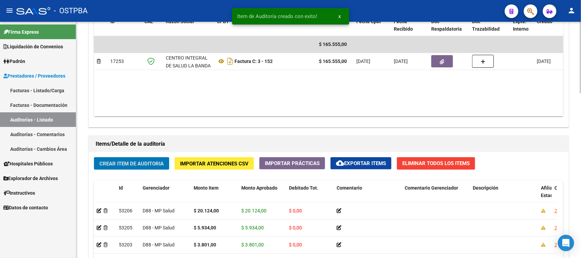
click at [140, 165] on span "Crear Item de Auditoria" at bounding box center [131, 164] width 64 height 6
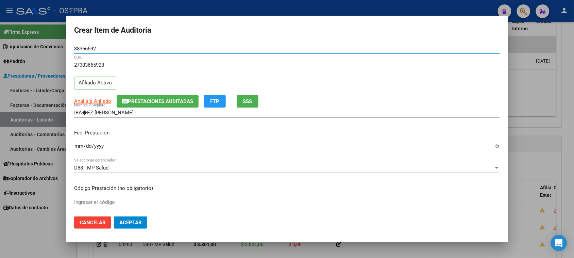
click at [79, 146] on input "Ingresar la fecha" at bounding box center [287, 148] width 426 height 11
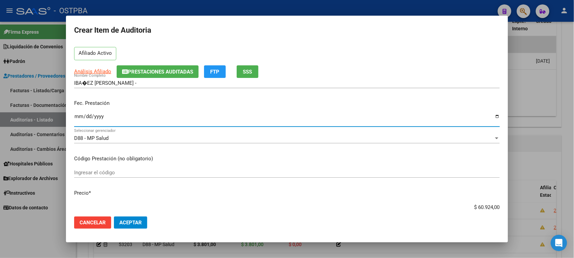
scroll to position [43, 0]
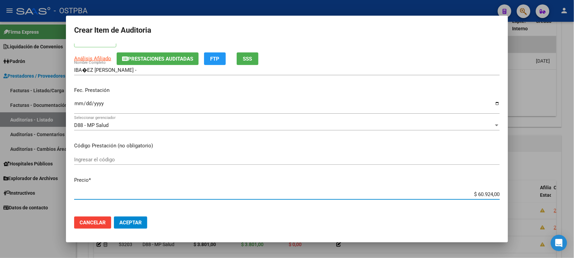
drag, startPoint x: 472, startPoint y: 191, endPoint x: 535, endPoint y: 193, distance: 62.6
click at [535, 193] on div "Crear Item de Auditoria 38366592 Nro Documento 27383665928 CUIL Afiliado Activo…" at bounding box center [287, 129] width 574 height 258
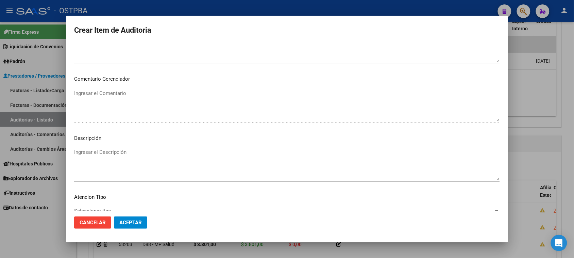
scroll to position [386, 0]
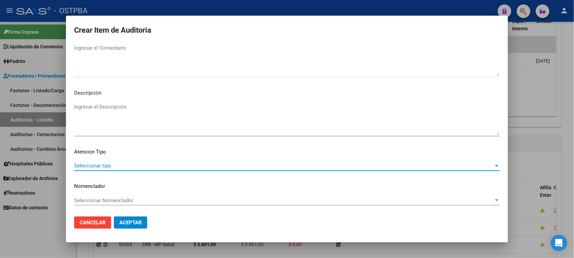
click at [86, 165] on span "Seleccionar tipo" at bounding box center [284, 166] width 420 height 6
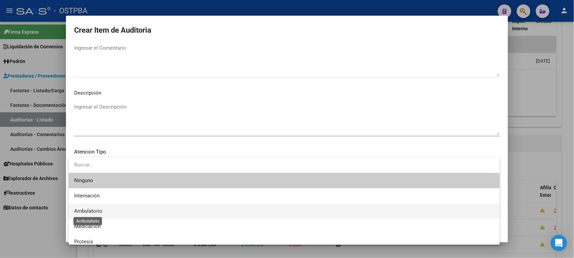
click at [87, 211] on span "Ambulatorio" at bounding box center [88, 211] width 28 height 6
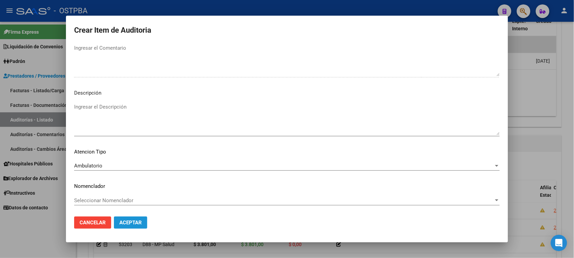
click at [123, 220] on span "Aceptar" at bounding box center [130, 222] width 22 height 6
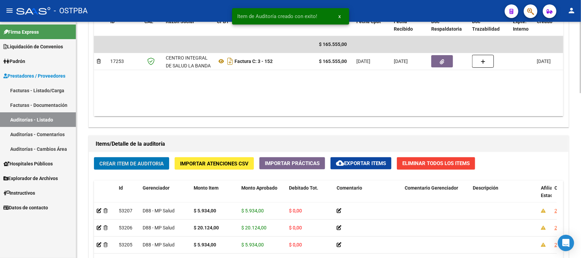
click at [127, 164] on span "Crear Item de Auditoria" at bounding box center [131, 164] width 64 height 6
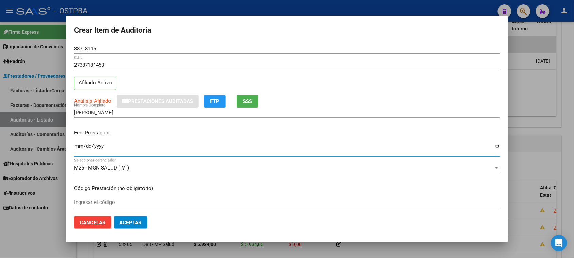
click at [77, 148] on input "Ingresar la fecha" at bounding box center [287, 148] width 426 height 11
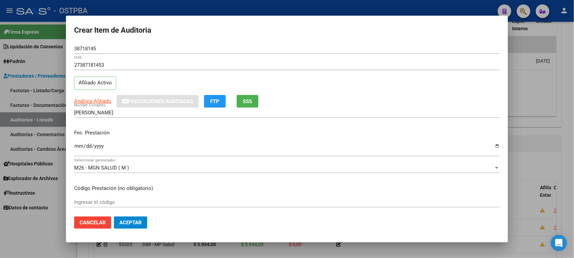
scroll to position [43, 0]
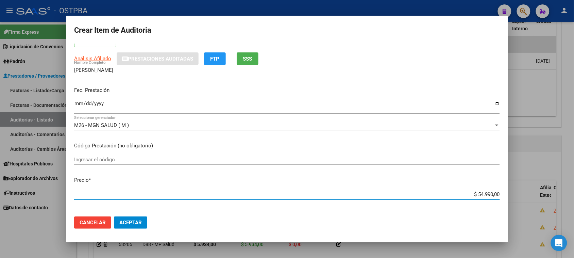
drag, startPoint x: 472, startPoint y: 192, endPoint x: 538, endPoint y: 198, distance: 66.2
click at [538, 198] on div "Crear Item de Auditoria 38718145 Nro Documento 27387181453 CUIL Afiliado Activo…" at bounding box center [287, 129] width 574 height 258
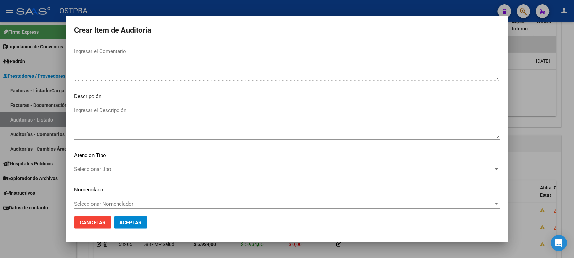
scroll to position [383, 0]
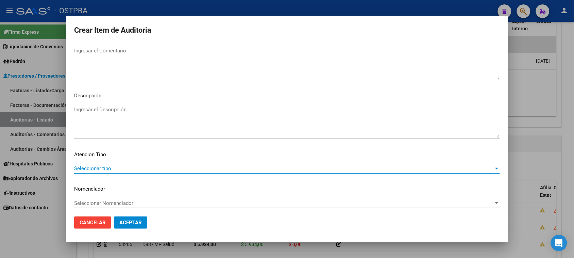
click at [98, 168] on span "Seleccionar tipo" at bounding box center [284, 168] width 420 height 6
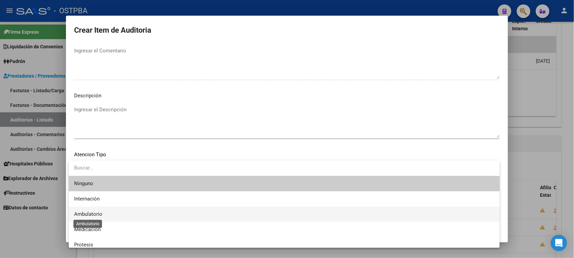
click at [87, 214] on span "Ambulatorio" at bounding box center [88, 214] width 28 height 6
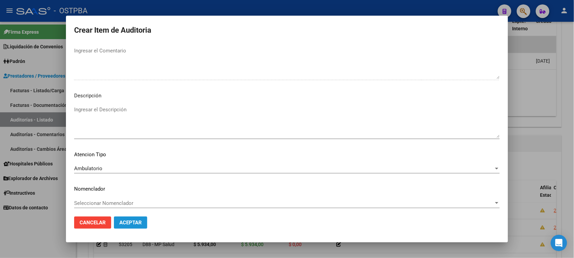
click at [123, 225] on span "Aceptar" at bounding box center [130, 222] width 22 height 6
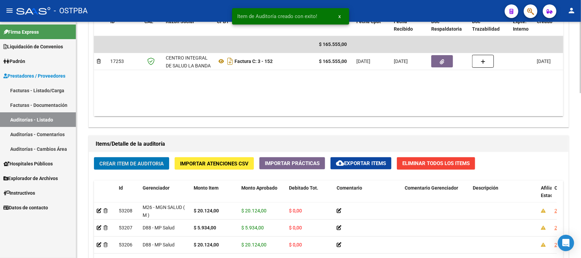
click at [137, 159] on button "Crear Item de Auditoria" at bounding box center [131, 163] width 75 height 13
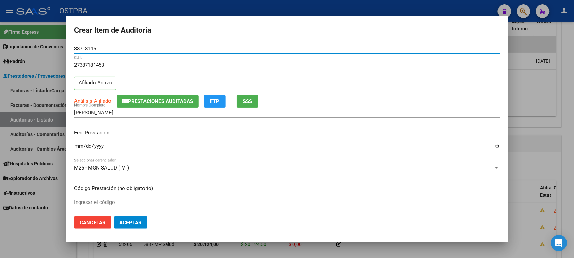
click at [77, 145] on input "Ingresar la fecha" at bounding box center [287, 148] width 426 height 11
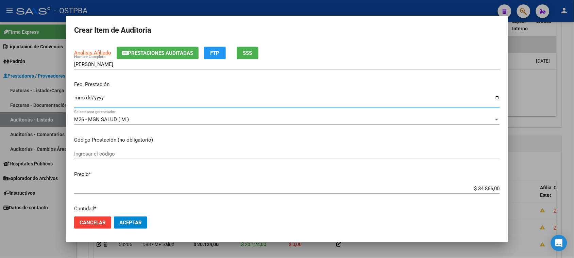
scroll to position [85, 0]
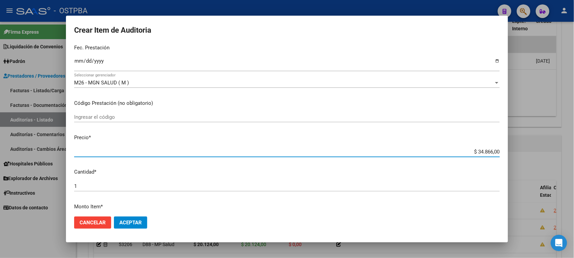
drag, startPoint x: 472, startPoint y: 152, endPoint x: 531, endPoint y: 150, distance: 58.6
click at [531, 150] on div "Crear Item de Auditoria 38718145 Nro Documento 27387181453 CUIL Afiliado Activo…" at bounding box center [287, 129] width 574 height 258
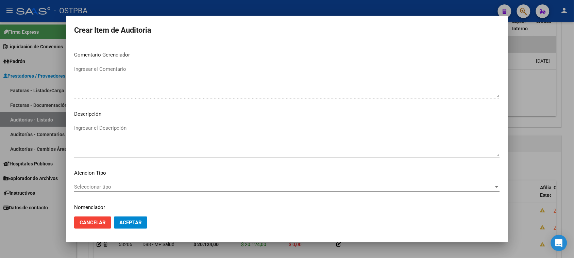
scroll to position [386, 0]
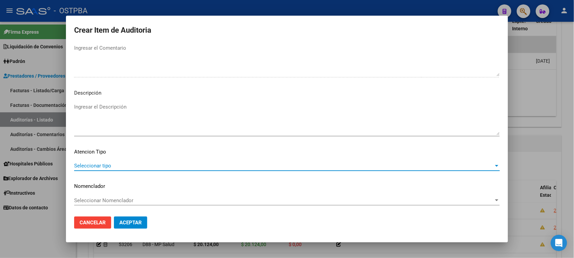
click at [85, 165] on span "Seleccionar tipo" at bounding box center [284, 166] width 420 height 6
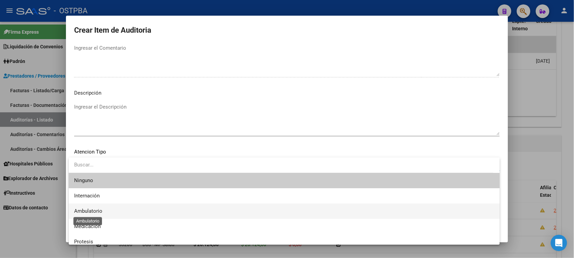
click at [92, 208] on span "Ambulatorio" at bounding box center [88, 211] width 28 height 6
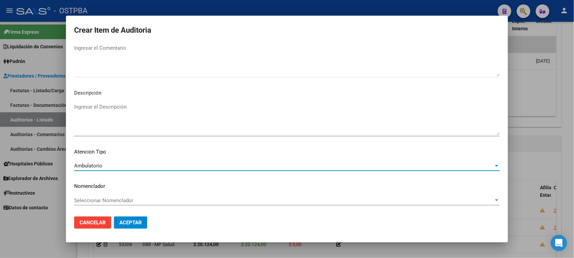
click at [123, 224] on span "Aceptar" at bounding box center [130, 222] width 22 height 6
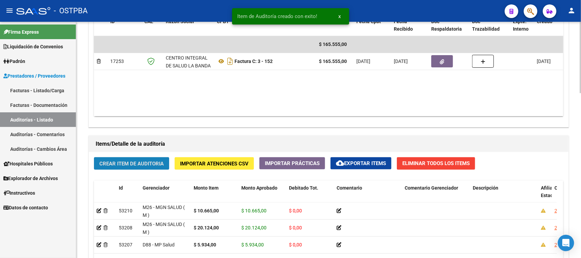
click at [125, 163] on span "Crear Item de Auditoria" at bounding box center [131, 164] width 64 height 6
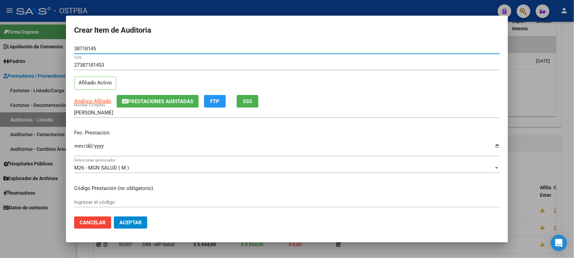
click at [81, 148] on input "Ingresar la fecha" at bounding box center [287, 148] width 426 height 11
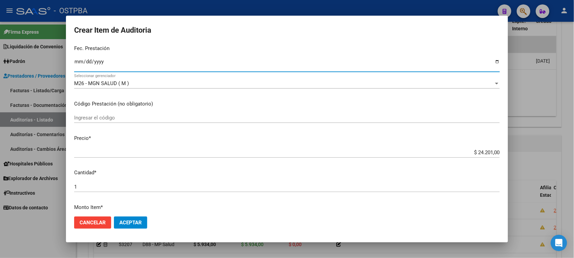
scroll to position [85, 0]
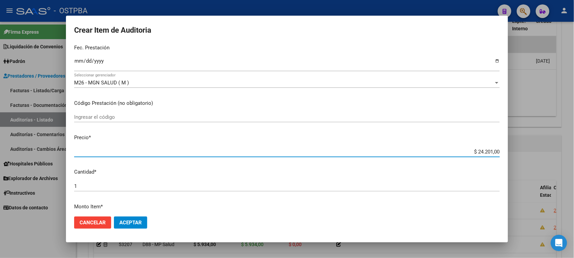
drag, startPoint x: 472, startPoint y: 152, endPoint x: 552, endPoint y: 150, distance: 80.0
click at [552, 150] on div "Crear Item de Auditoria 38718145 Nro Documento 27387181453 CUIL Afiliado Activo…" at bounding box center [287, 129] width 574 height 258
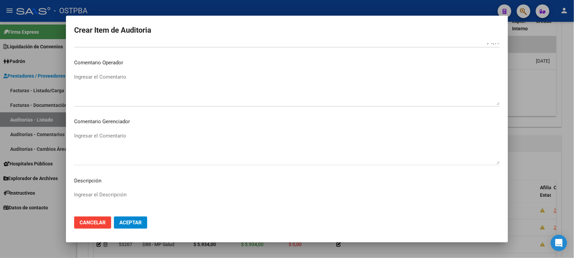
scroll to position [386, 0]
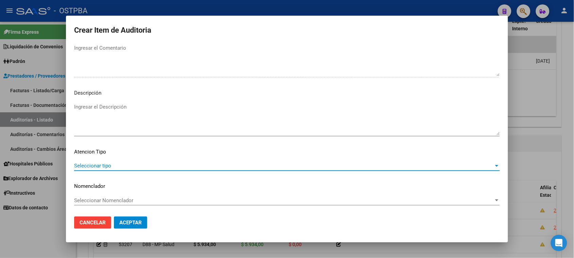
click at [111, 166] on span "Seleccionar tipo" at bounding box center [284, 166] width 420 height 6
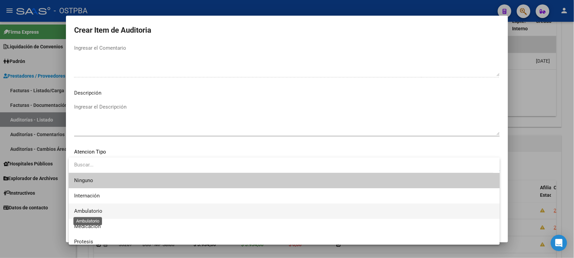
click at [99, 209] on span "Ambulatorio" at bounding box center [88, 211] width 28 height 6
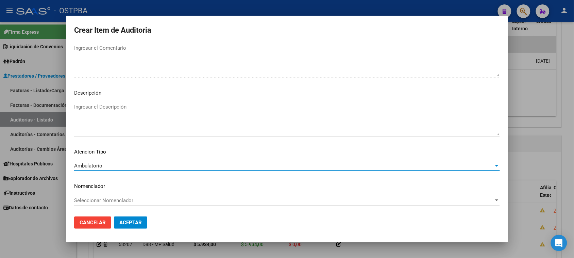
click at [125, 223] on span "Aceptar" at bounding box center [130, 222] width 22 height 6
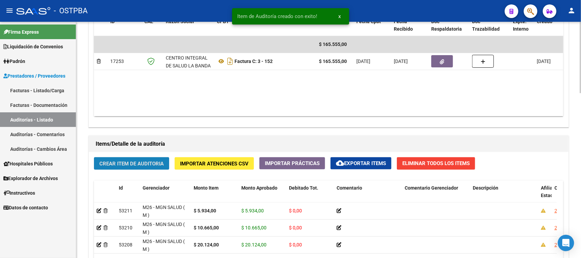
click at [128, 165] on span "Crear Item de Auditoria" at bounding box center [131, 164] width 64 height 6
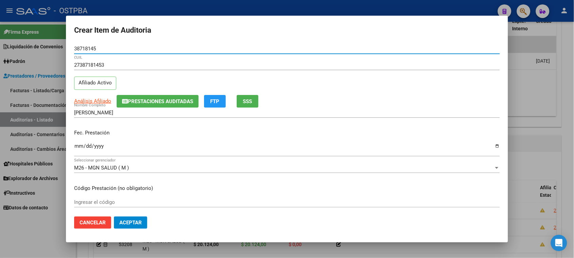
click at [77, 146] on input "Ingresar la fecha" at bounding box center [287, 148] width 426 height 11
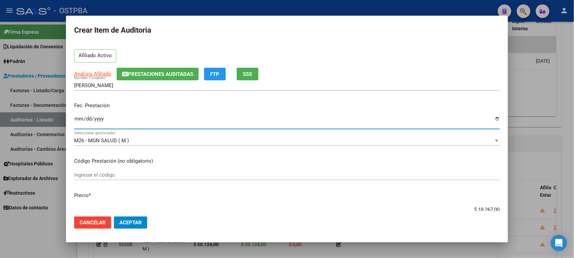
scroll to position [85, 0]
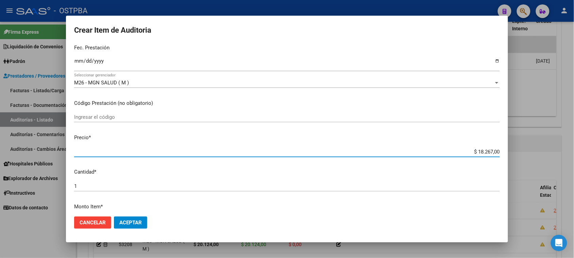
drag, startPoint x: 473, startPoint y: 152, endPoint x: 549, endPoint y: 150, distance: 75.2
click at [549, 150] on div "Crear Item de Auditoria 38718145 Nro Documento 27387181453 CUIL Afiliado Activo…" at bounding box center [287, 129] width 574 height 258
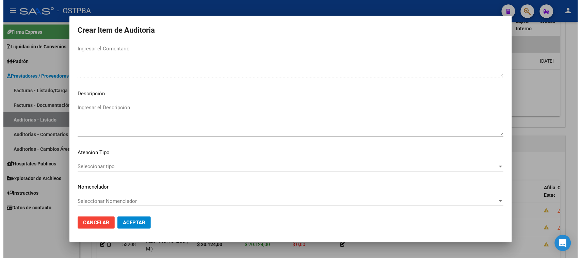
scroll to position [386, 0]
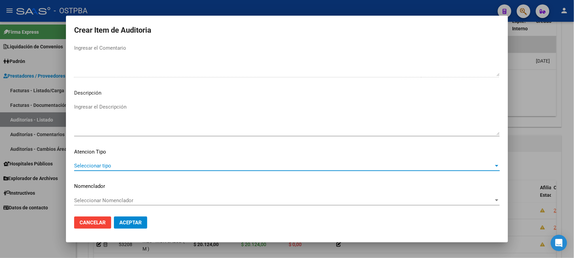
click at [85, 163] on span "Seleccionar tipo" at bounding box center [284, 166] width 420 height 6
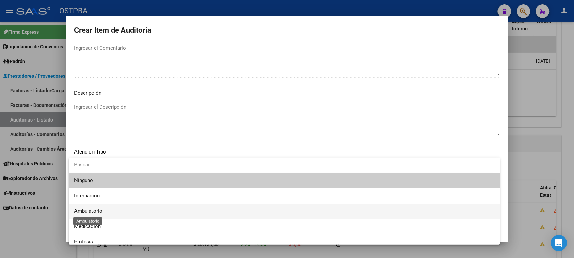
click at [91, 210] on span "Ambulatorio" at bounding box center [88, 211] width 28 height 6
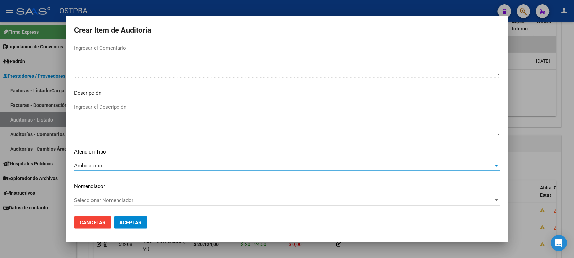
click at [117, 224] on button "Aceptar" at bounding box center [130, 222] width 33 height 12
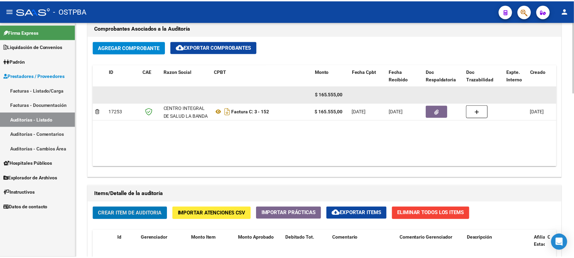
scroll to position [332, 0]
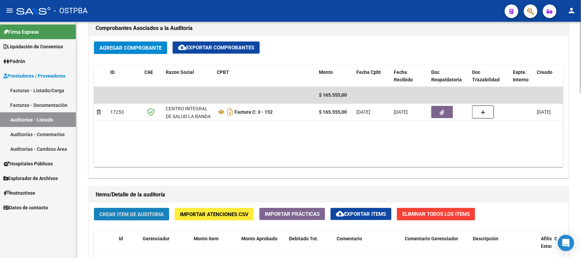
click at [146, 211] on span "Crear Item de Auditoria" at bounding box center [131, 214] width 64 height 6
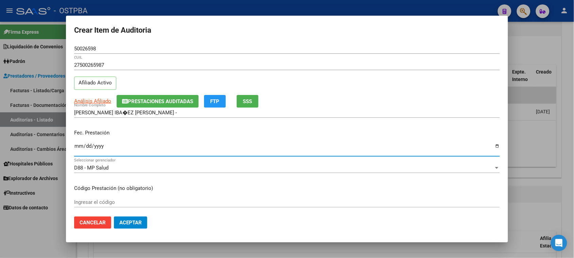
click at [79, 145] on input "Ingresar la fecha" at bounding box center [287, 148] width 426 height 11
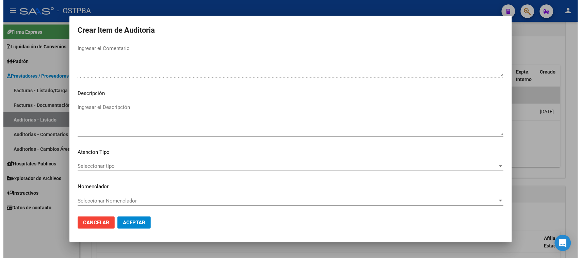
scroll to position [386, 0]
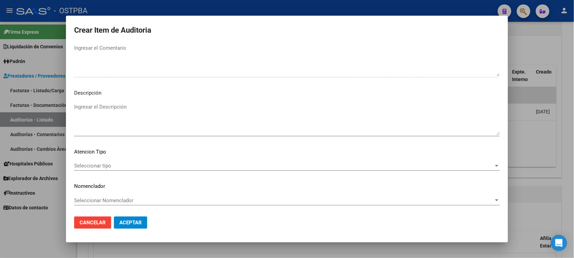
click at [116, 159] on mat-dialog-content "50026598 Nro Documento 27500265987 CUIL Afiliado Activo Análisis Afiliado Prest…" at bounding box center [287, 128] width 442 height 168
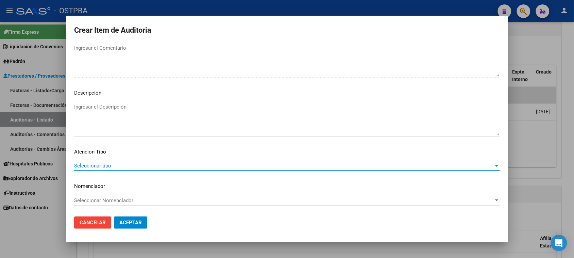
click at [108, 164] on span "Seleccionar tipo" at bounding box center [284, 166] width 420 height 6
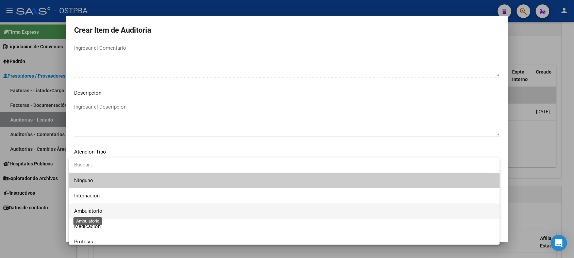
click at [93, 208] on span "Ambulatorio" at bounding box center [88, 211] width 28 height 6
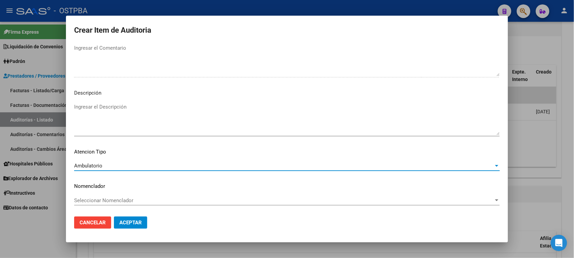
click at [125, 222] on span "Aceptar" at bounding box center [130, 222] width 22 height 6
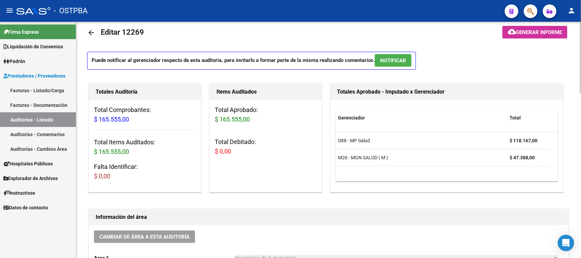
scroll to position [0, 0]
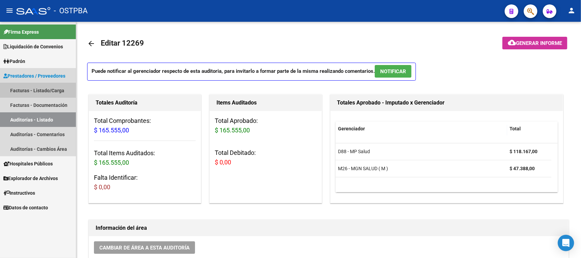
click at [39, 89] on link "Facturas - Listado/Carga" at bounding box center [38, 90] width 76 height 15
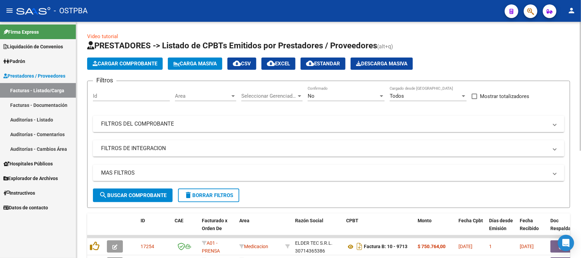
click at [190, 98] on span "Area" at bounding box center [202, 96] width 55 height 6
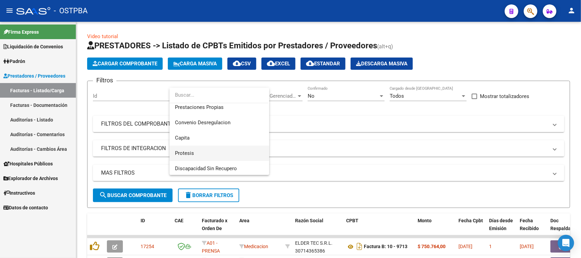
scroll to position [85, 0]
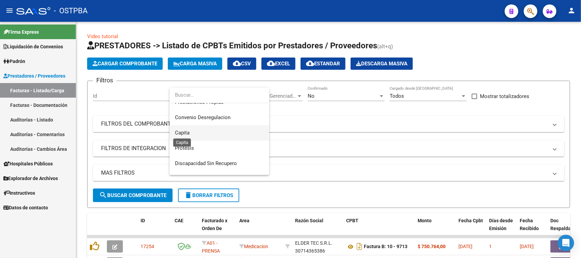
click at [179, 130] on span "Capita" at bounding box center [182, 133] width 15 height 6
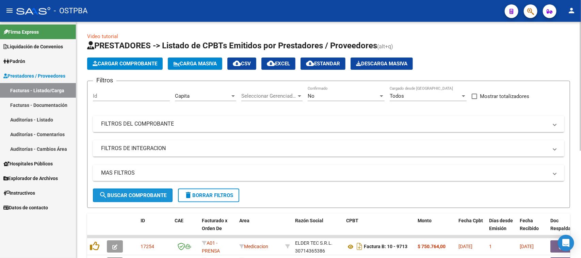
click at [152, 191] on button "search Buscar Comprobante" at bounding box center [133, 196] width 80 height 14
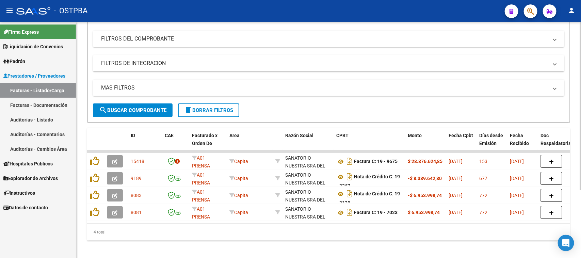
scroll to position [0, 0]
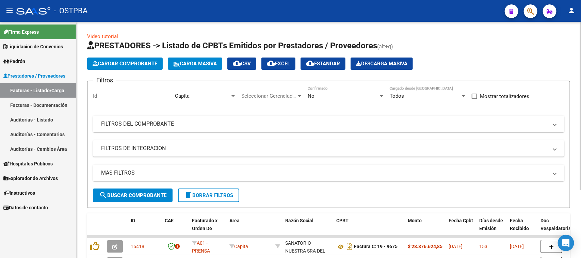
click at [215, 92] on div "Capita Area" at bounding box center [205, 93] width 61 height 15
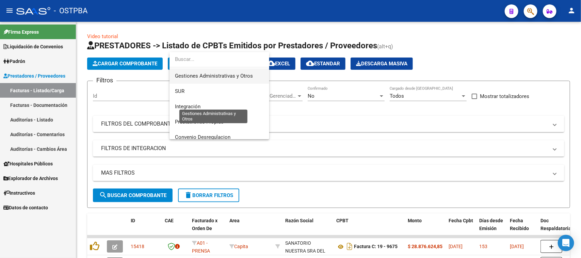
scroll to position [44, 0]
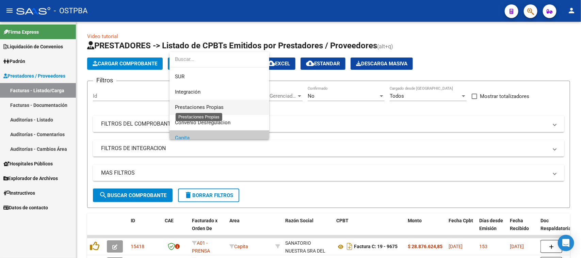
click at [200, 106] on span "Prestaciones Propias" at bounding box center [199, 107] width 49 height 6
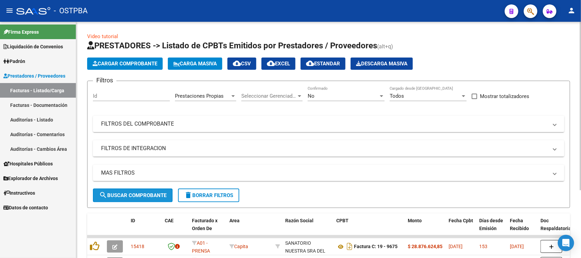
click at [159, 190] on button "search Buscar Comprobante" at bounding box center [133, 196] width 80 height 14
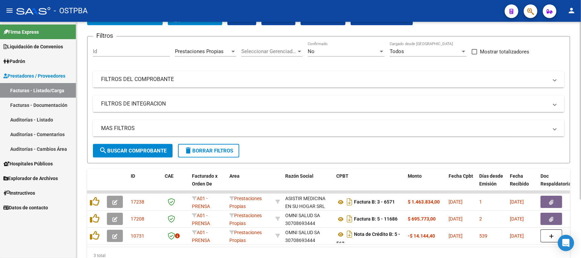
scroll to position [0, 0]
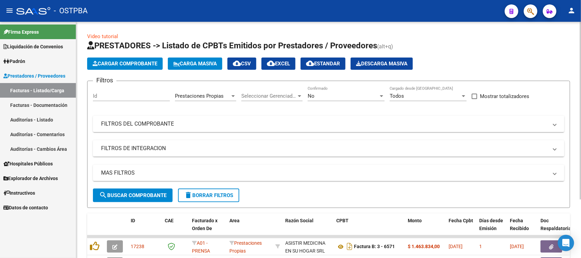
click at [234, 93] on div at bounding box center [233, 95] width 6 height 5
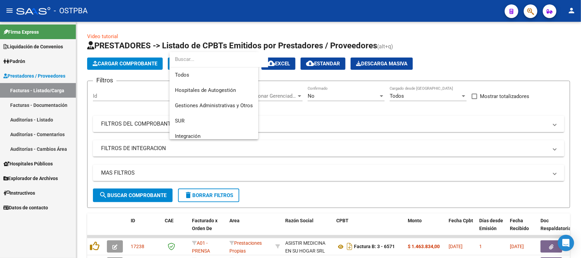
scroll to position [56, 0]
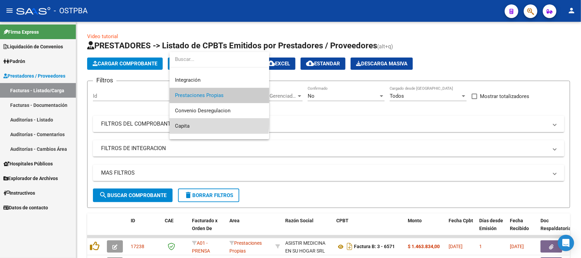
click at [182, 121] on span "Capita" at bounding box center [219, 125] width 89 height 15
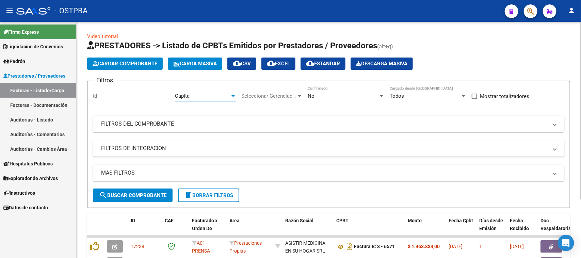
click at [312, 94] on span "No" at bounding box center [311, 96] width 7 height 6
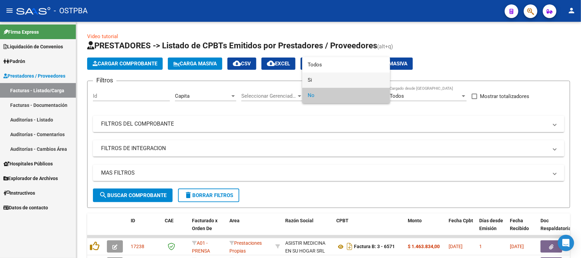
click at [309, 80] on span "Si" at bounding box center [346, 79] width 77 height 15
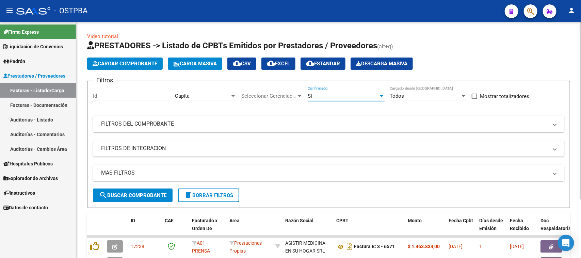
click at [141, 193] on span "search Buscar Comprobante" at bounding box center [132, 195] width 67 height 6
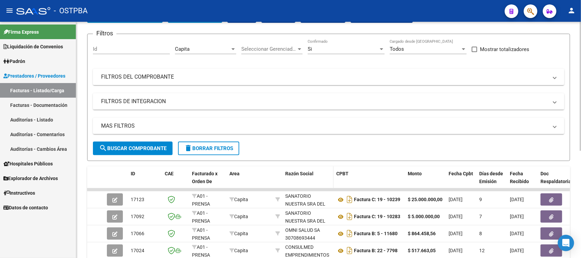
scroll to position [0, 0]
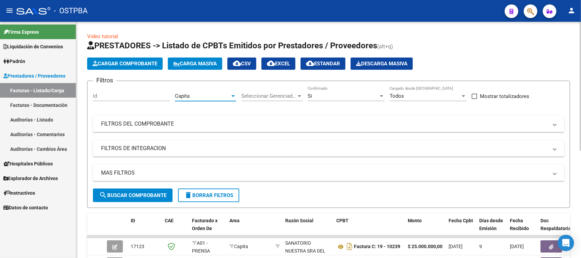
click at [232, 95] on div at bounding box center [232, 96] width 3 height 2
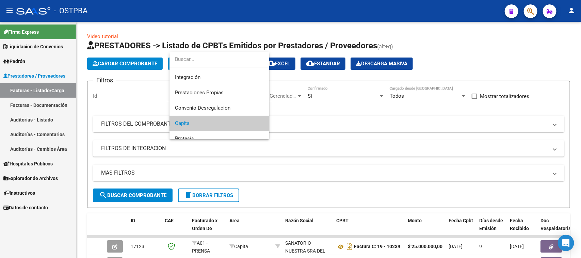
scroll to position [44, 0]
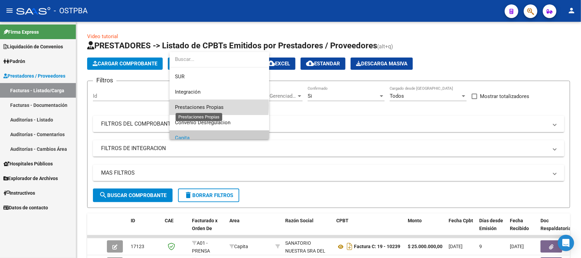
click at [197, 105] on span "Prestaciones Propias" at bounding box center [199, 107] width 49 height 6
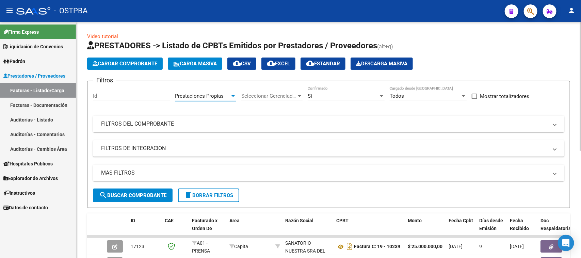
click at [144, 196] on span "search Buscar Comprobante" at bounding box center [132, 195] width 67 height 6
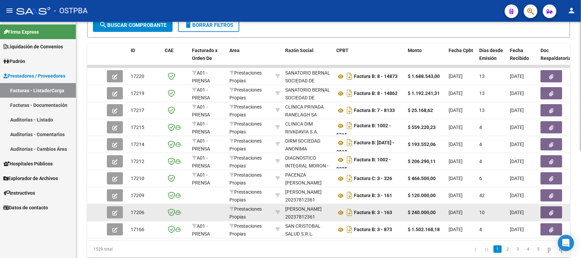
scroll to position [197, 0]
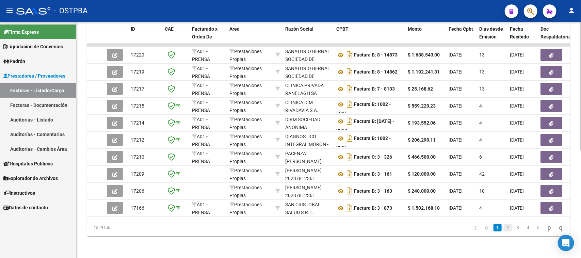
click at [504, 230] on link "2" at bounding box center [508, 227] width 8 height 7
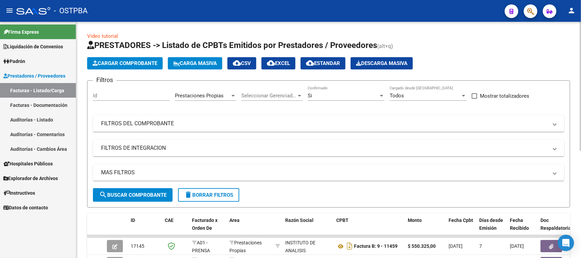
scroll to position [0, 0]
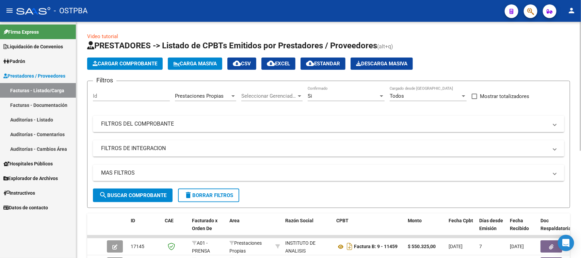
click at [209, 198] on button "delete Borrar Filtros" at bounding box center [208, 196] width 61 height 14
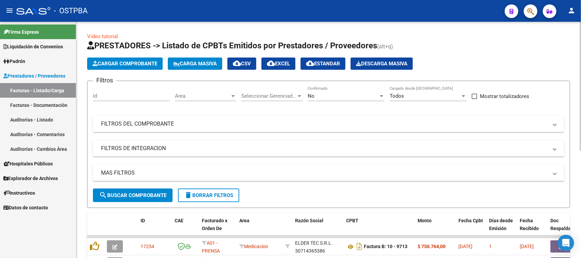
click at [269, 122] on mat-panel-title "FILTROS DEL COMPROBANTE" at bounding box center [324, 123] width 447 height 7
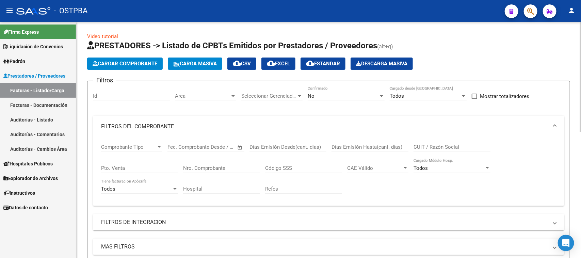
click at [228, 167] on input "Nro. Comprobante" at bounding box center [221, 168] width 77 height 6
click at [339, 94] on div "No" at bounding box center [343, 96] width 71 height 6
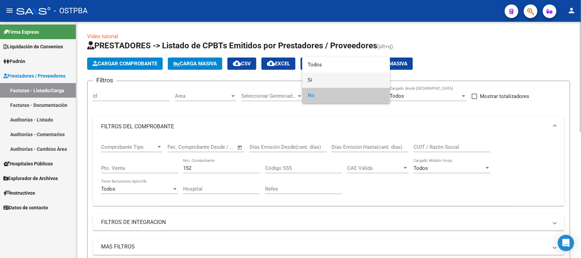
drag, startPoint x: 311, startPoint y: 79, endPoint x: 307, endPoint y: 85, distance: 8.3
click at [311, 79] on span "Si" at bounding box center [346, 79] width 77 height 15
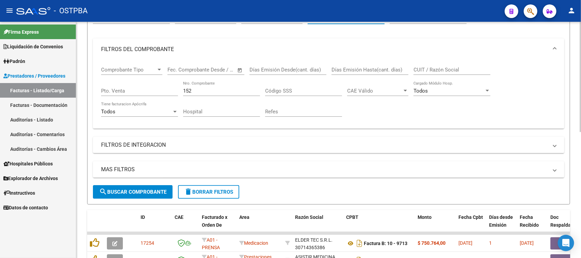
scroll to position [85, 0]
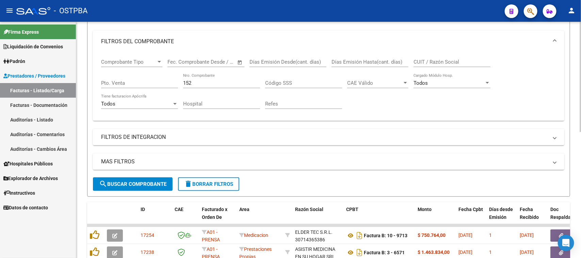
click at [152, 181] on span "search Buscar Comprobante" at bounding box center [132, 184] width 67 height 6
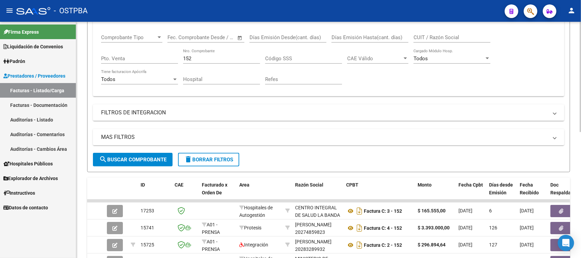
scroll to position [128, 0]
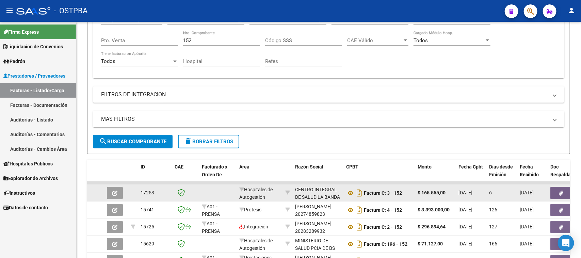
click at [553, 190] on button "button" at bounding box center [561, 193] width 22 height 12
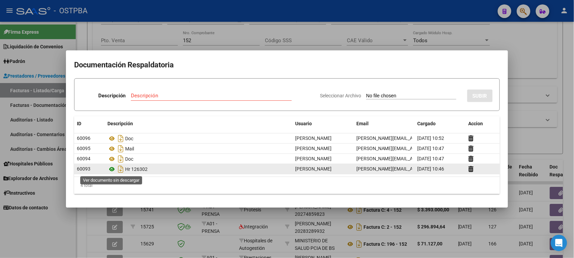
click at [113, 168] on icon at bounding box center [112, 169] width 9 height 8
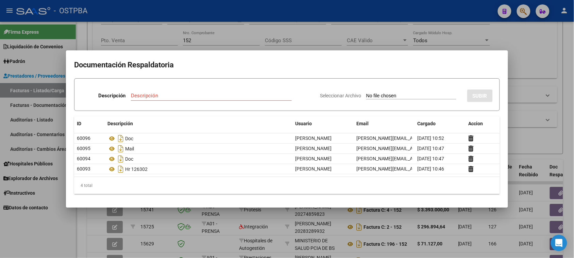
click at [40, 232] on div at bounding box center [287, 129] width 574 height 258
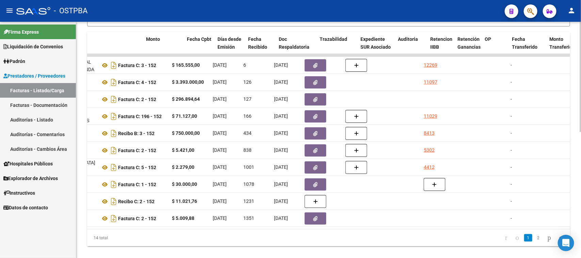
scroll to position [0, 279]
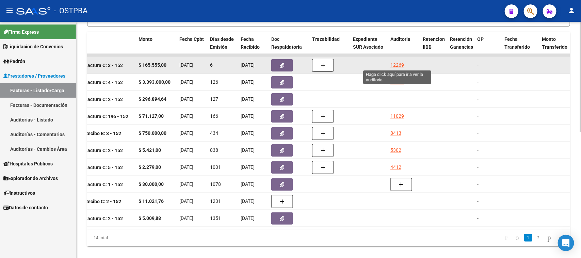
click at [396, 62] on div "12269" at bounding box center [397, 65] width 14 height 8
